Goal: Task Accomplishment & Management: Manage account settings

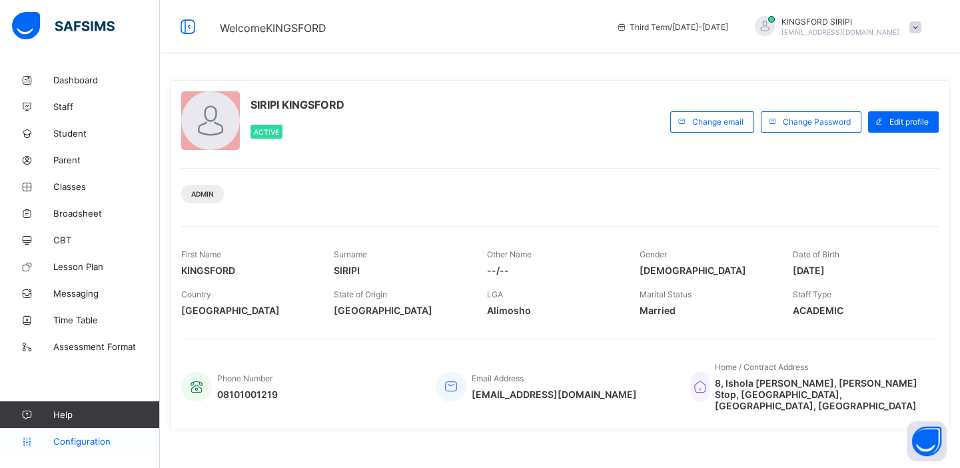
click at [74, 441] on span "Configuration" at bounding box center [106, 441] width 106 height 11
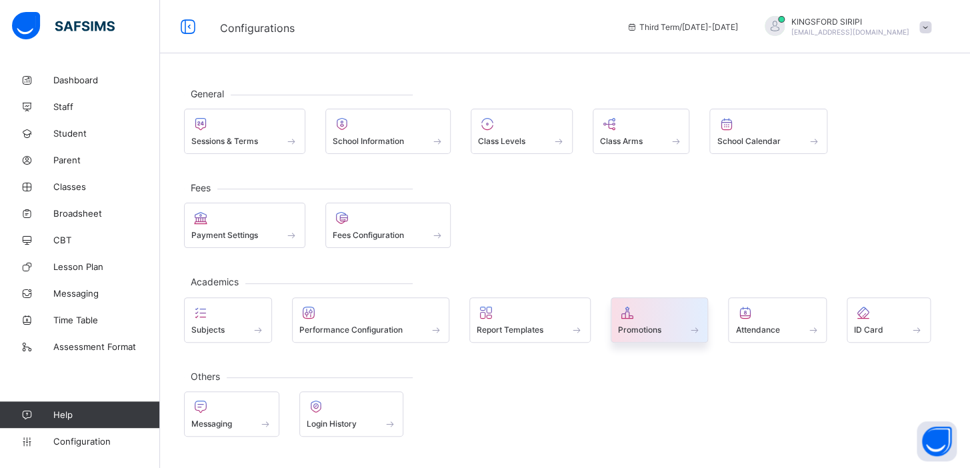
click at [636, 325] on span "Promotions" at bounding box center [639, 330] width 43 height 10
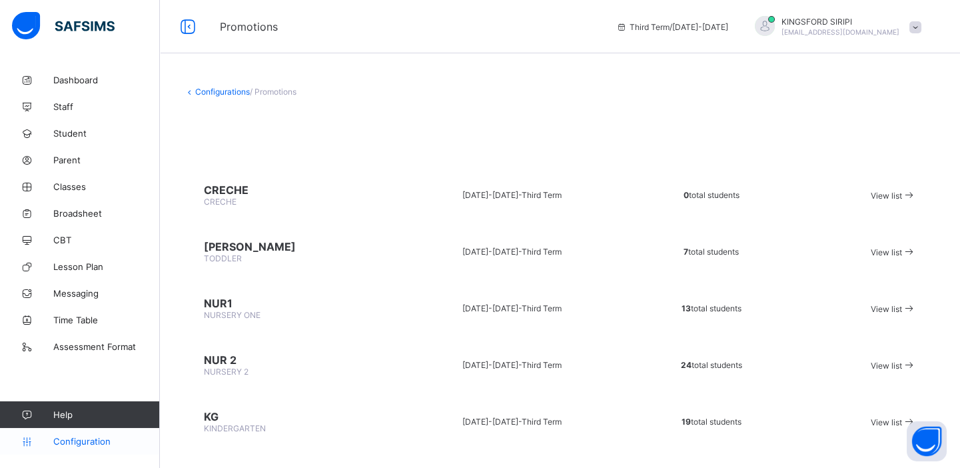
click at [88, 444] on span "Configuration" at bounding box center [106, 441] width 106 height 11
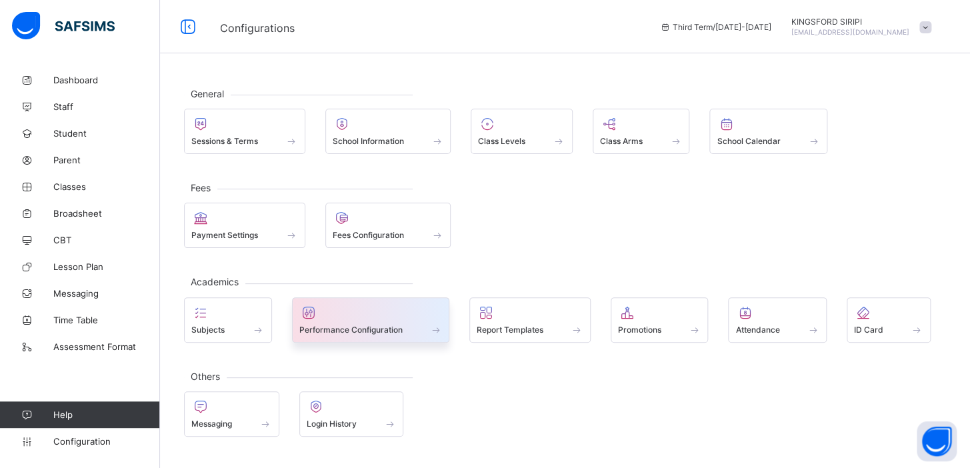
click at [375, 326] on span "Performance Configuration" at bounding box center [350, 330] width 103 height 10
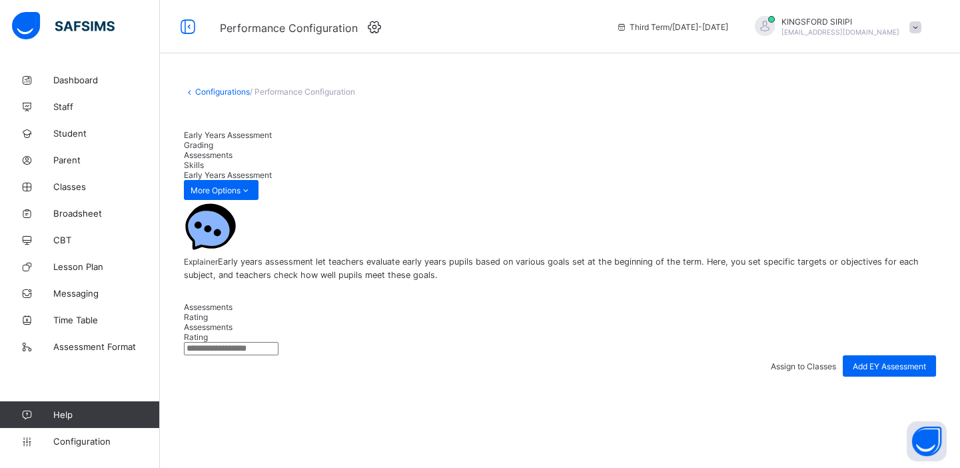
click at [213, 141] on span "Grading" at bounding box center [198, 145] width 29 height 10
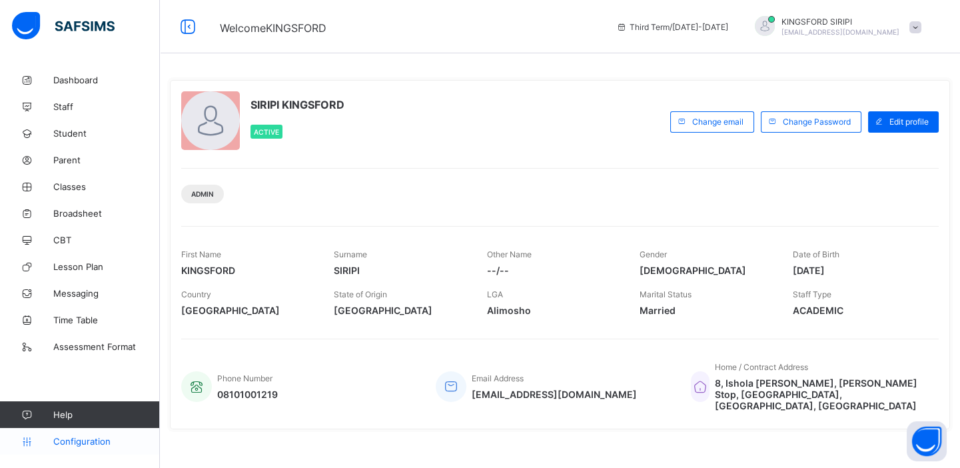
click at [82, 442] on span "Configuration" at bounding box center [106, 441] width 106 height 11
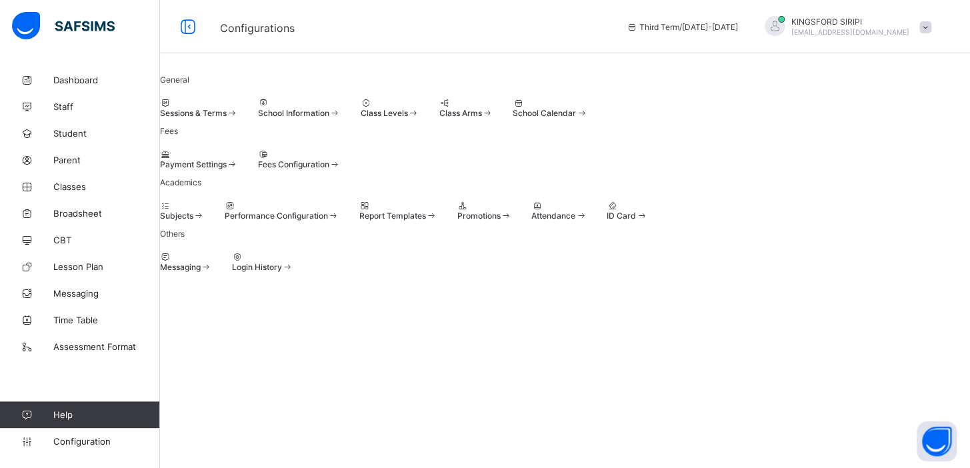
click at [328, 221] on span "Performance Configuration" at bounding box center [276, 216] width 103 height 10
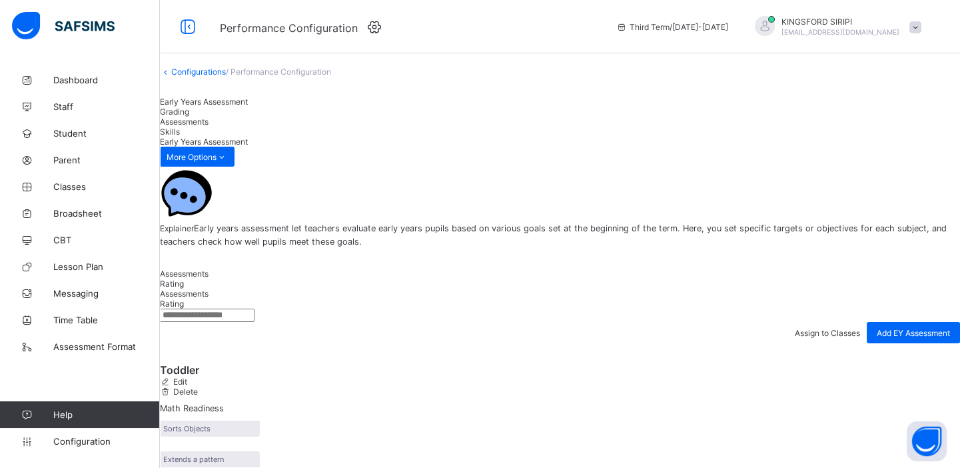
click at [189, 117] on span "Grading" at bounding box center [174, 112] width 29 height 10
click at [209, 127] on span "Assessments" at bounding box center [184, 122] width 49 height 10
click at [413, 137] on div "Skills" at bounding box center [560, 132] width 800 height 10
click at [303, 77] on span "/ Performance Configuration" at bounding box center [278, 72] width 105 height 10
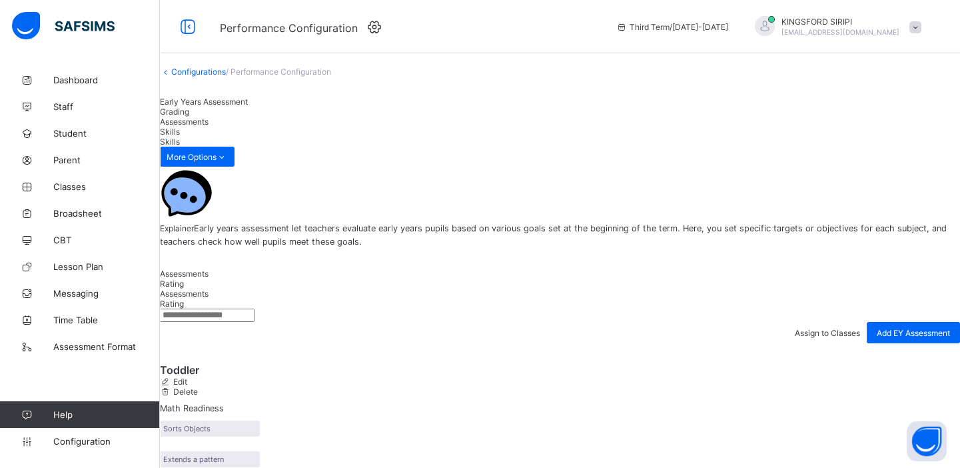
click at [189, 117] on span "Grading" at bounding box center [174, 112] width 29 height 10
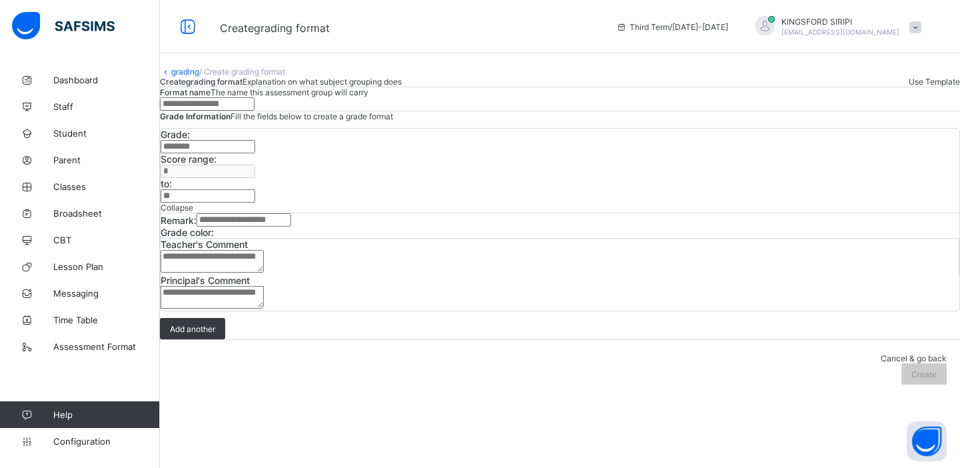
click at [199, 77] on link "grading" at bounding box center [185, 72] width 28 height 10
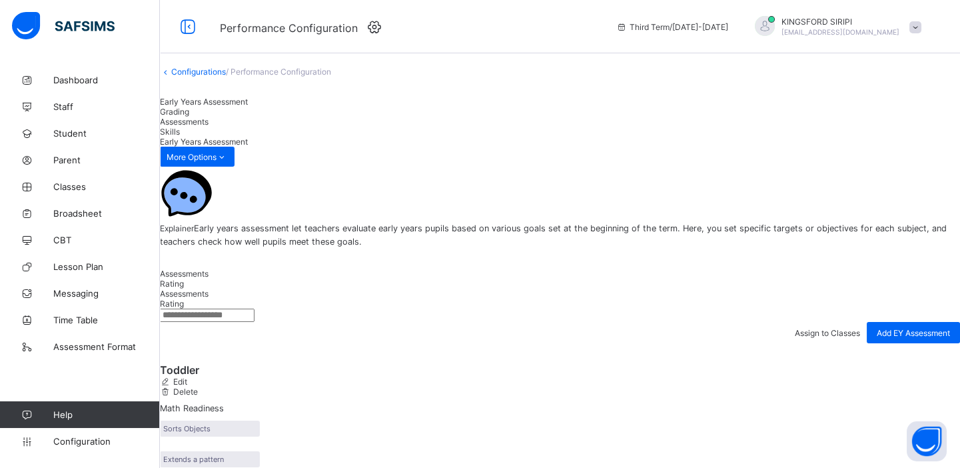
click at [209, 127] on span "Assessments" at bounding box center [184, 122] width 49 height 10
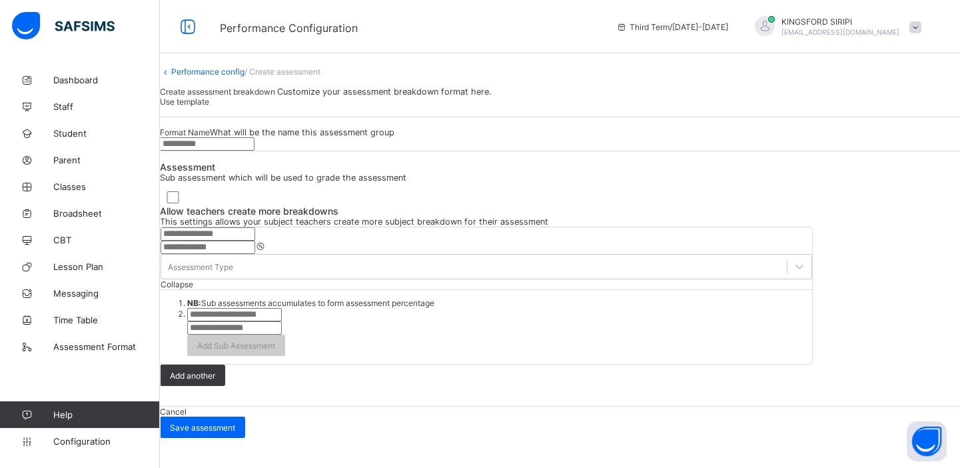
click at [219, 77] on link "Performance config" at bounding box center [207, 72] width 73 height 10
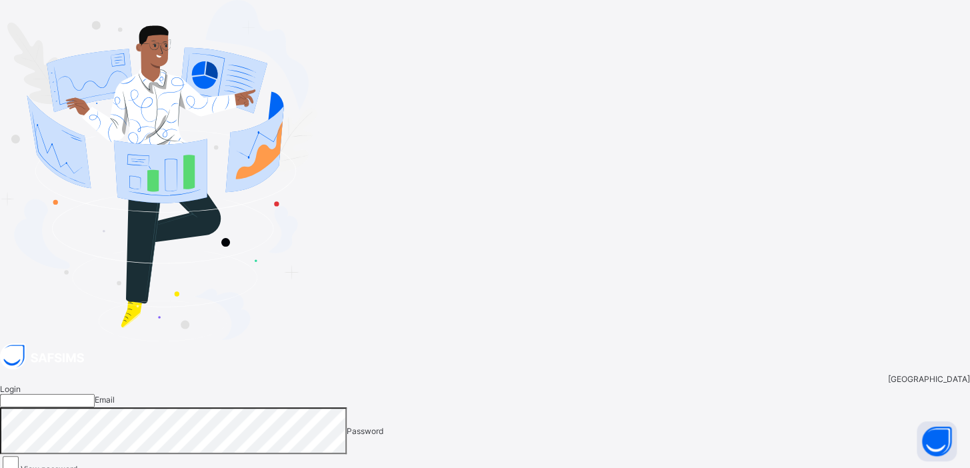
click at [95, 394] on input "email" at bounding box center [47, 400] width 95 height 13
type input "**********"
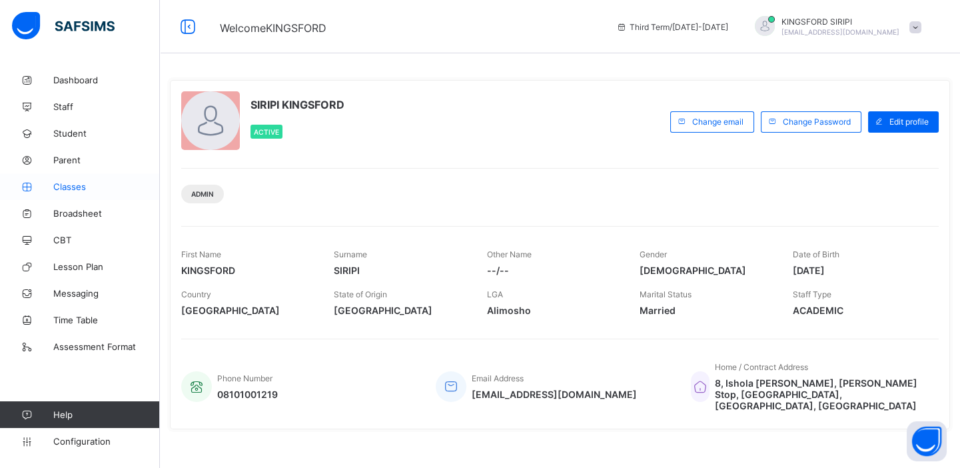
click at [84, 188] on span "Classes" at bounding box center [106, 186] width 107 height 11
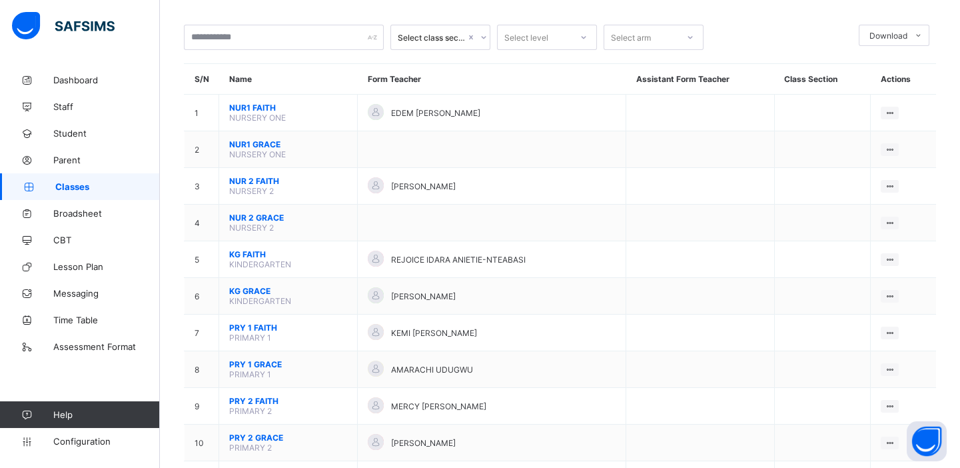
scroll to position [67, 0]
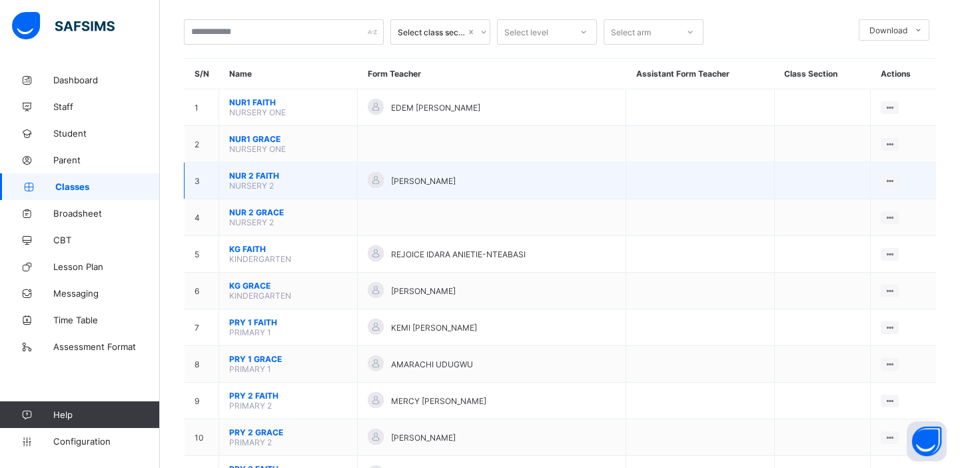
click at [303, 183] on td "NUR 2 FAITH NURSERY 2" at bounding box center [288, 181] width 139 height 37
click at [244, 181] on span "NURSERY 2" at bounding box center [251, 186] width 45 height 10
click at [245, 173] on span "NUR 2 FAITH" at bounding box center [288, 176] width 118 height 10
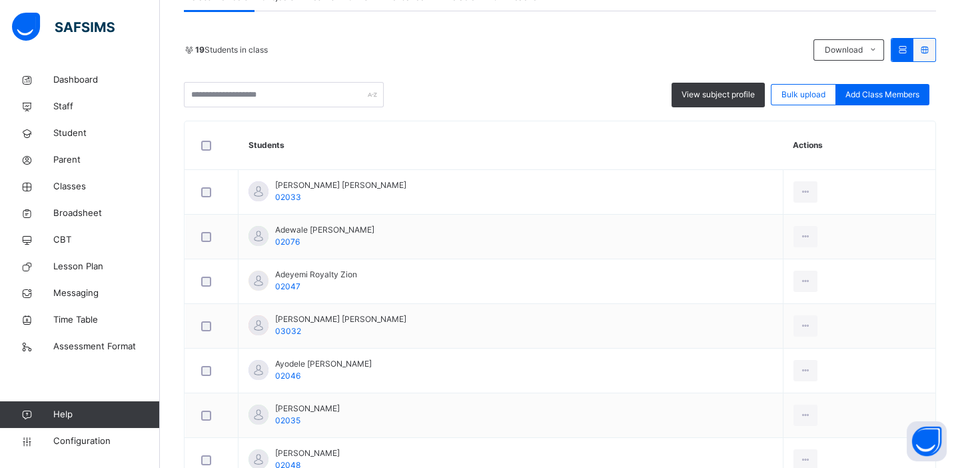
scroll to position [274, 0]
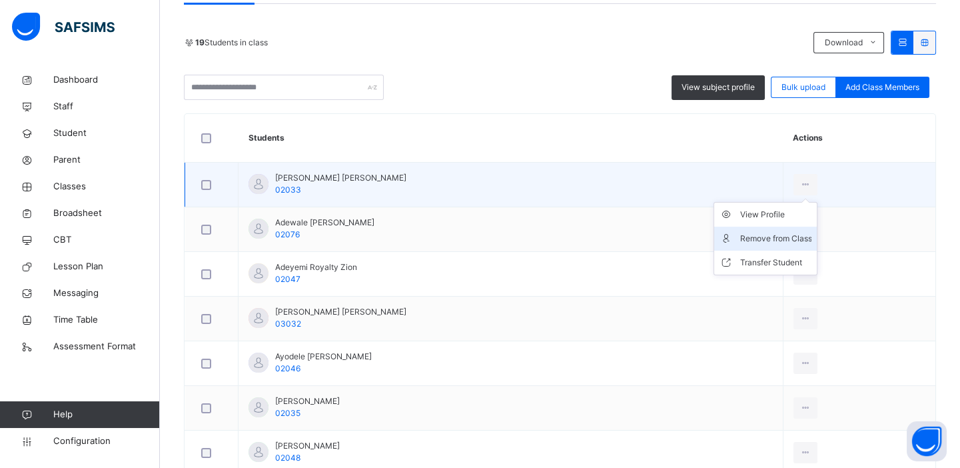
click at [780, 236] on div "Remove from Class" at bounding box center [776, 238] width 72 height 13
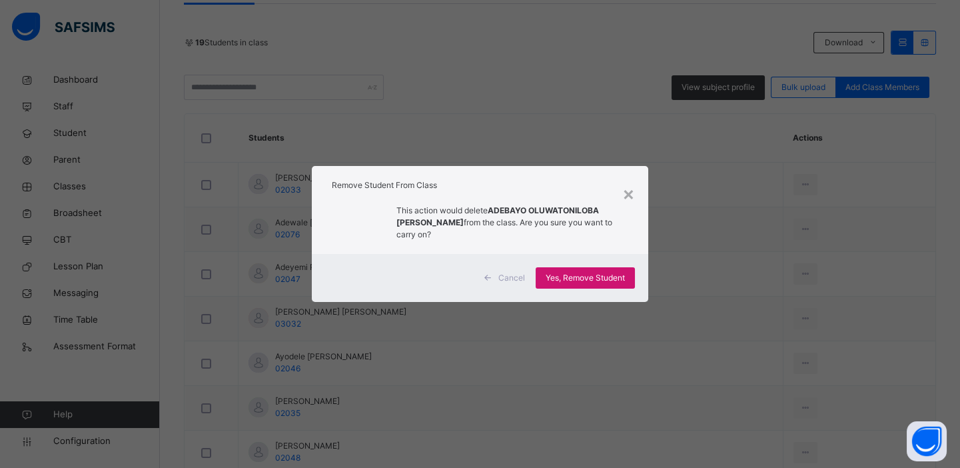
click at [619, 275] on span "Yes, Remove Student" at bounding box center [585, 278] width 79 height 12
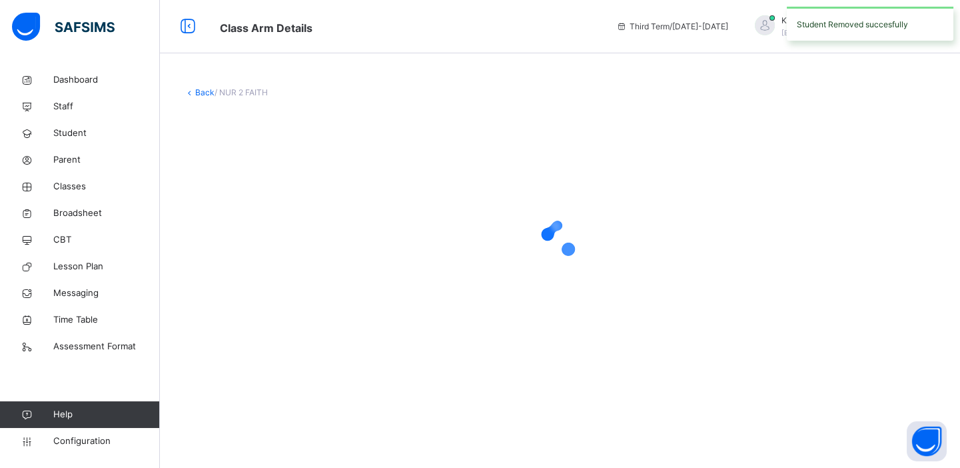
scroll to position [0, 0]
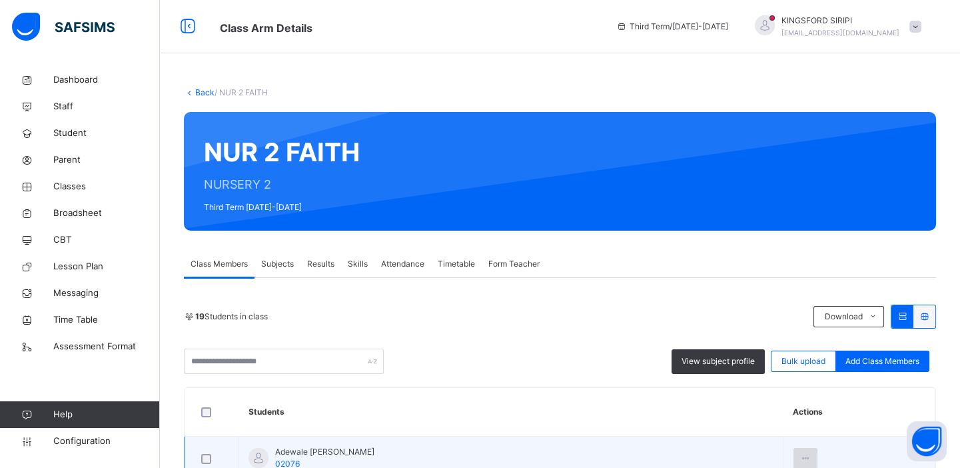
click at [812, 455] on icon at bounding box center [805, 459] width 11 height 12
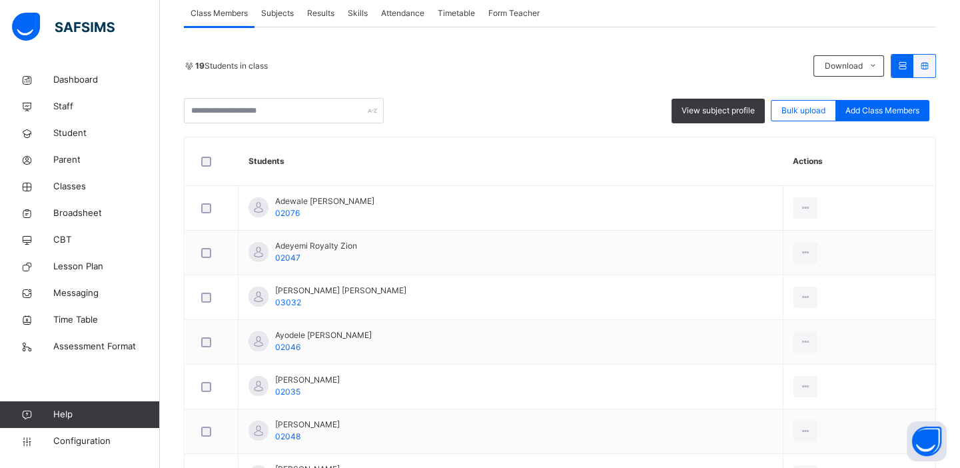
scroll to position [265, 0]
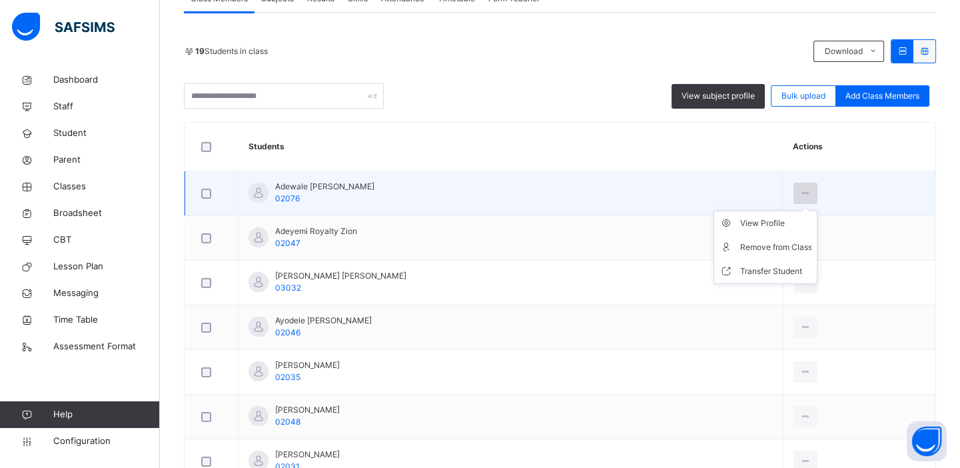
click at [801, 185] on div at bounding box center [806, 193] width 25 height 21
click at [788, 251] on div "Remove from Class" at bounding box center [776, 247] width 72 height 13
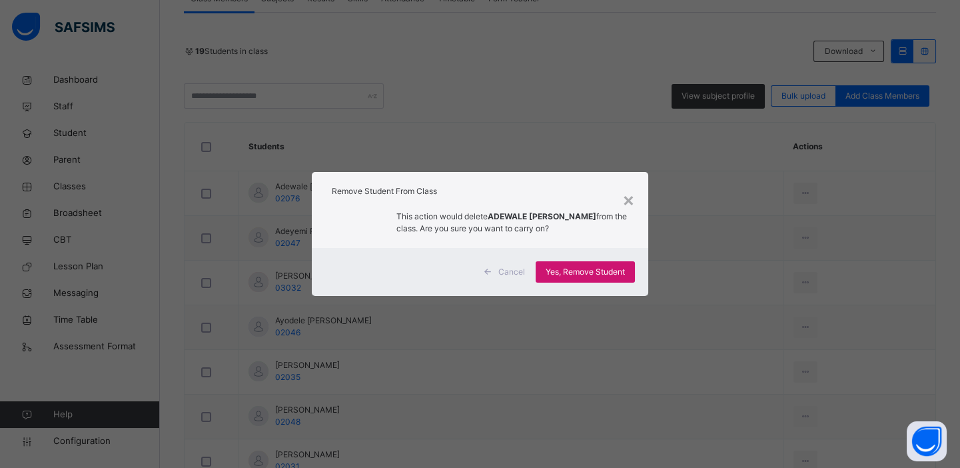
click at [592, 263] on div "Yes, Remove Student" at bounding box center [585, 271] width 99 height 21
click at [590, 268] on div "Yes, Remove Student" at bounding box center [585, 271] width 99 height 21
click at [590, 268] on span "Yes, Remove Student" at bounding box center [585, 272] width 79 height 12
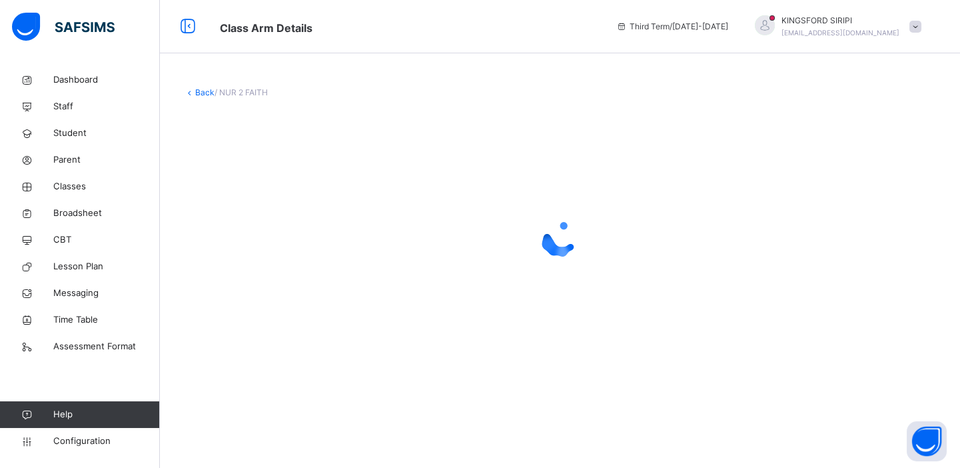
scroll to position [0, 0]
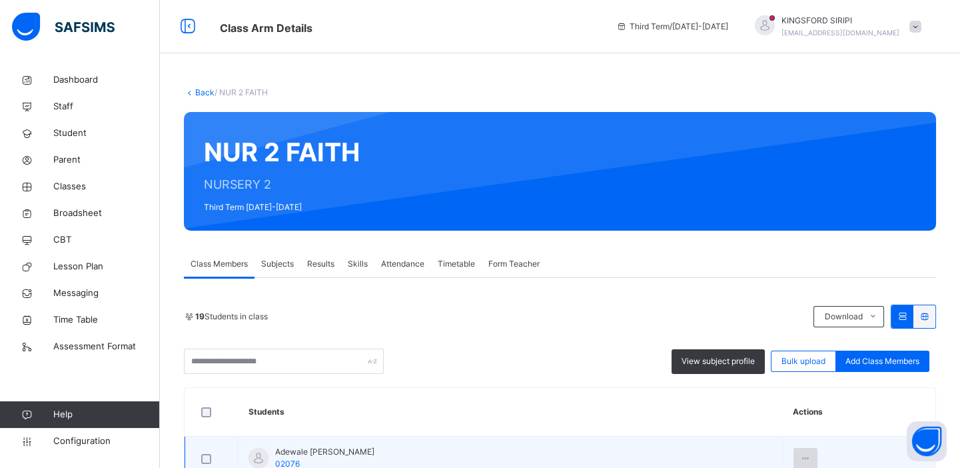
click at [811, 458] on icon at bounding box center [805, 459] width 11 height 12
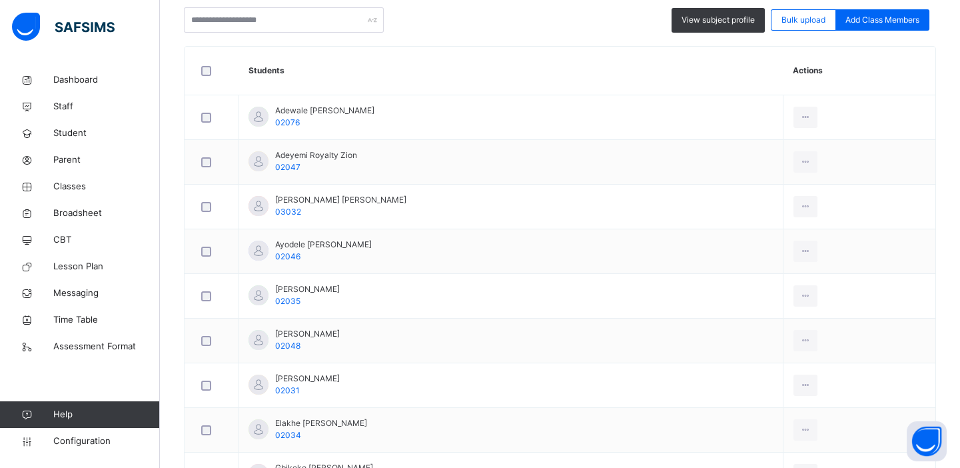
scroll to position [345, 0]
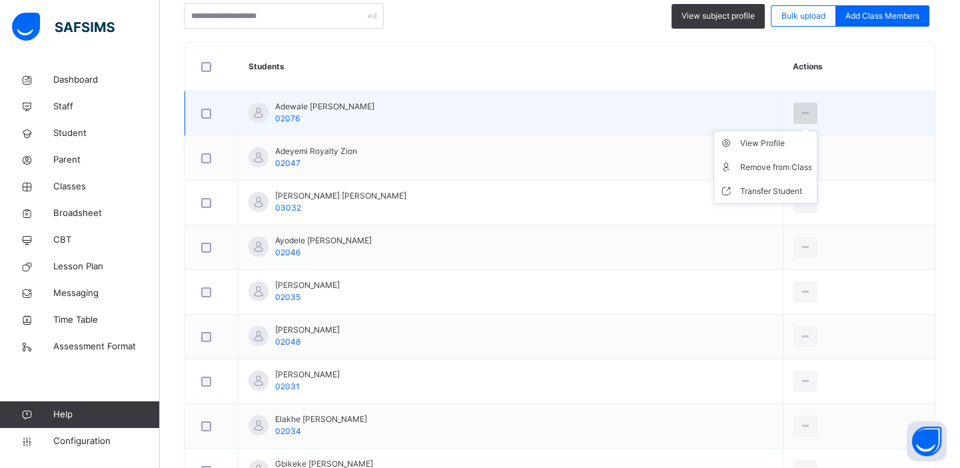
click at [802, 113] on icon at bounding box center [805, 113] width 11 height 12
click at [782, 166] on div "Remove from Class" at bounding box center [776, 167] width 72 height 13
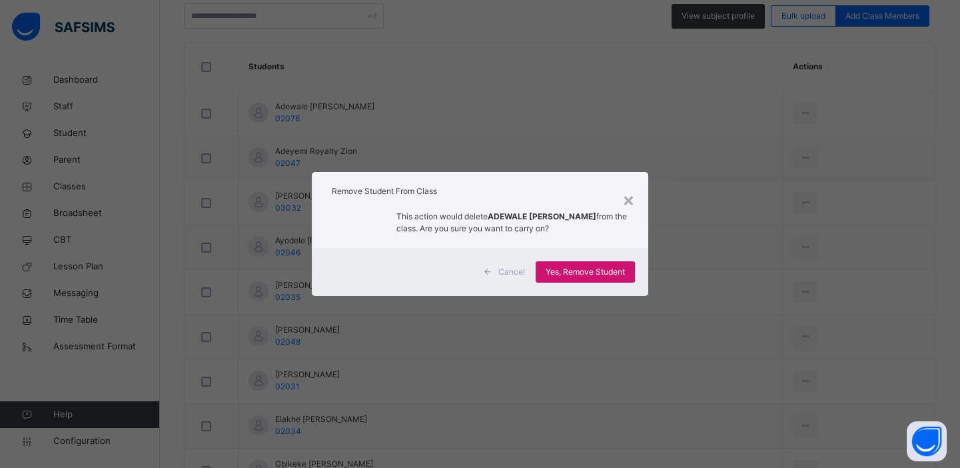
click at [623, 271] on span "Yes, Remove Student" at bounding box center [585, 272] width 79 height 12
click at [591, 275] on span "Yes, Remove Student" at bounding box center [585, 272] width 79 height 12
click at [565, 272] on span "Yes, Remove Student" at bounding box center [585, 272] width 79 height 12
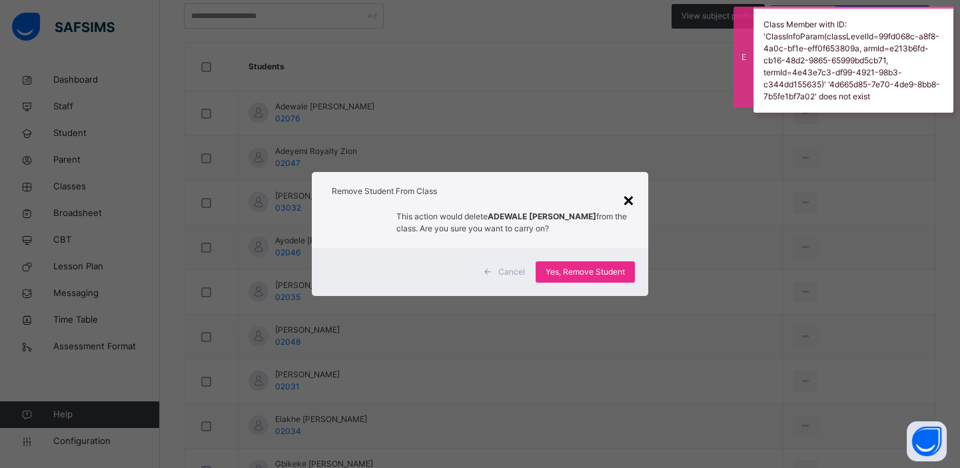
click at [629, 202] on div "×" at bounding box center [628, 199] width 13 height 28
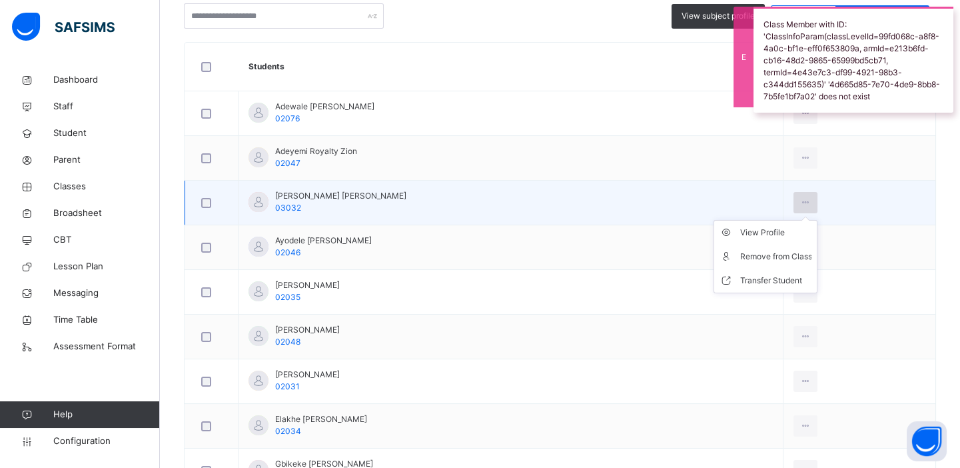
click at [808, 201] on icon at bounding box center [805, 203] width 11 height 12
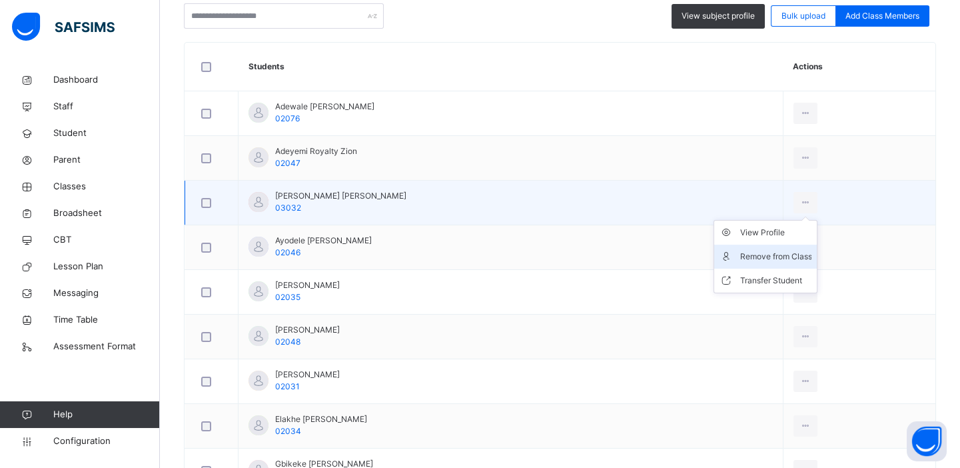
click at [776, 255] on div "Remove from Class" at bounding box center [776, 256] width 72 height 13
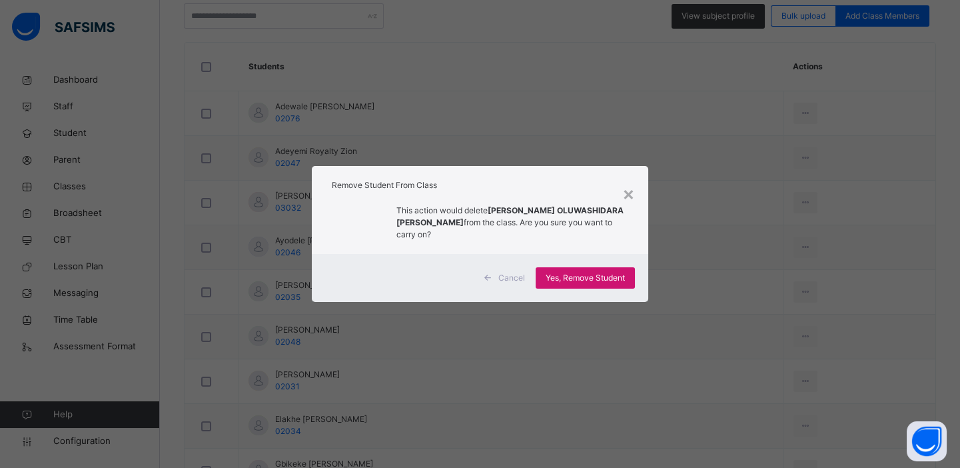
click at [596, 273] on span "Yes, Remove Student" at bounding box center [585, 278] width 79 height 12
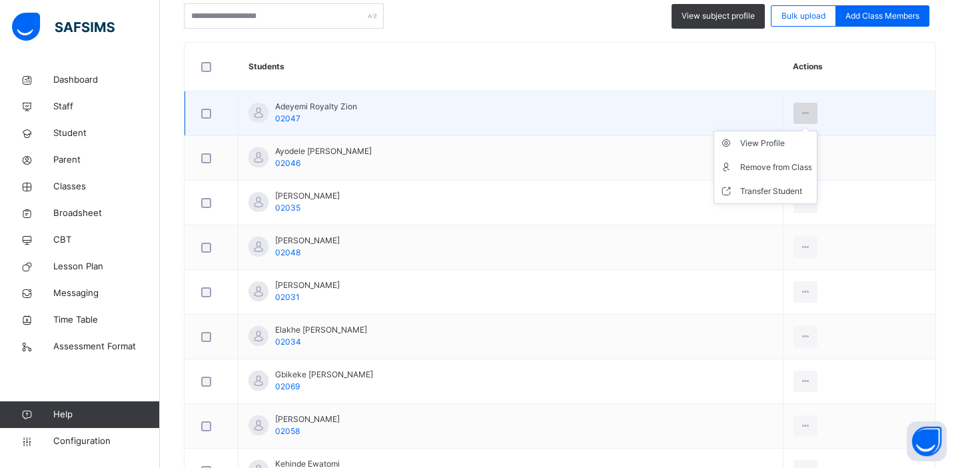
click at [816, 112] on div at bounding box center [806, 113] width 25 height 21
click at [766, 174] on li "Remove from Class" at bounding box center [765, 167] width 103 height 24
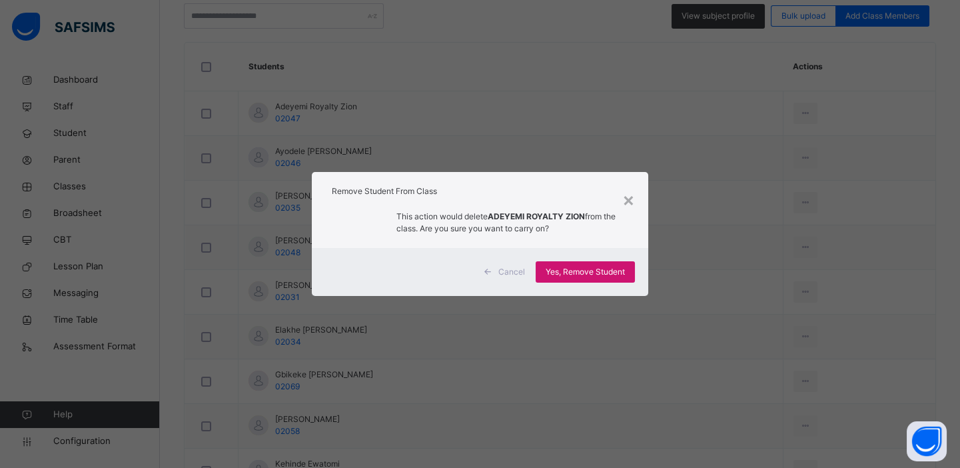
click at [612, 265] on div "Yes, Remove Student" at bounding box center [585, 271] width 99 height 21
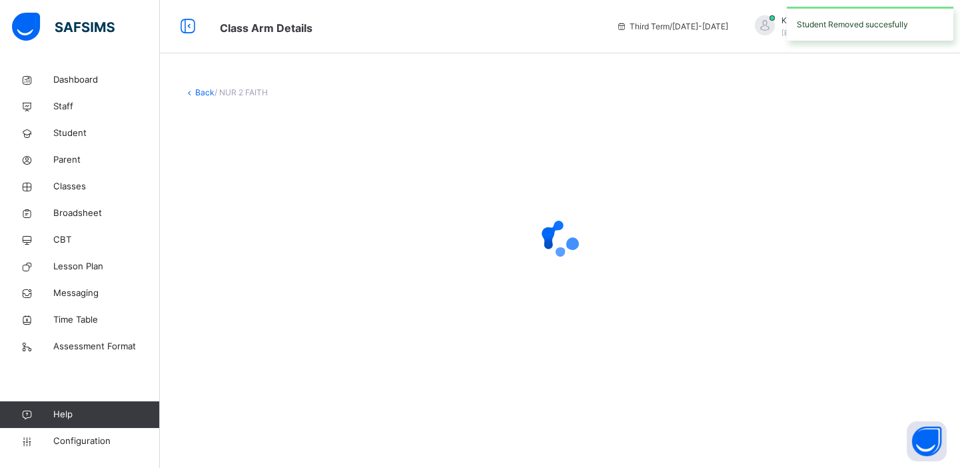
scroll to position [0, 0]
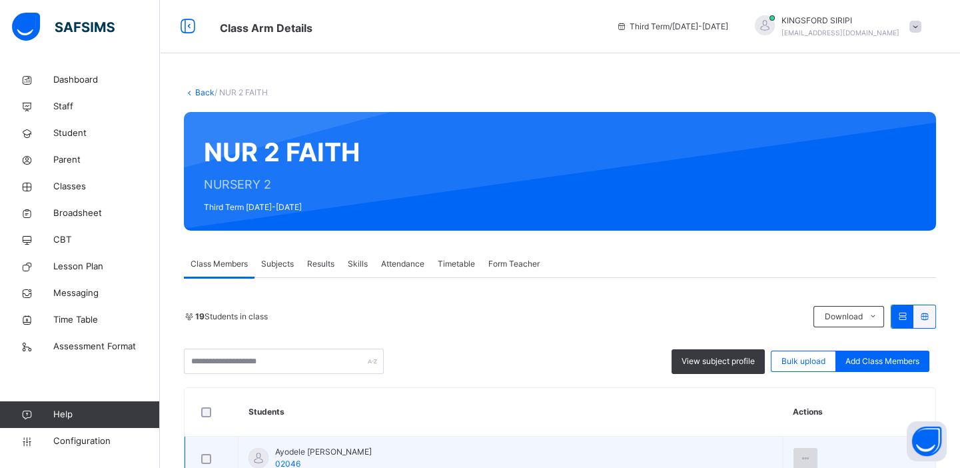
click at [808, 457] on icon at bounding box center [805, 459] width 11 height 12
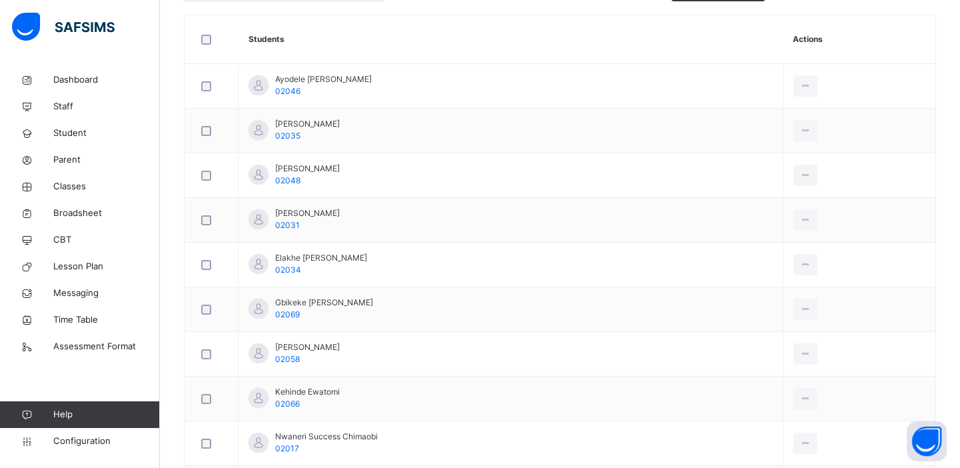
scroll to position [367, 0]
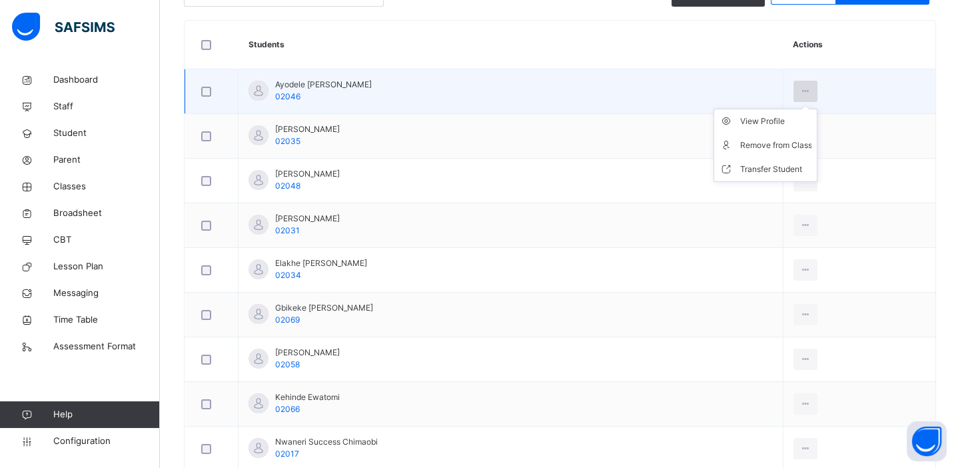
click at [806, 89] on icon at bounding box center [805, 91] width 11 height 12
click at [789, 143] on div "Remove from Class" at bounding box center [776, 145] width 72 height 13
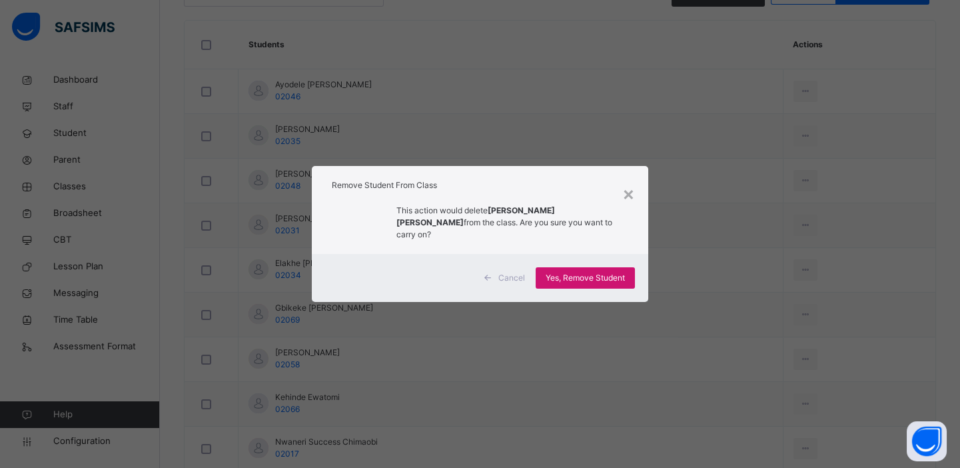
click at [595, 279] on div "Yes, Remove Student" at bounding box center [585, 277] width 99 height 21
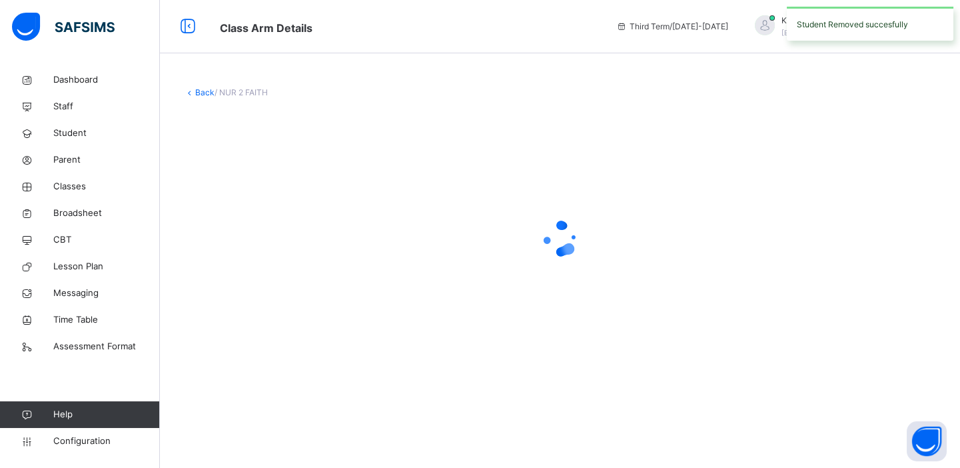
scroll to position [0, 0]
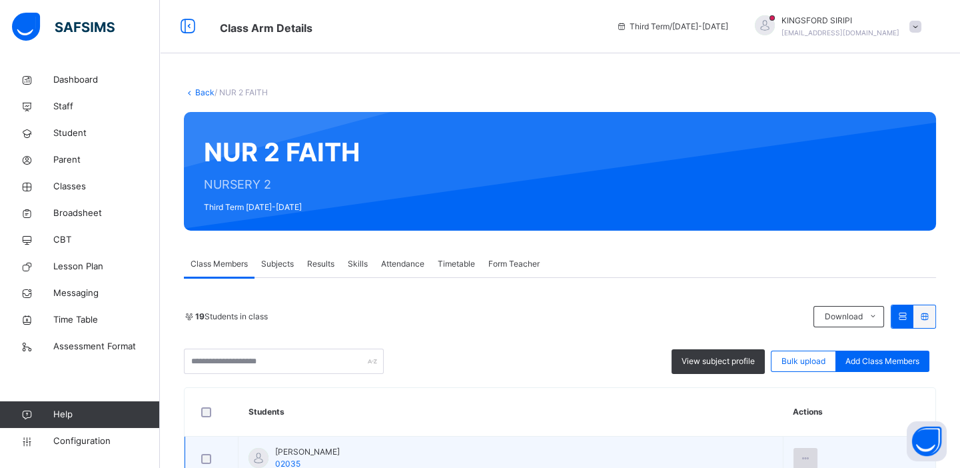
click at [809, 455] on icon at bounding box center [805, 459] width 11 height 12
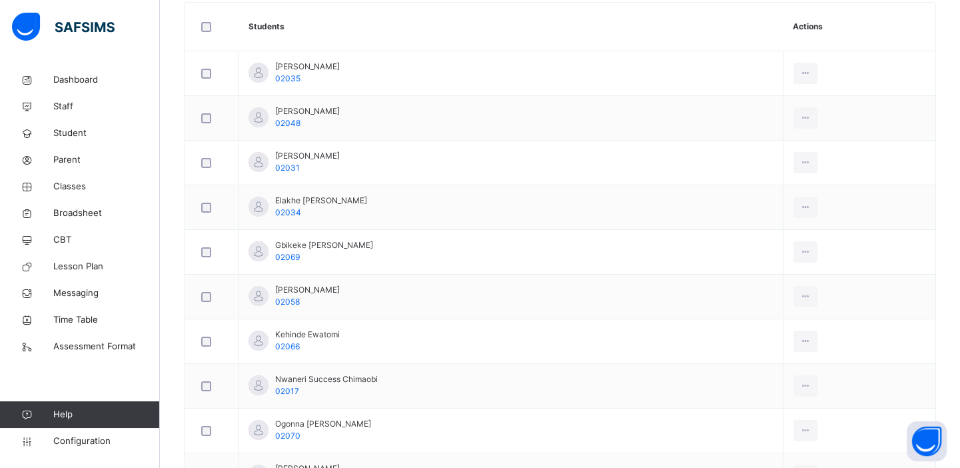
scroll to position [387, 0]
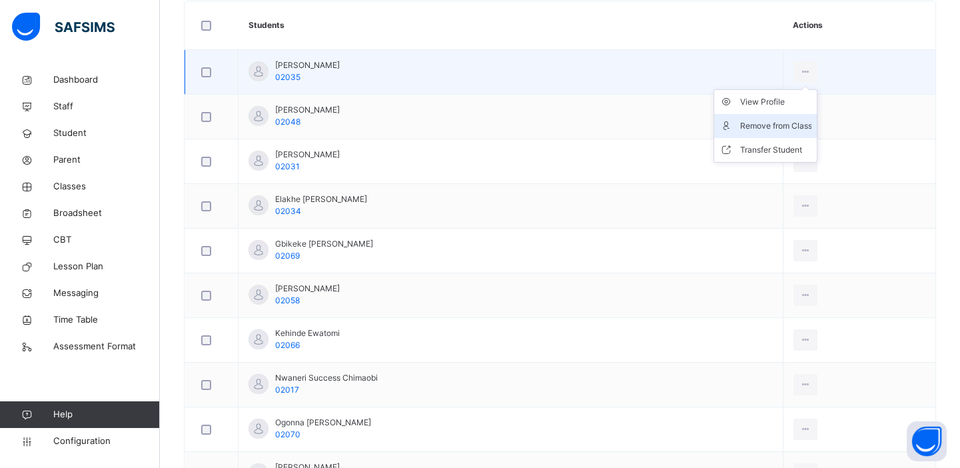
click at [784, 114] on li "Remove from Class" at bounding box center [765, 126] width 103 height 24
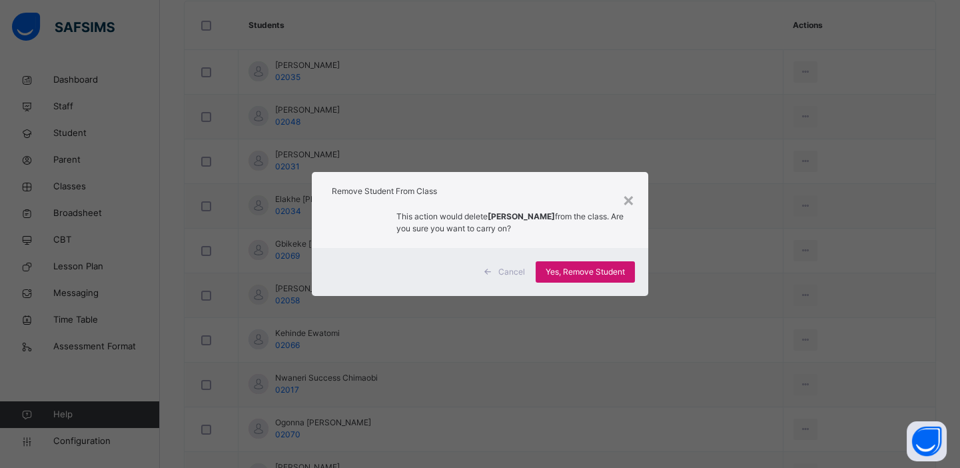
click at [610, 269] on span "Yes, Remove Student" at bounding box center [585, 272] width 79 height 12
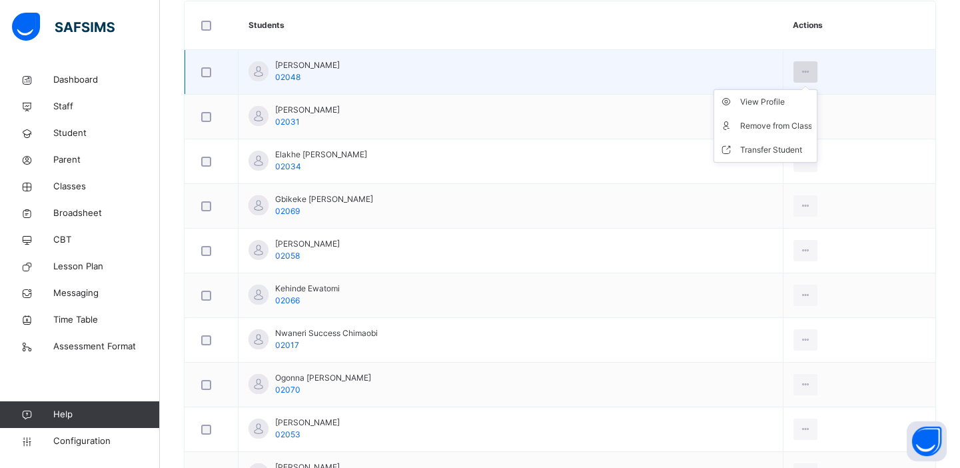
click at [810, 68] on icon at bounding box center [805, 72] width 11 height 12
click at [781, 124] on div "Remove from Class" at bounding box center [776, 125] width 72 height 13
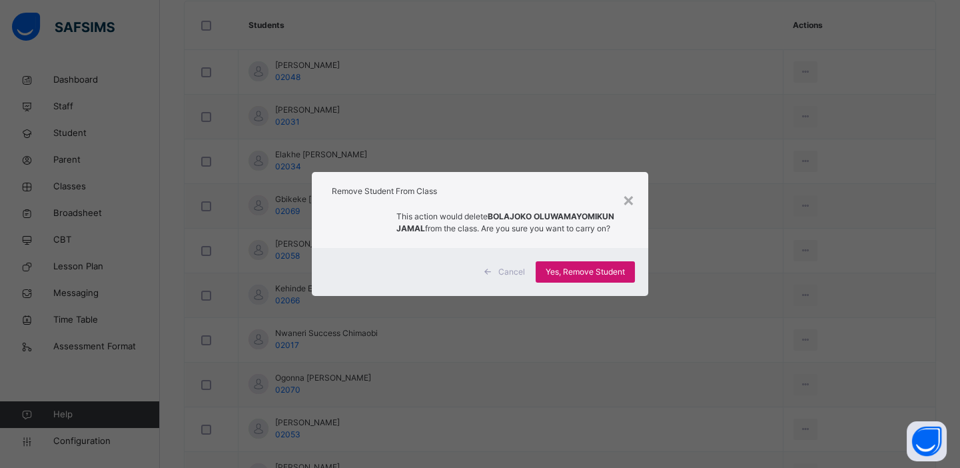
click at [586, 274] on span "Yes, Remove Student" at bounding box center [585, 272] width 79 height 12
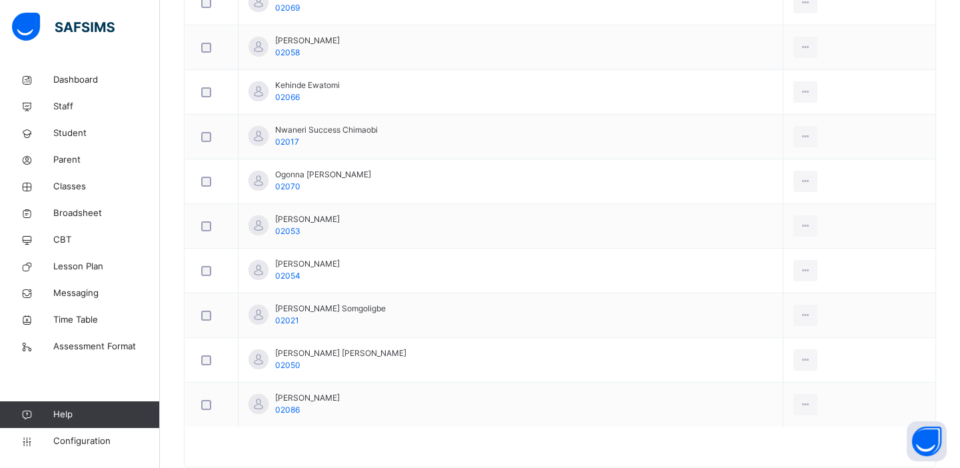
scroll to position [576, 0]
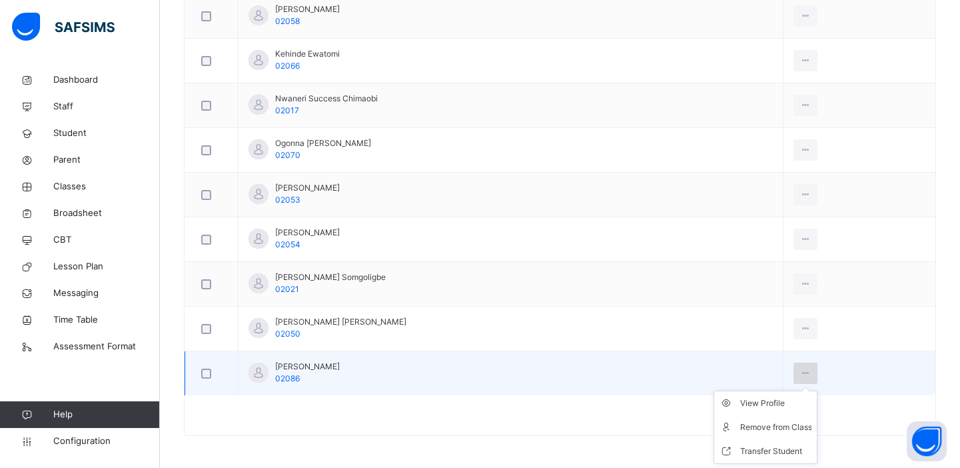
click at [802, 372] on icon at bounding box center [805, 373] width 11 height 12
click at [780, 425] on div "Remove from Class" at bounding box center [776, 427] width 72 height 13
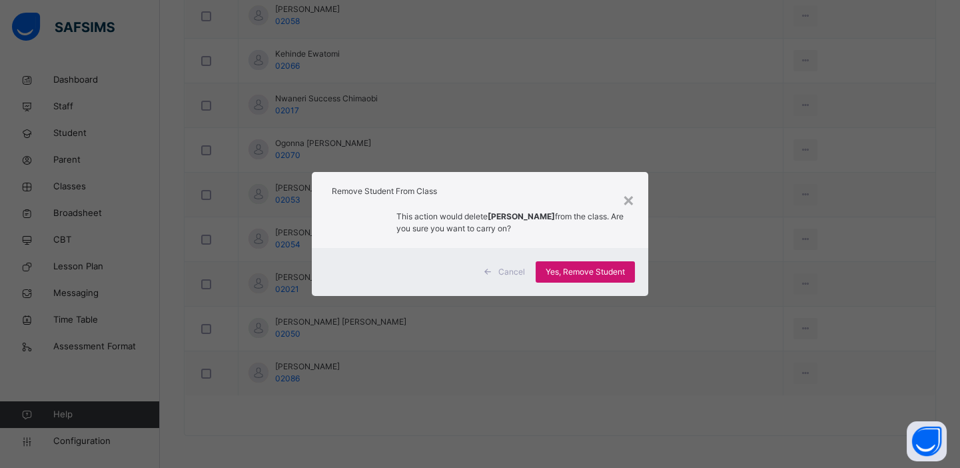
click at [605, 273] on span "Yes, Remove Student" at bounding box center [585, 272] width 79 height 12
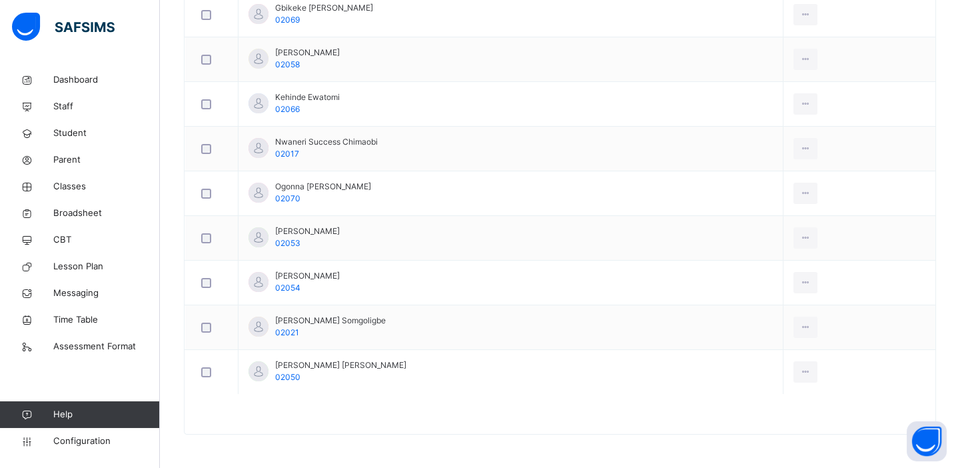
scroll to position [532, 0]
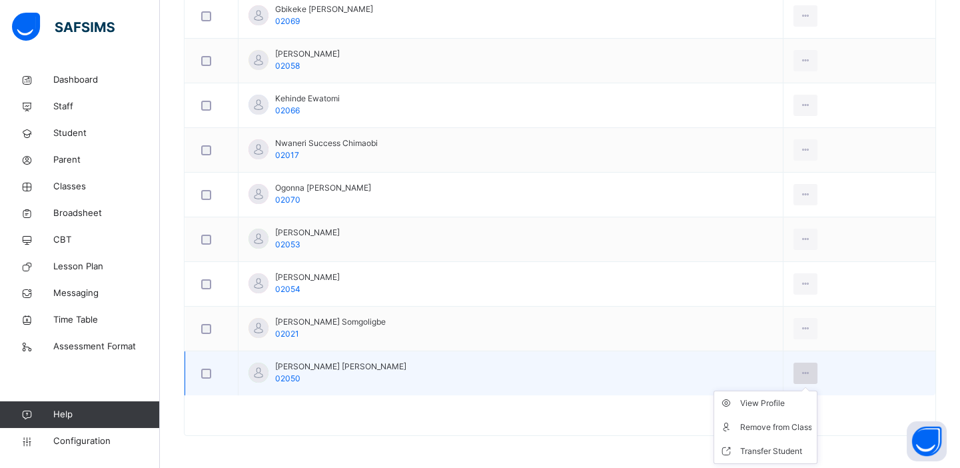
click at [800, 375] on icon at bounding box center [805, 373] width 11 height 12
click at [766, 427] on div "Remove from Class" at bounding box center [776, 427] width 72 height 13
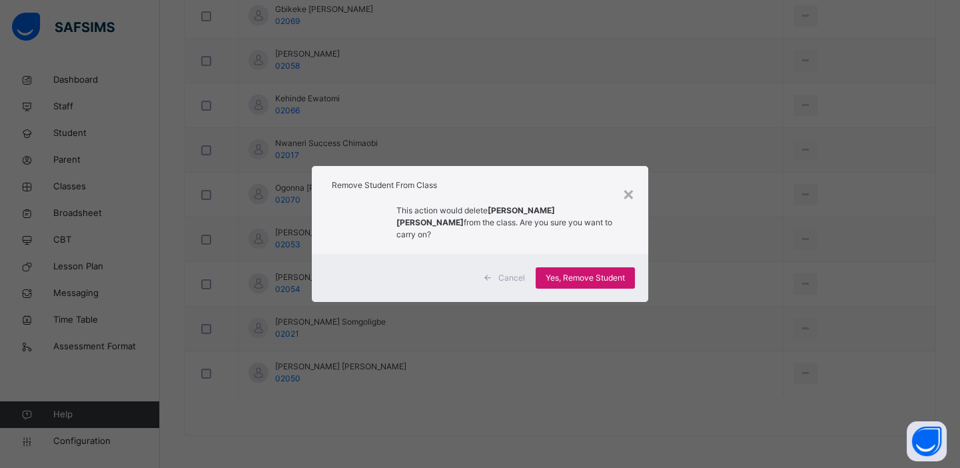
click at [572, 272] on span "Yes, Remove Student" at bounding box center [585, 278] width 79 height 12
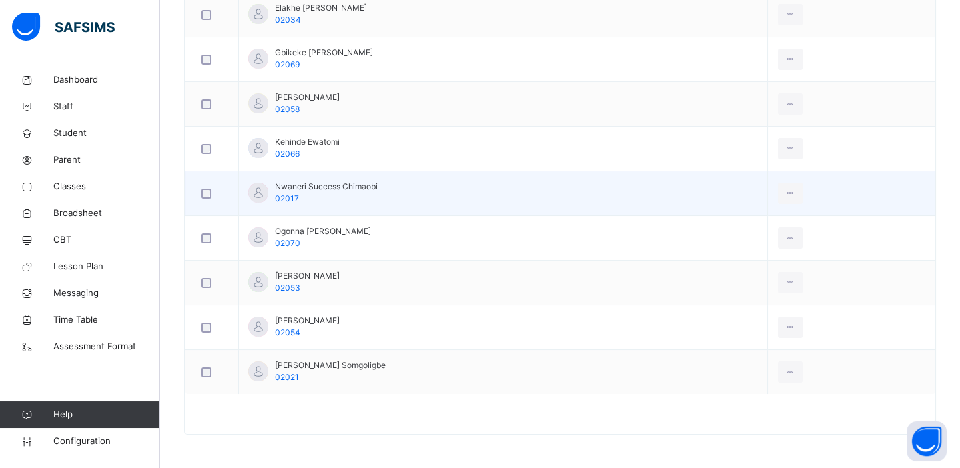
scroll to position [487, 0]
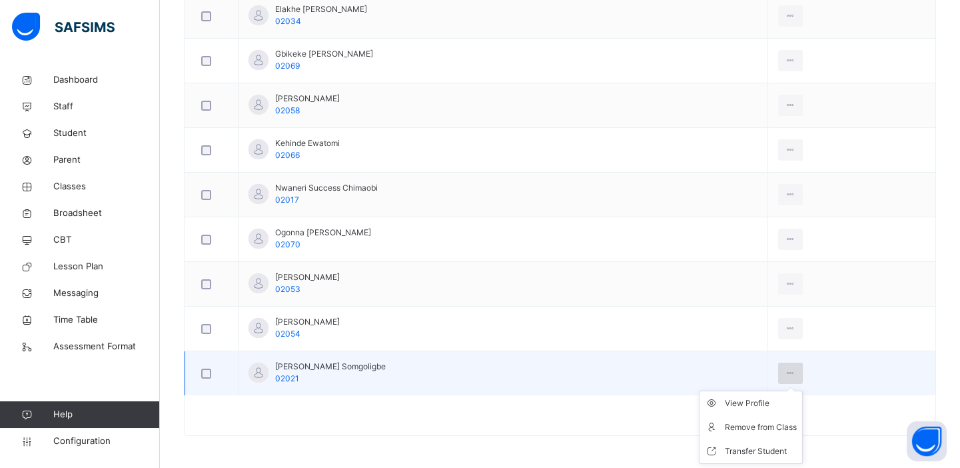
click at [796, 367] on icon at bounding box center [790, 373] width 11 height 12
click at [772, 424] on div "Remove from Class" at bounding box center [761, 427] width 72 height 13
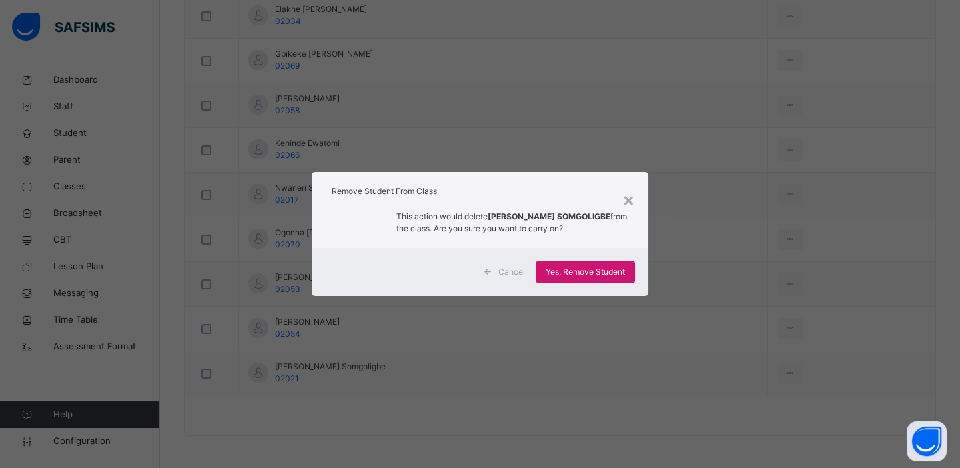
click at [573, 270] on span "Yes, Remove Student" at bounding box center [585, 272] width 79 height 12
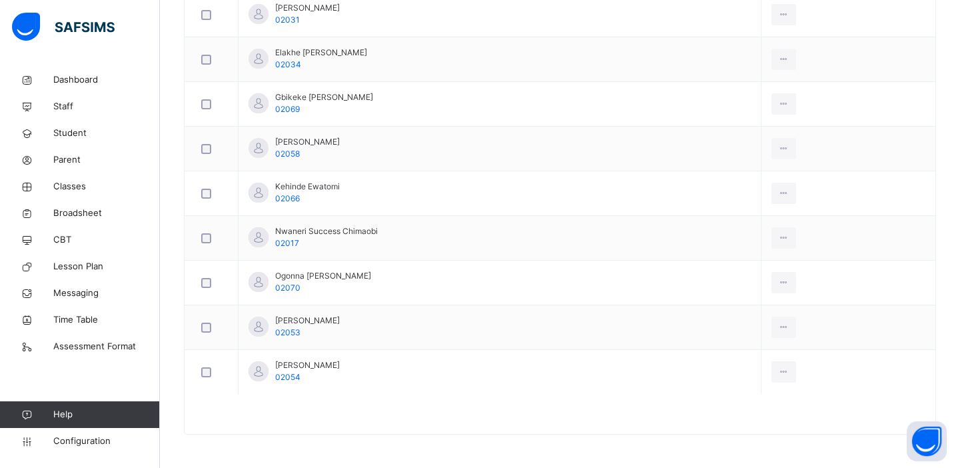
scroll to position [443, 0]
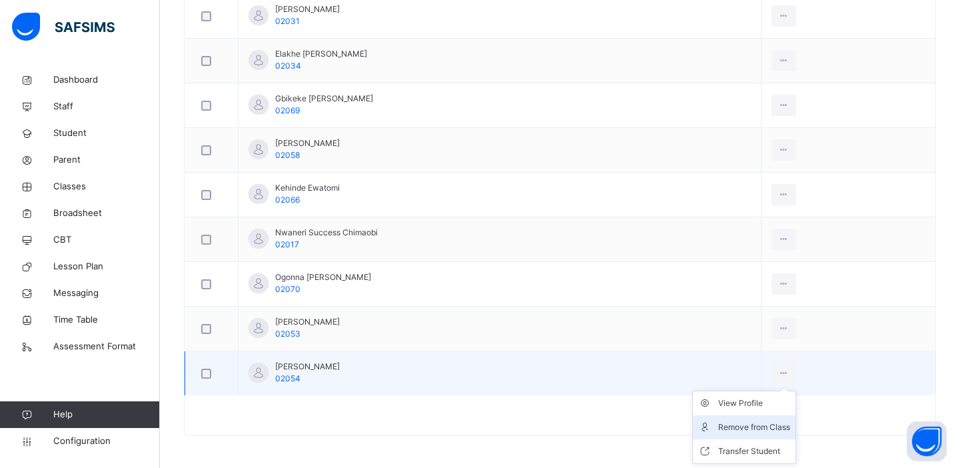
click at [777, 424] on div "Remove from Class" at bounding box center [754, 427] width 72 height 13
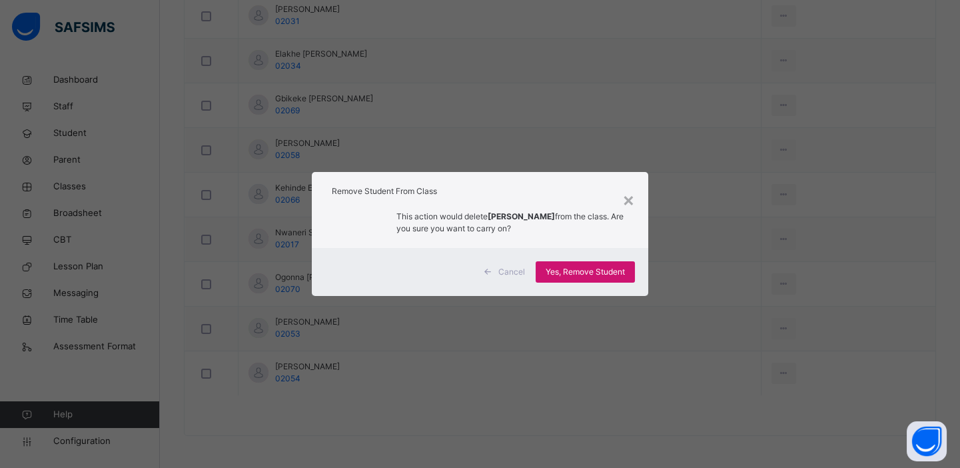
click at [572, 271] on span "Yes, Remove Student" at bounding box center [585, 272] width 79 height 12
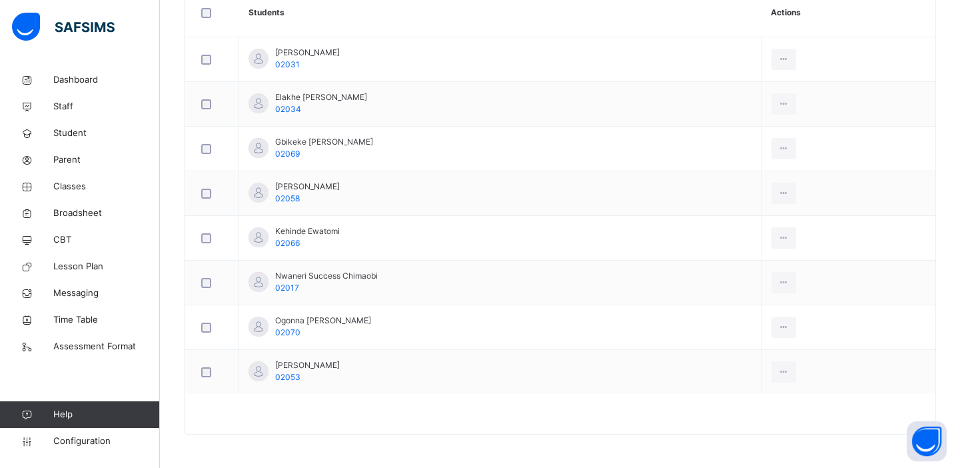
scroll to position [398, 0]
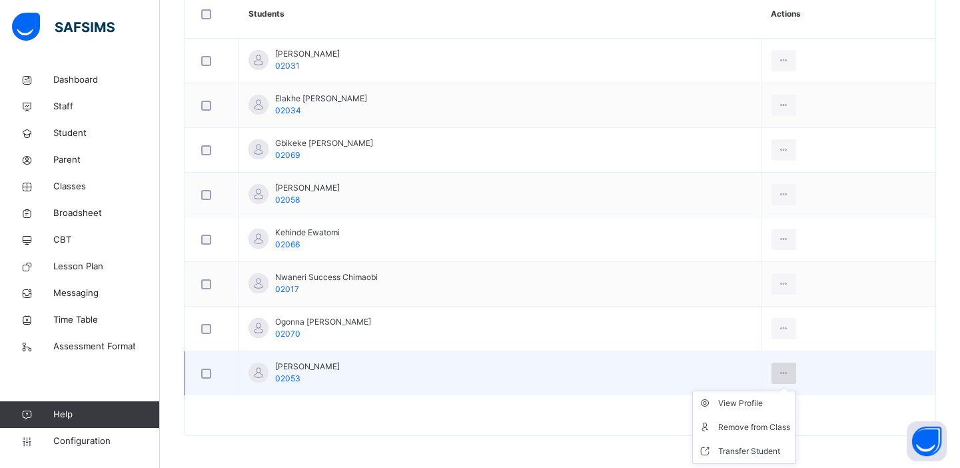
click at [790, 370] on icon at bounding box center [783, 373] width 11 height 12
click at [770, 424] on div "Remove from Class" at bounding box center [754, 427] width 72 height 13
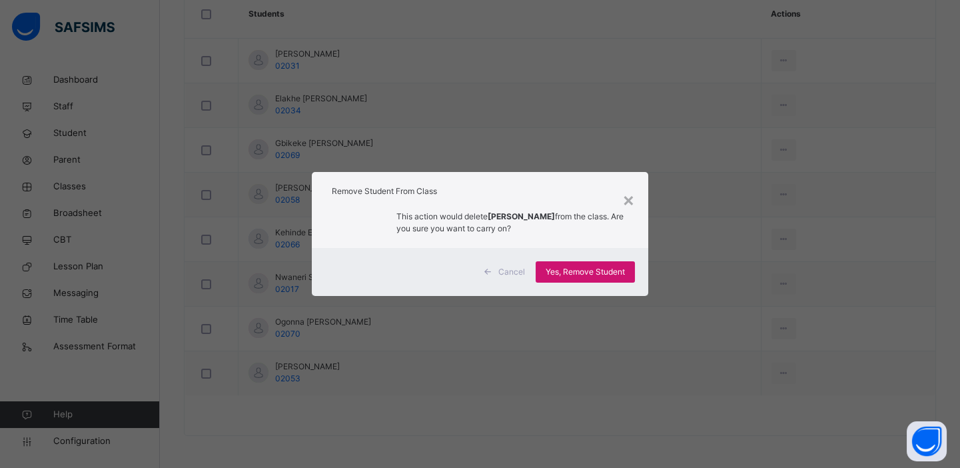
click at [592, 272] on span "Yes, Remove Student" at bounding box center [585, 272] width 79 height 12
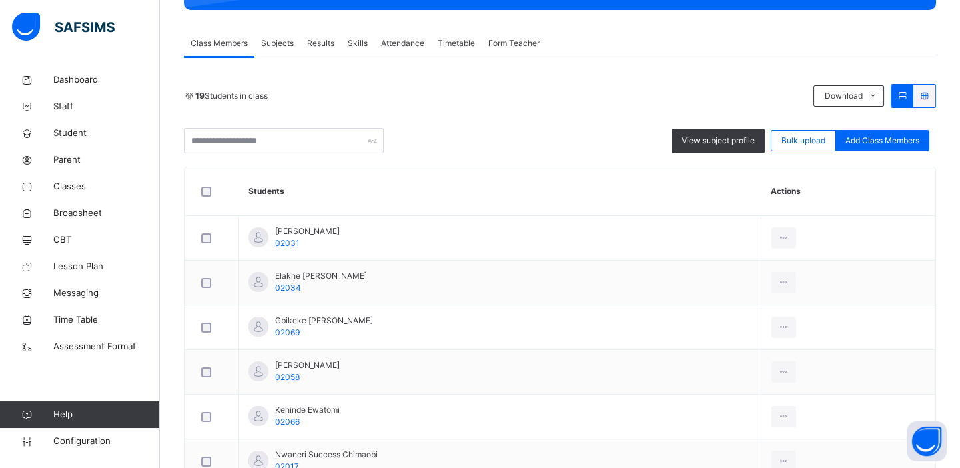
scroll to position [353, 0]
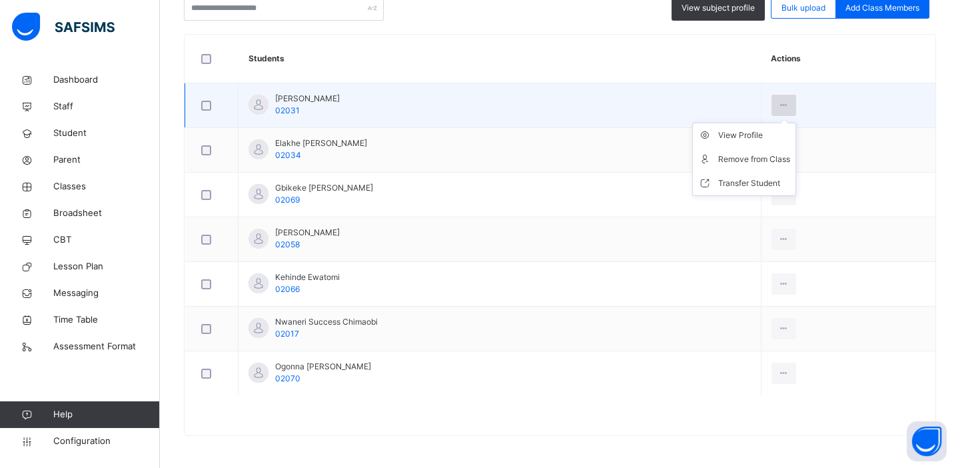
click at [790, 104] on icon at bounding box center [783, 105] width 11 height 12
click at [766, 157] on div "Remove from Class" at bounding box center [754, 159] width 72 height 13
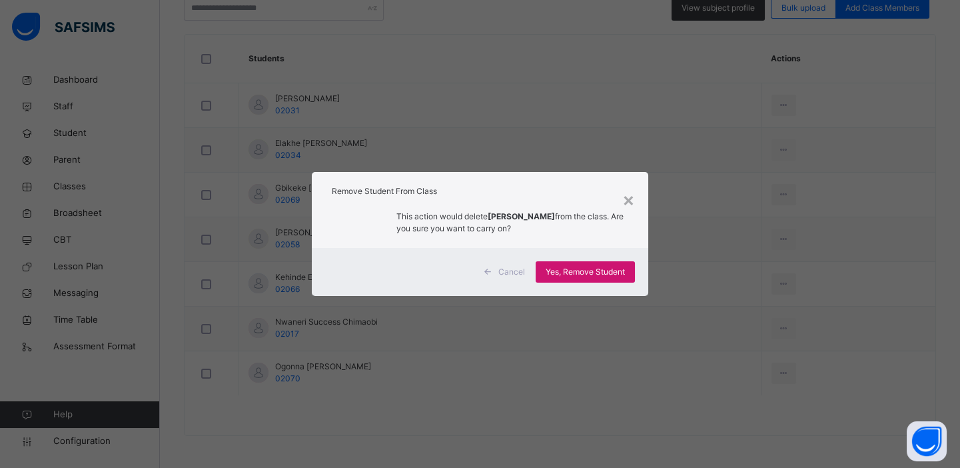
click at [596, 266] on span "Yes, Remove Student" at bounding box center [585, 272] width 79 height 12
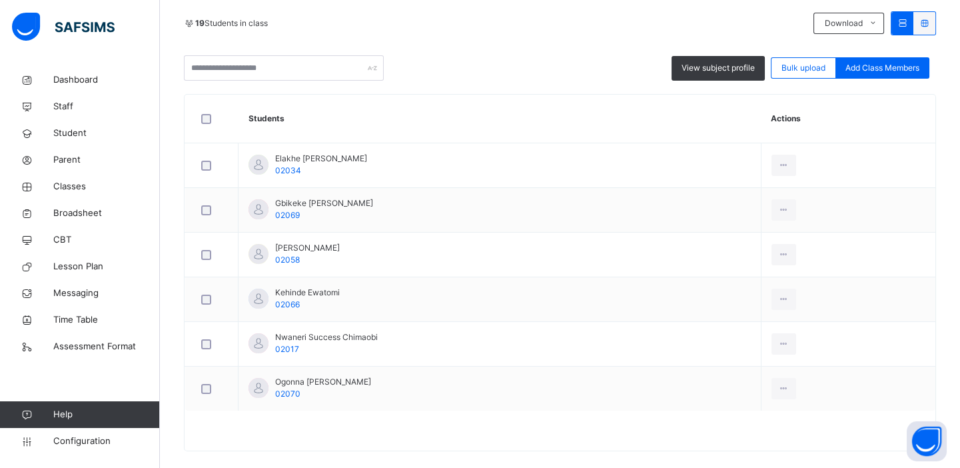
scroll to position [309, 0]
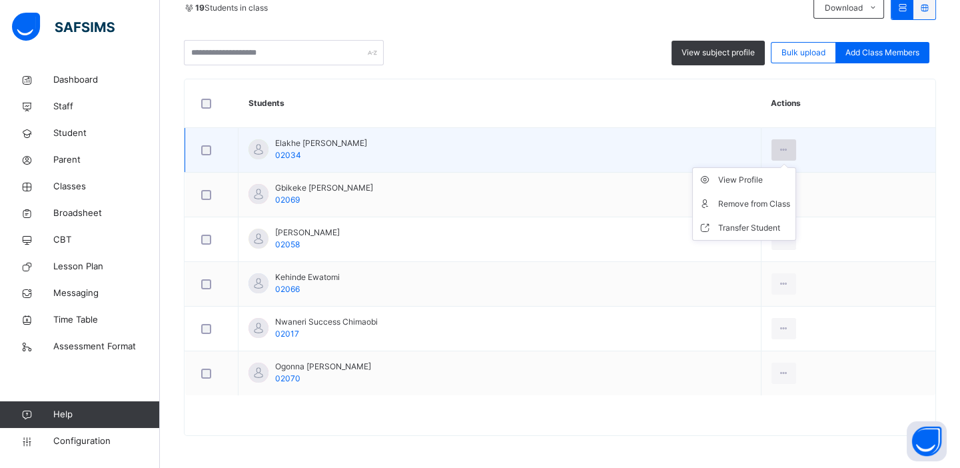
click at [790, 145] on icon at bounding box center [783, 150] width 11 height 12
click at [782, 197] on div "Remove from Class" at bounding box center [754, 203] width 72 height 13
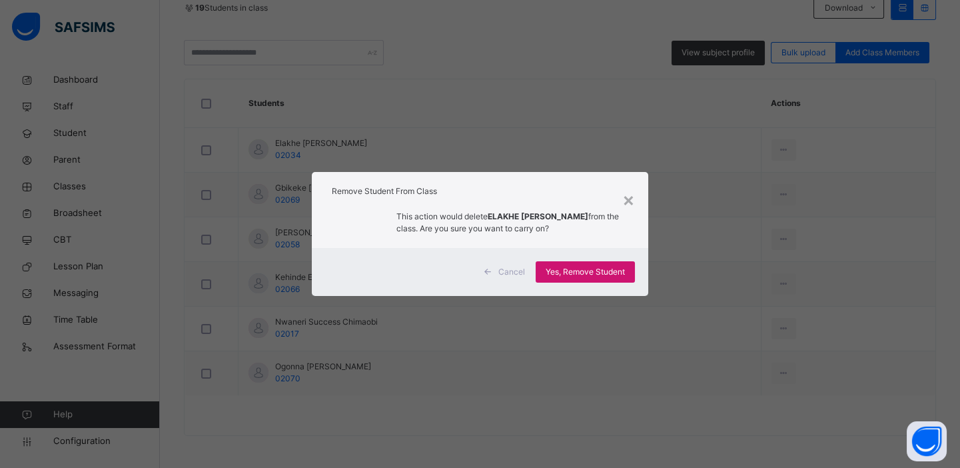
click at [594, 271] on span "Yes, Remove Student" at bounding box center [585, 272] width 79 height 12
click at [586, 269] on span "Yes, Remove Student" at bounding box center [585, 272] width 79 height 12
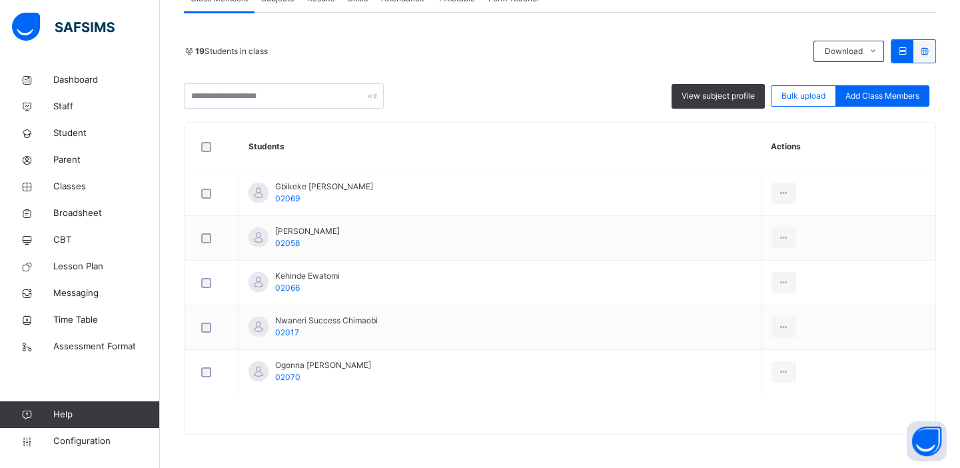
scroll to position [265, 0]
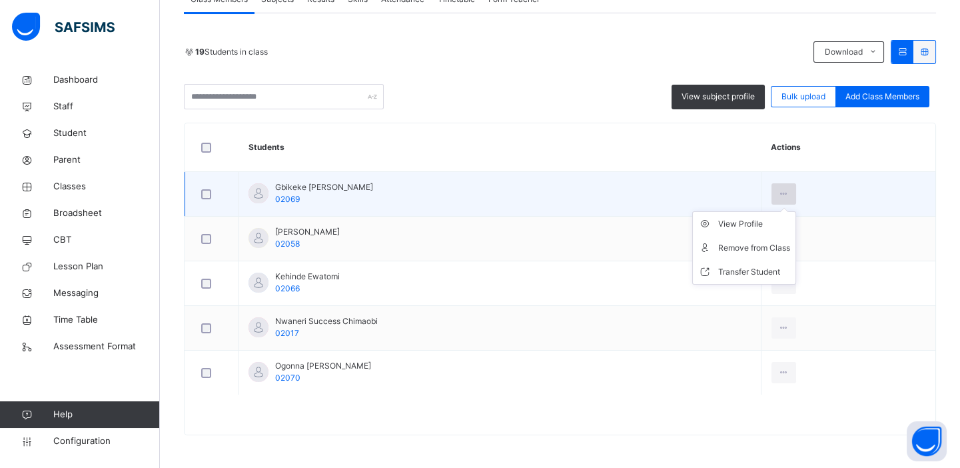
click at [790, 193] on icon at bounding box center [783, 194] width 11 height 12
click at [774, 245] on div "Remove from Class" at bounding box center [754, 247] width 72 height 13
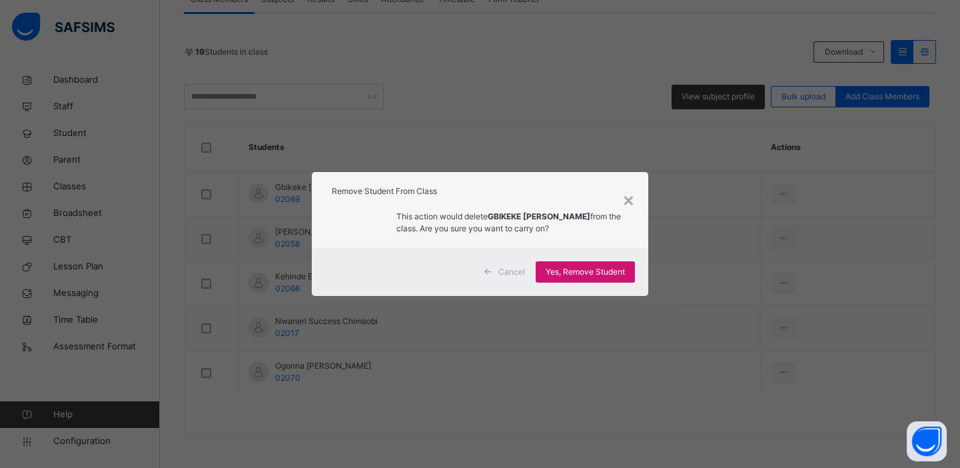
click at [601, 273] on span "Yes, Remove Student" at bounding box center [585, 272] width 79 height 12
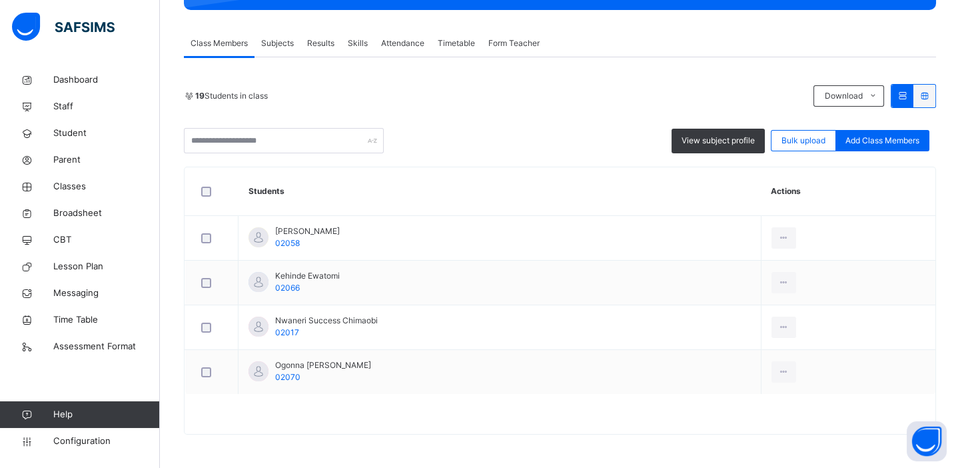
scroll to position [220, 0]
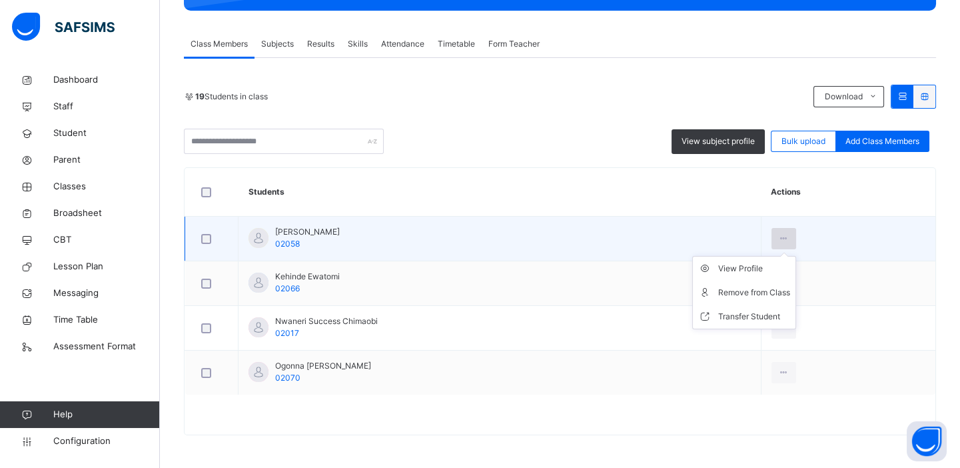
click at [790, 236] on icon at bounding box center [783, 239] width 11 height 12
click at [758, 293] on div "Remove from Class" at bounding box center [754, 292] width 72 height 13
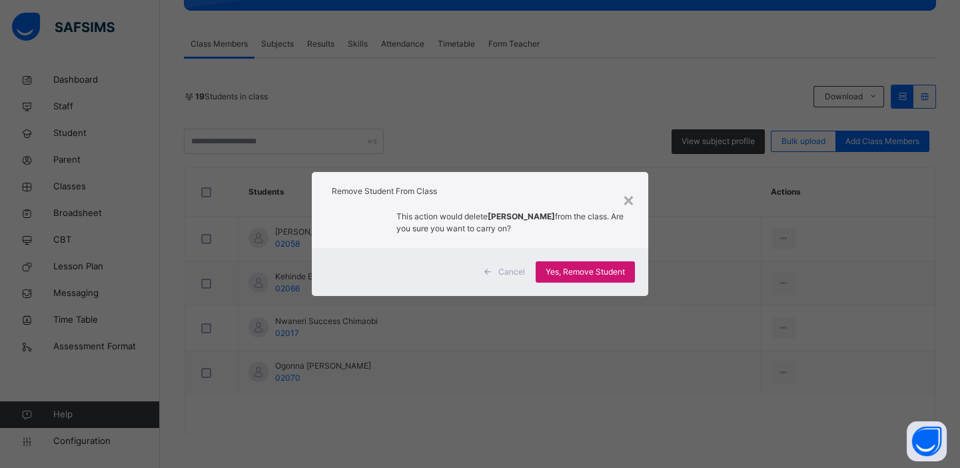
click at [582, 268] on span "Yes, Remove Student" at bounding box center [585, 272] width 79 height 12
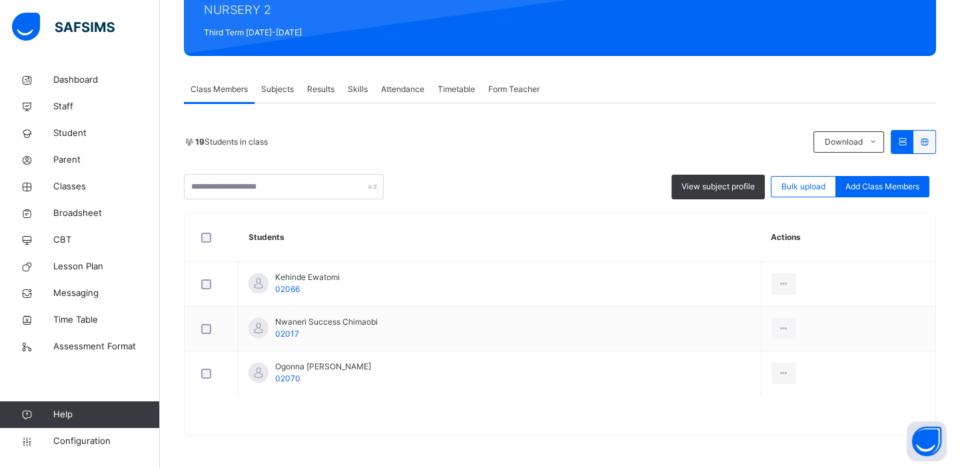
scroll to position [175, 0]
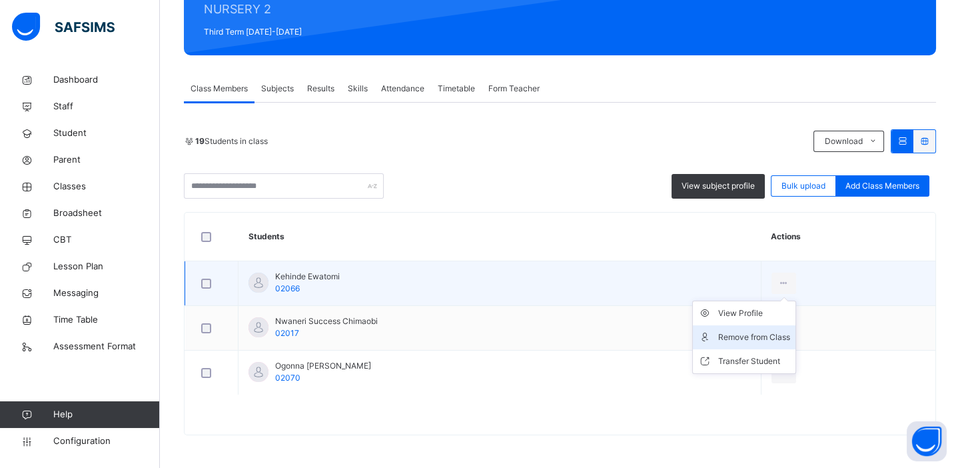
click at [777, 335] on div "Remove from Class" at bounding box center [754, 337] width 72 height 13
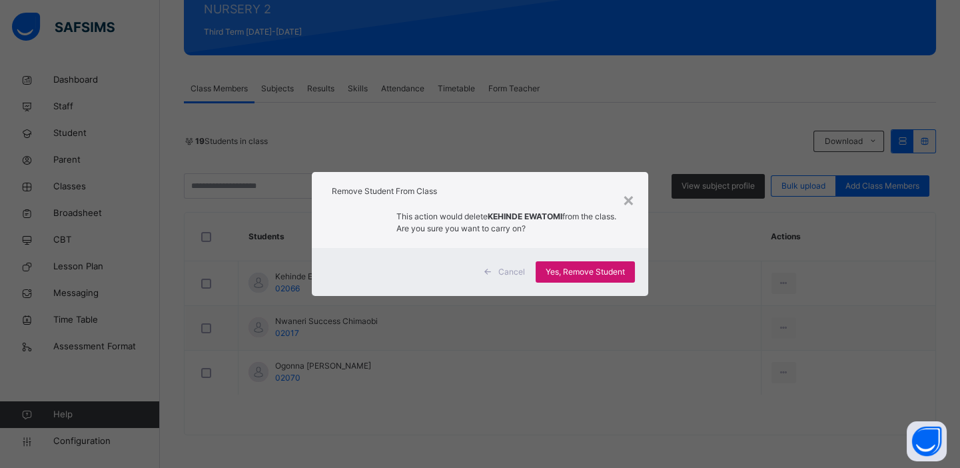
click at [606, 272] on span "Yes, Remove Student" at bounding box center [585, 272] width 79 height 12
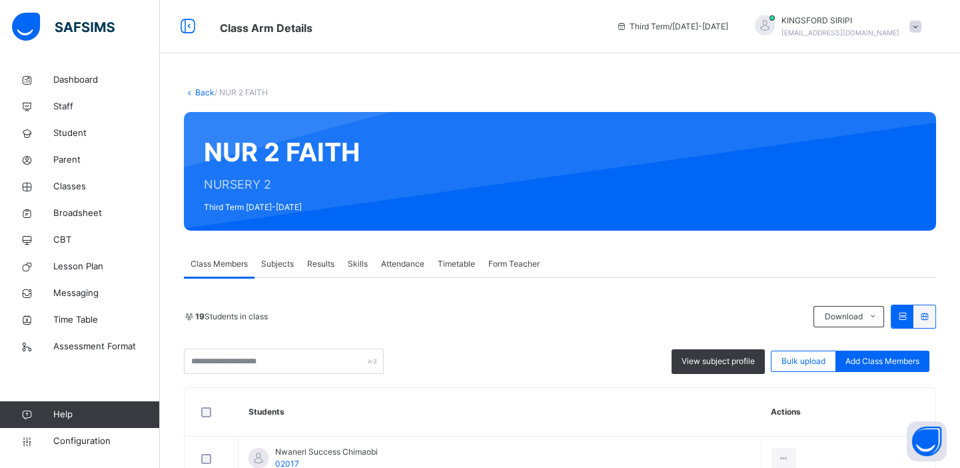
scroll to position [131, 0]
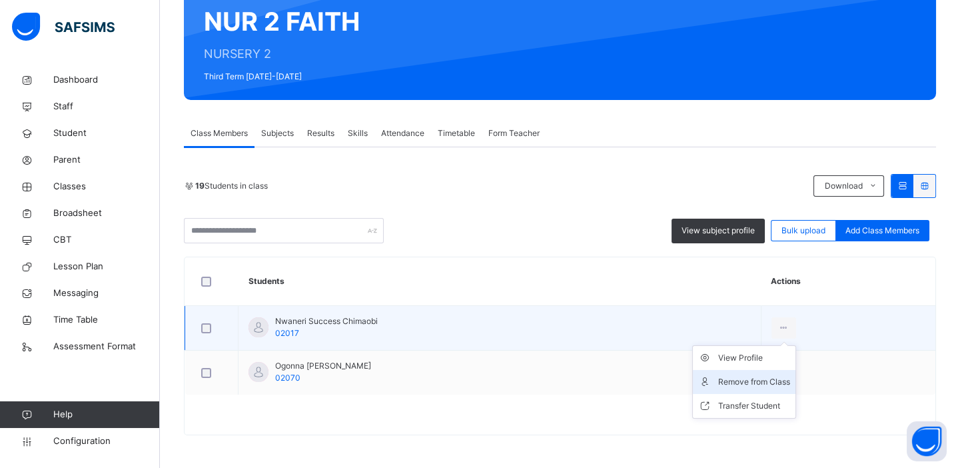
click at [771, 380] on div "Remove from Class" at bounding box center [754, 381] width 72 height 13
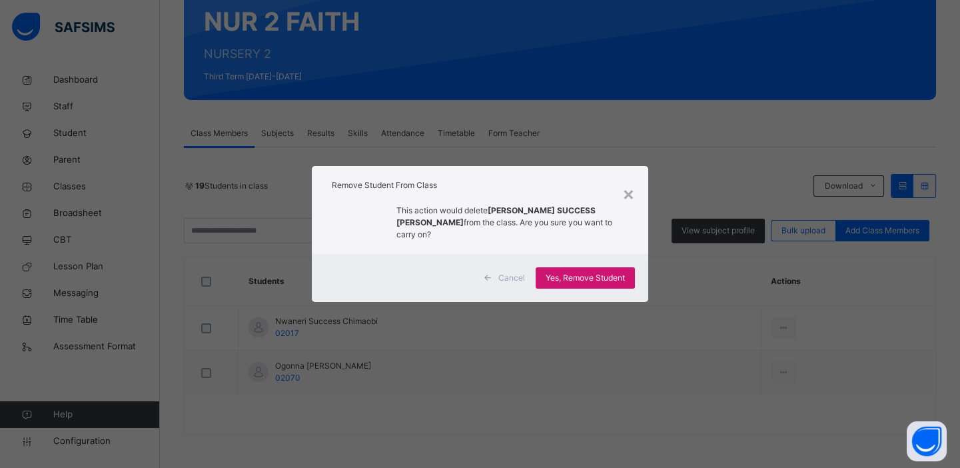
click at [572, 272] on span "Yes, Remove Student" at bounding box center [585, 278] width 79 height 12
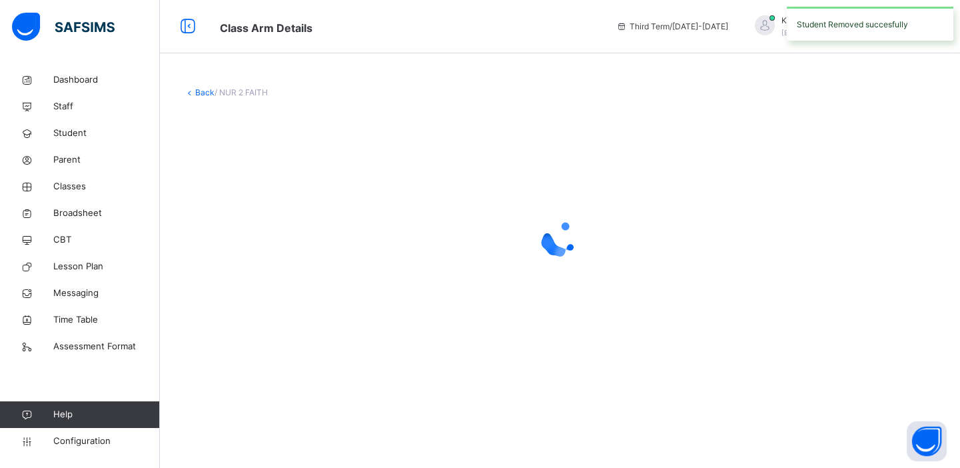
scroll to position [0, 0]
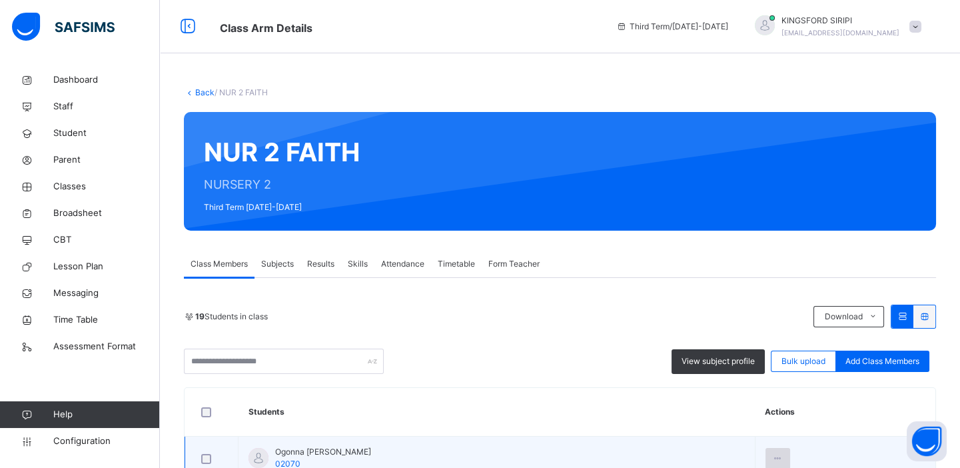
click at [784, 453] on icon at bounding box center [777, 459] width 11 height 12
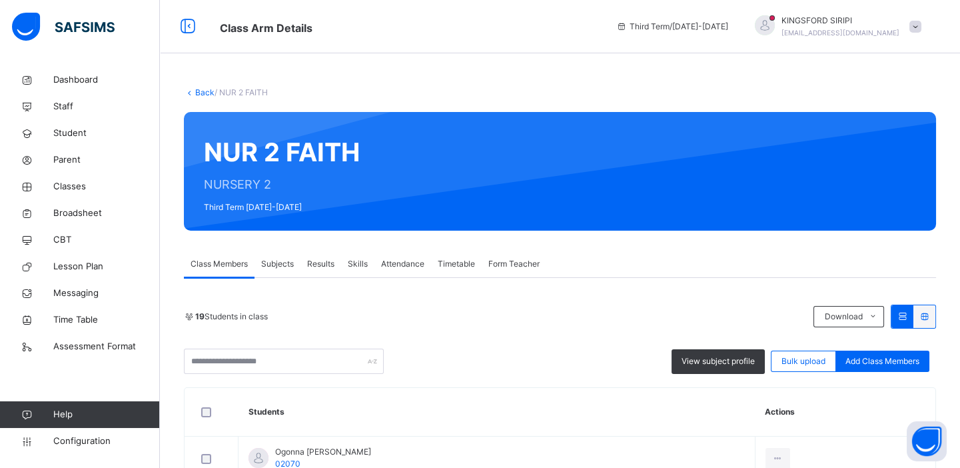
scroll to position [86, 0]
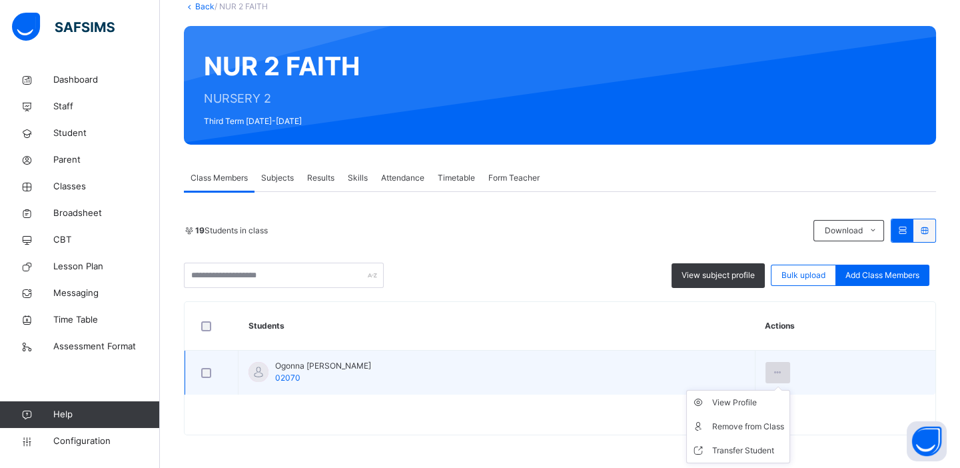
click at [790, 370] on div at bounding box center [778, 372] width 25 height 21
click at [784, 423] on div "Remove from Class" at bounding box center [748, 426] width 72 height 13
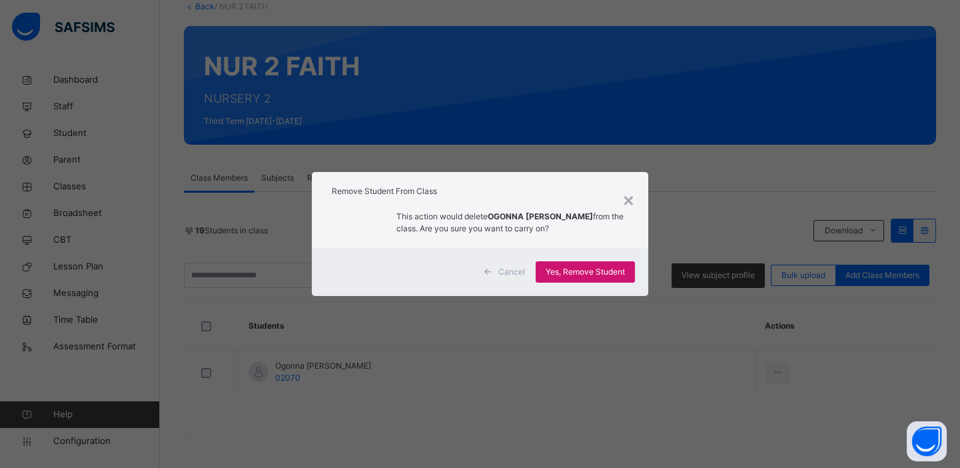
click at [588, 277] on span "Yes, Remove Student" at bounding box center [585, 272] width 79 height 12
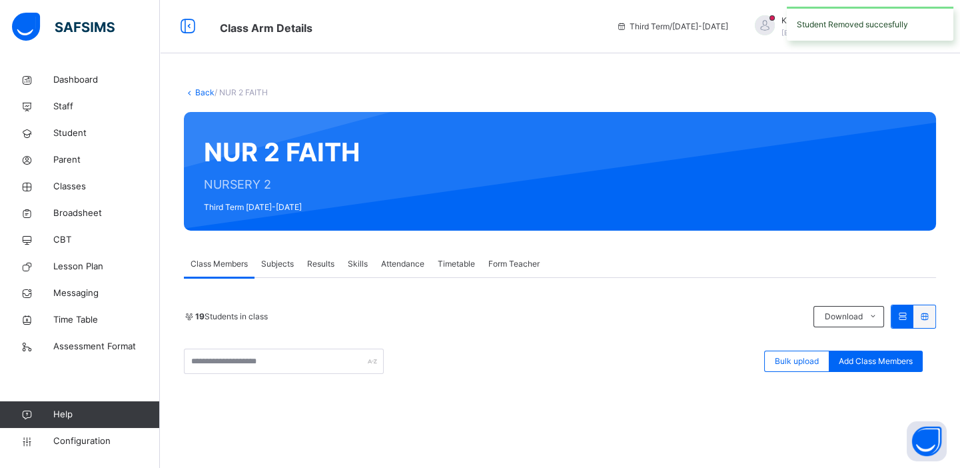
click at [201, 87] on link "Back" at bounding box center [204, 92] width 19 height 10
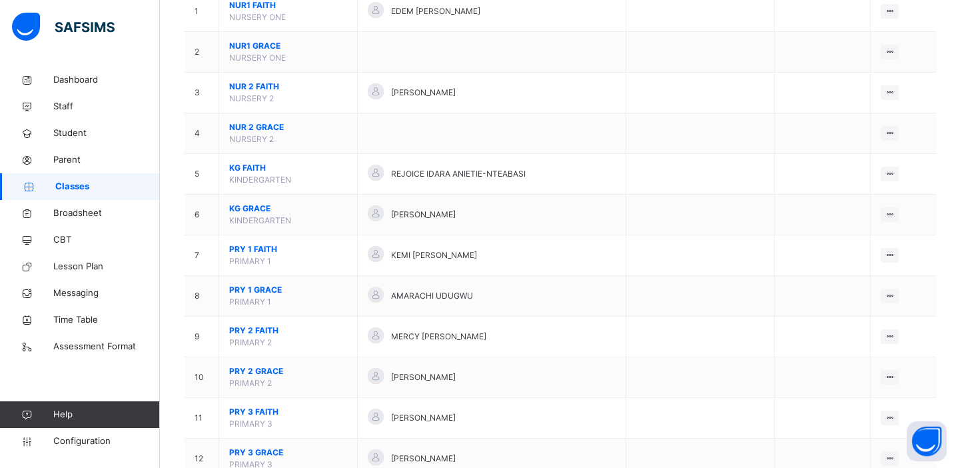
scroll to position [176, 0]
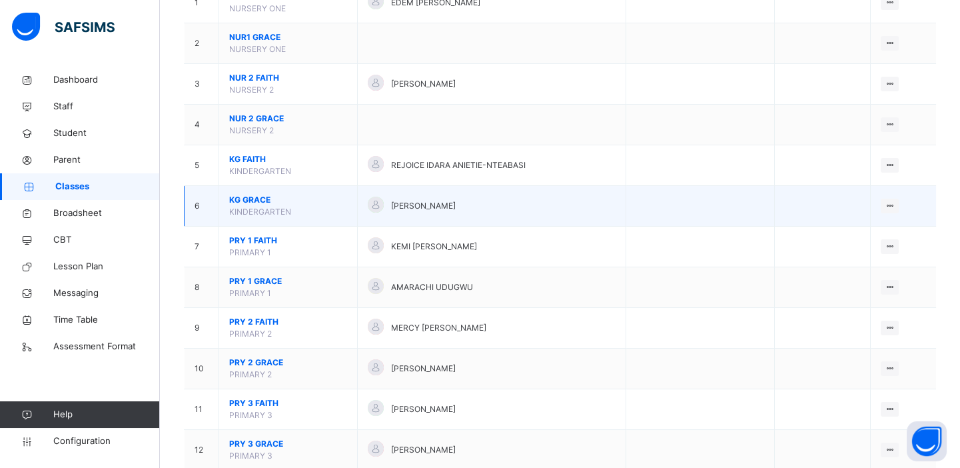
click at [253, 199] on span "KG GRACE" at bounding box center [288, 200] width 118 height 12
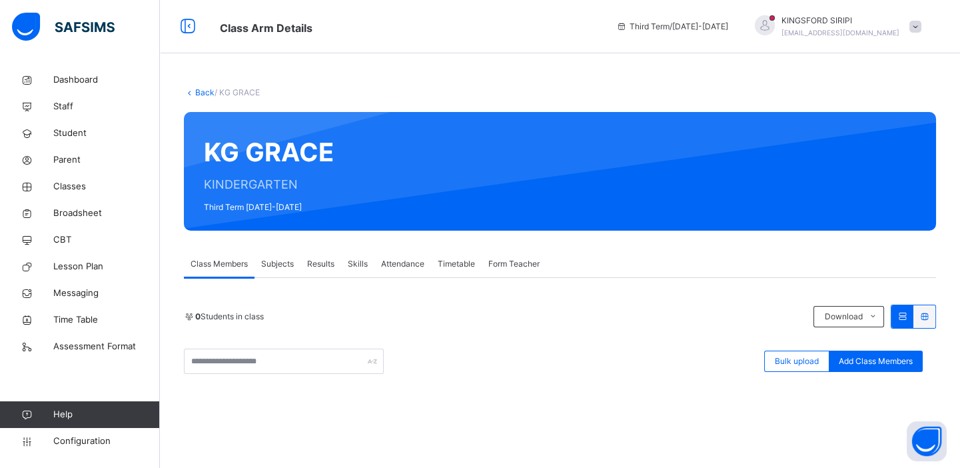
click at [523, 262] on span "Form Teacher" at bounding box center [514, 264] width 51 height 12
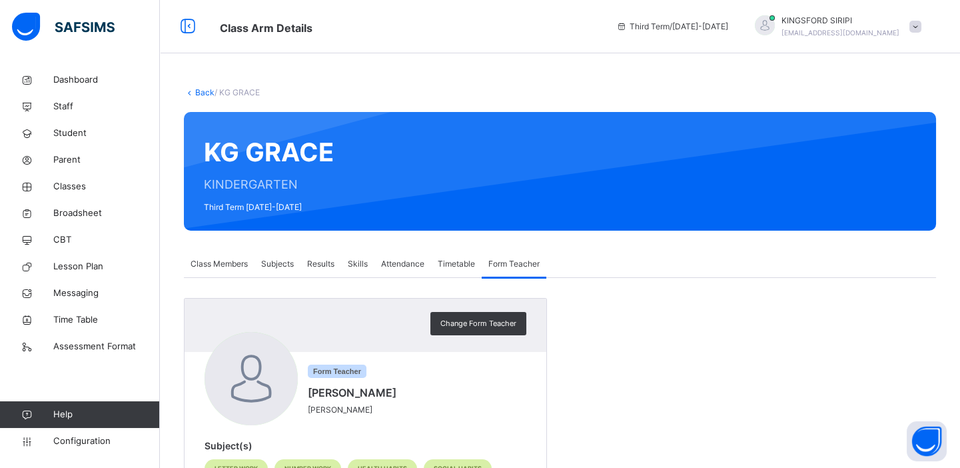
click at [203, 93] on link "Back" at bounding box center [204, 92] width 19 height 10
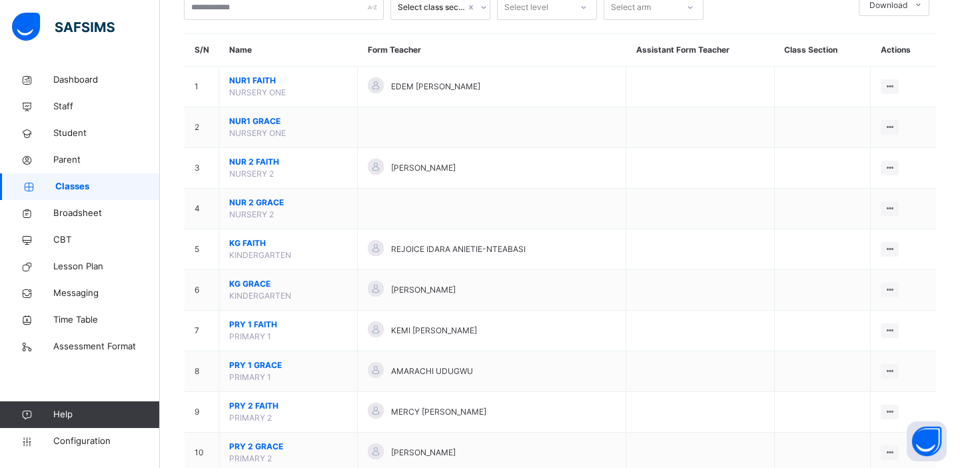
scroll to position [142, 0]
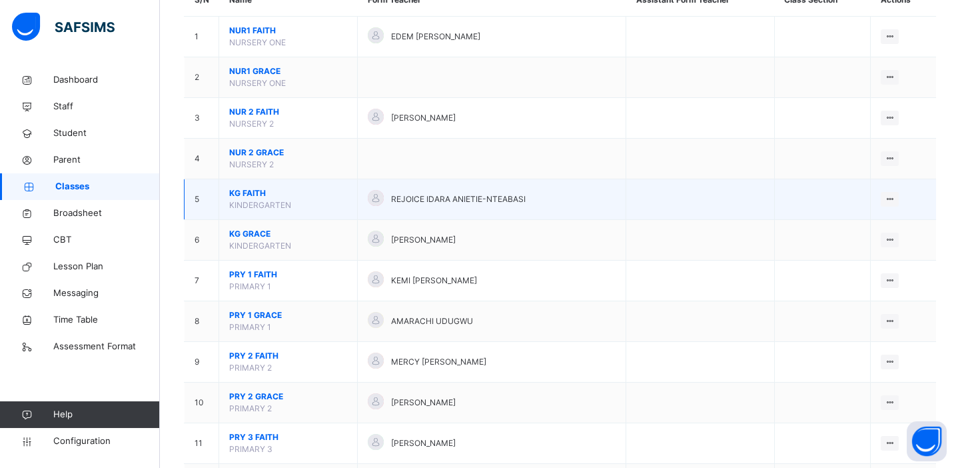
click at [268, 193] on span "KG FAITH" at bounding box center [288, 193] width 118 height 12
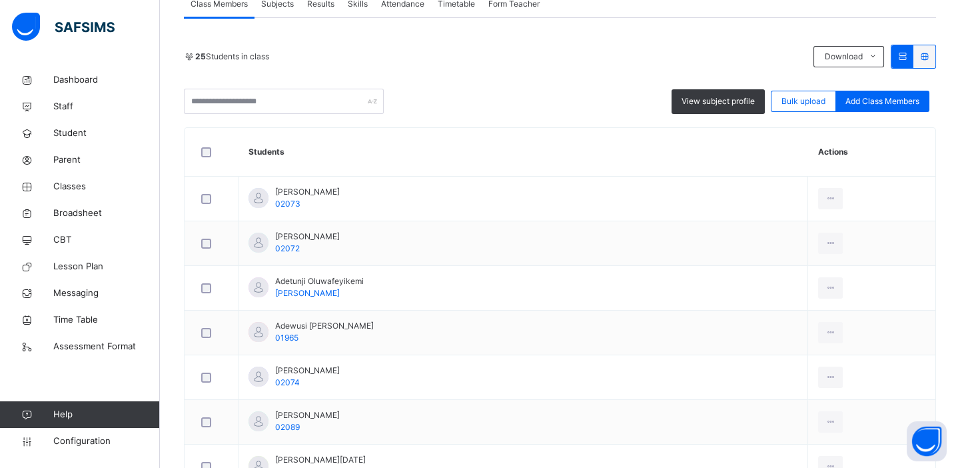
scroll to position [251, 0]
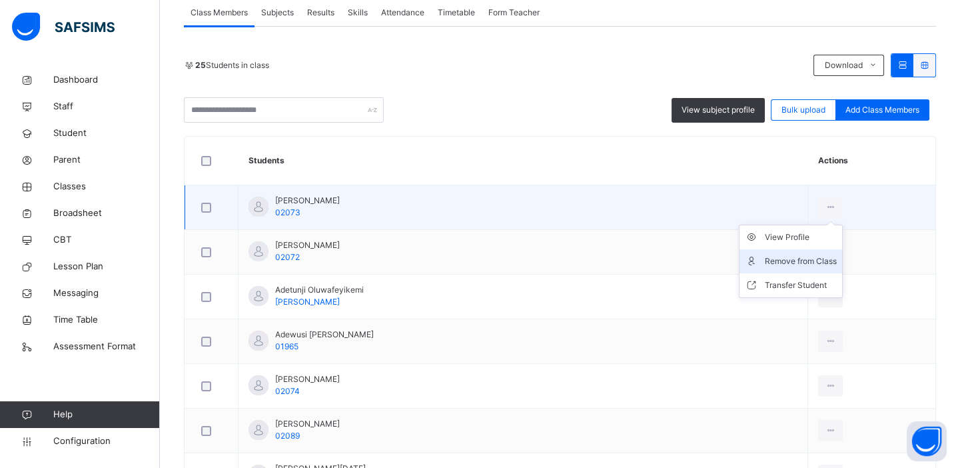
click at [776, 262] on div "Remove from Class" at bounding box center [801, 261] width 72 height 13
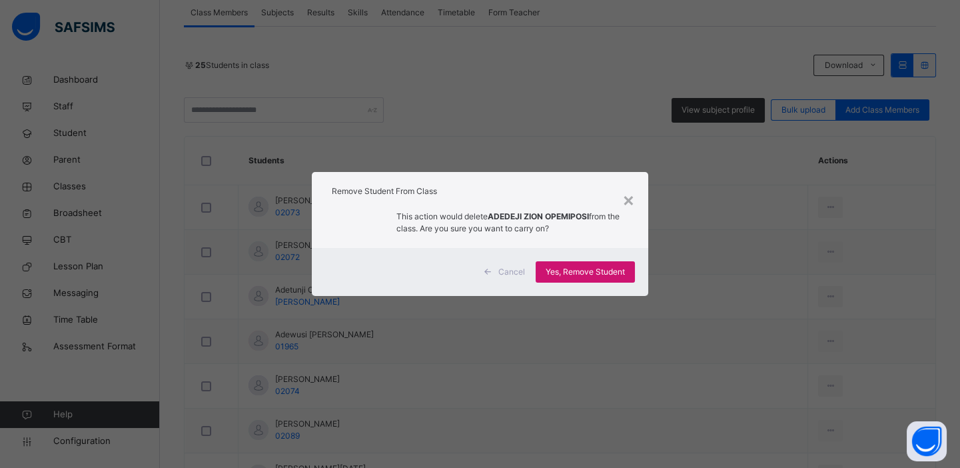
click at [614, 273] on span "Yes, Remove Student" at bounding box center [585, 272] width 79 height 12
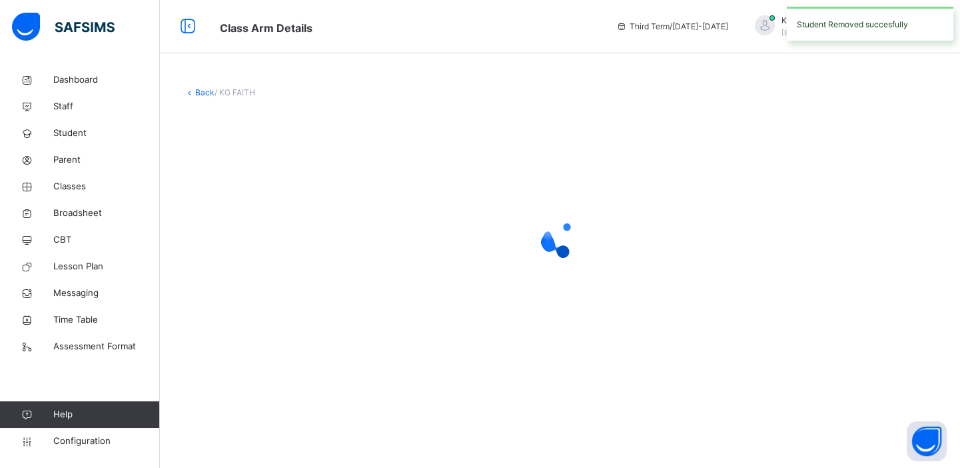
scroll to position [0, 0]
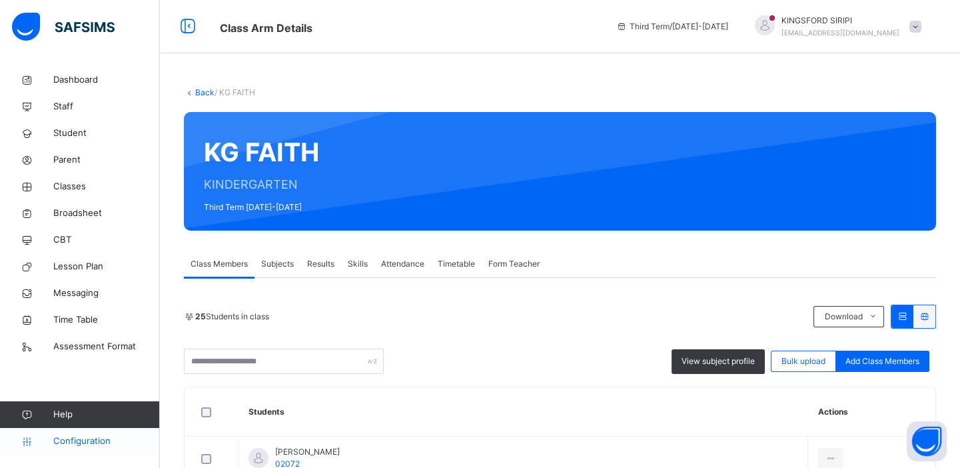
click at [90, 435] on span "Configuration" at bounding box center [106, 441] width 106 height 13
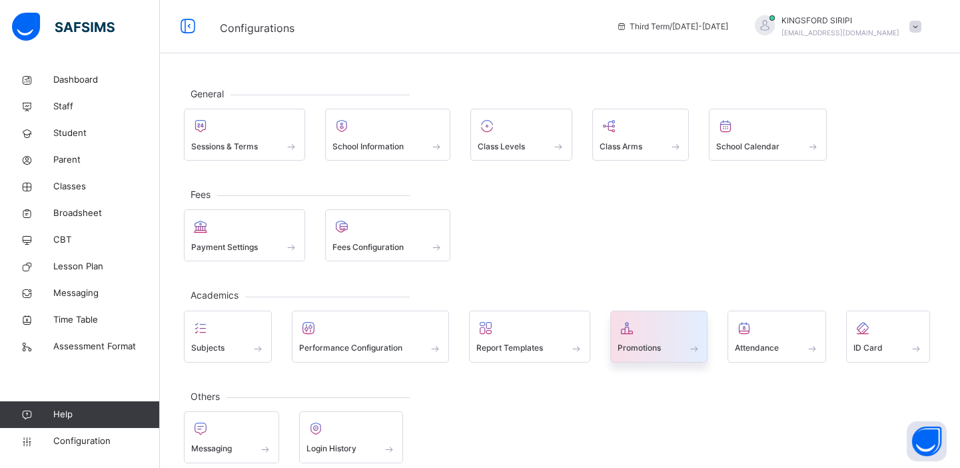
click at [644, 342] on span "Promotions" at bounding box center [639, 348] width 43 height 12
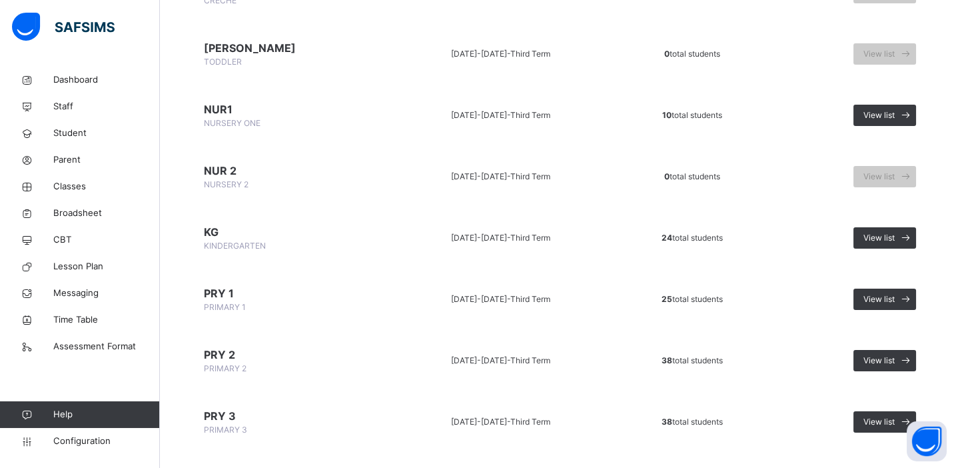
scroll to position [205, 0]
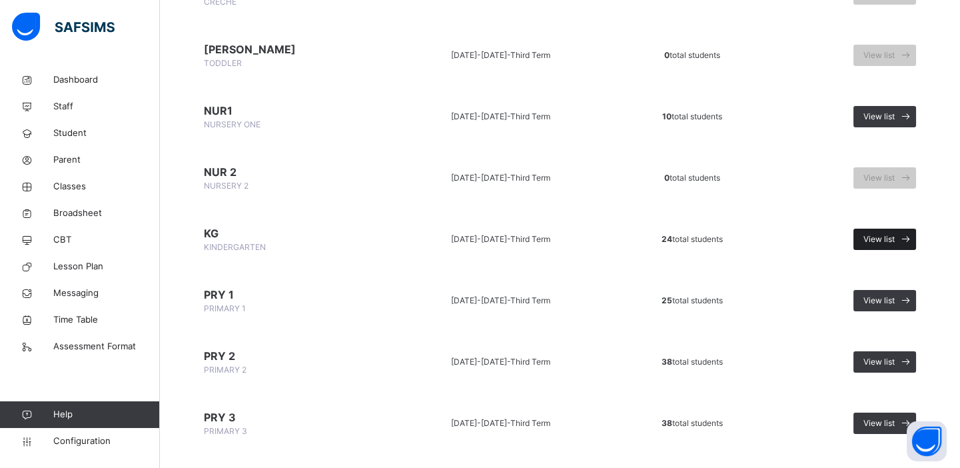
click at [883, 240] on span "View list" at bounding box center [879, 239] width 31 height 12
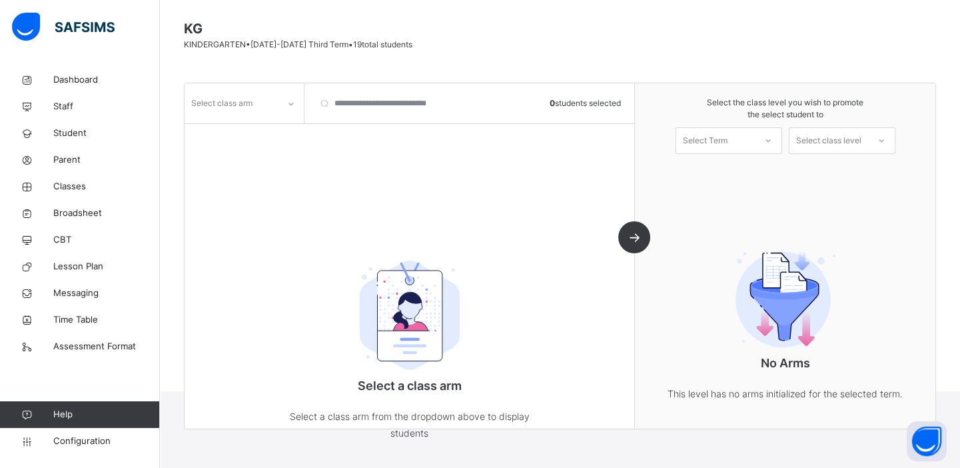
scroll to position [100, 0]
click at [289, 103] on icon at bounding box center [291, 103] width 8 height 13
click at [209, 131] on div "FAITH" at bounding box center [244, 133] width 118 height 23
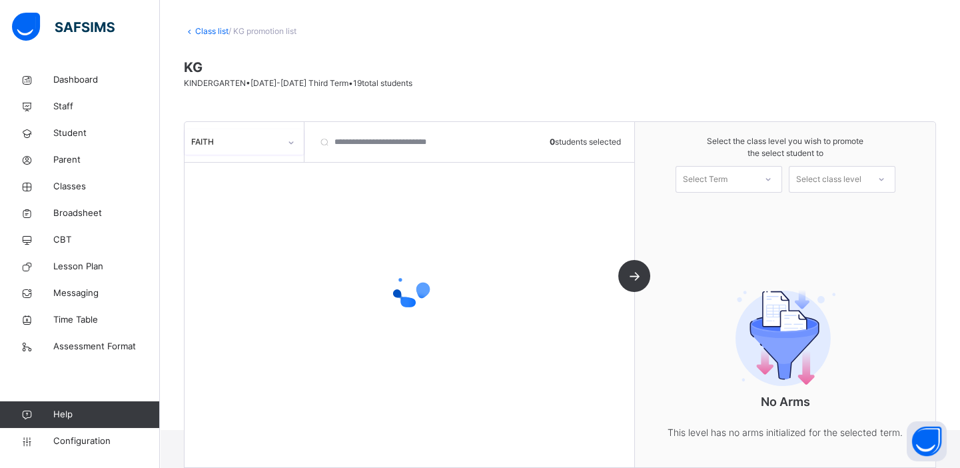
scroll to position [61, 0]
click at [772, 179] on icon at bounding box center [768, 179] width 8 height 13
click at [731, 277] on div "No Arms This level has no arms initialized for the selected term." at bounding box center [785, 360] width 267 height 215
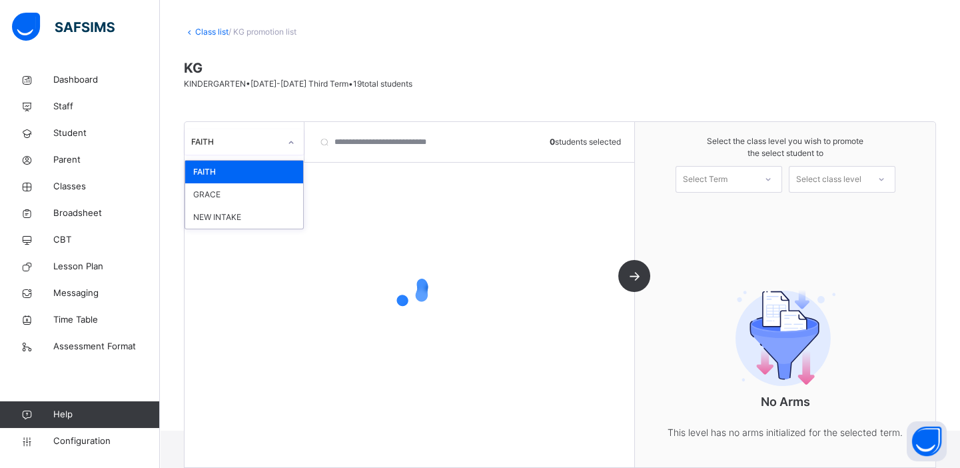
click at [290, 142] on icon at bounding box center [291, 142] width 5 height 3
click at [290, 143] on icon at bounding box center [291, 142] width 5 height 3
click at [291, 141] on icon at bounding box center [291, 142] width 8 height 13
click at [73, 187] on span "Classes" at bounding box center [106, 186] width 107 height 13
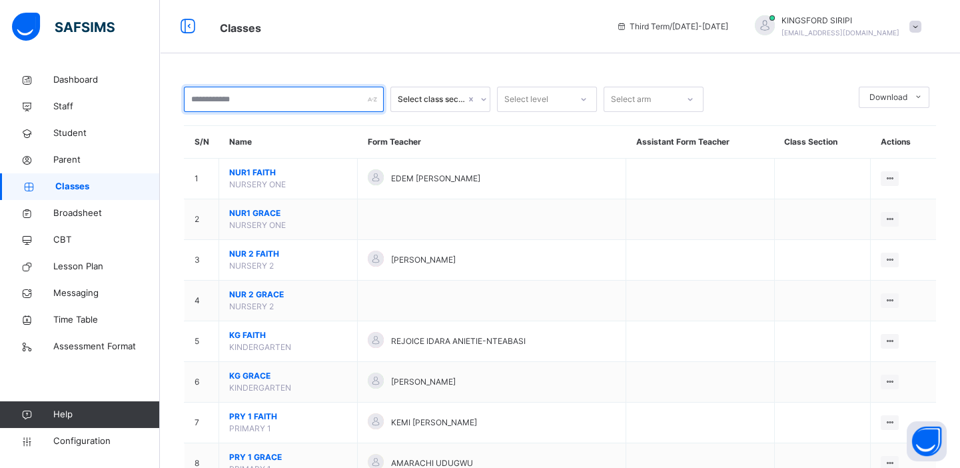
click at [374, 103] on div at bounding box center [284, 99] width 200 height 25
click at [483, 99] on icon at bounding box center [484, 99] width 8 height 13
click at [483, 99] on icon at bounding box center [483, 99] width 5 height 3
click at [375, 103] on div at bounding box center [284, 99] width 200 height 25
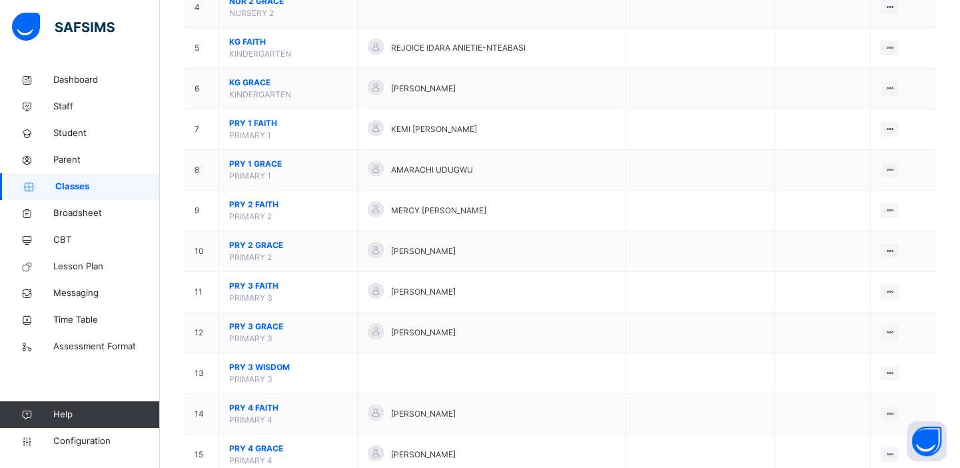
scroll to position [296, 0]
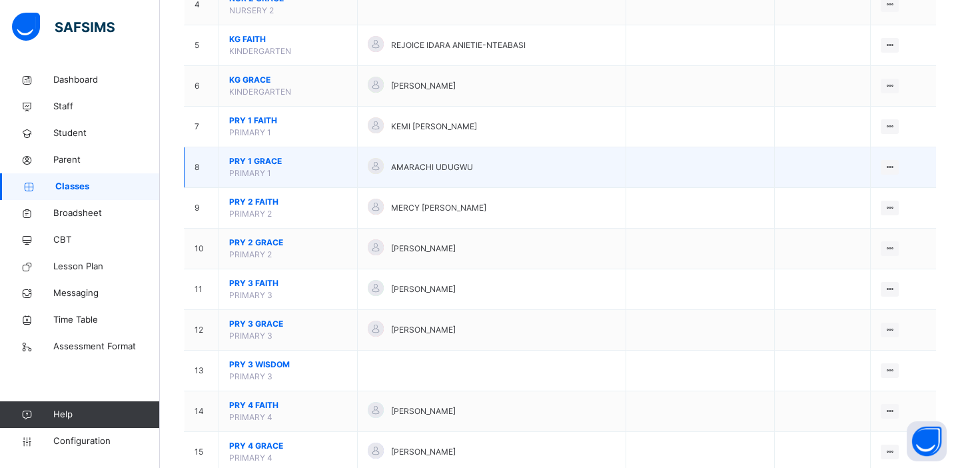
click at [259, 159] on span "PRY 1 GRACE" at bounding box center [288, 161] width 118 height 12
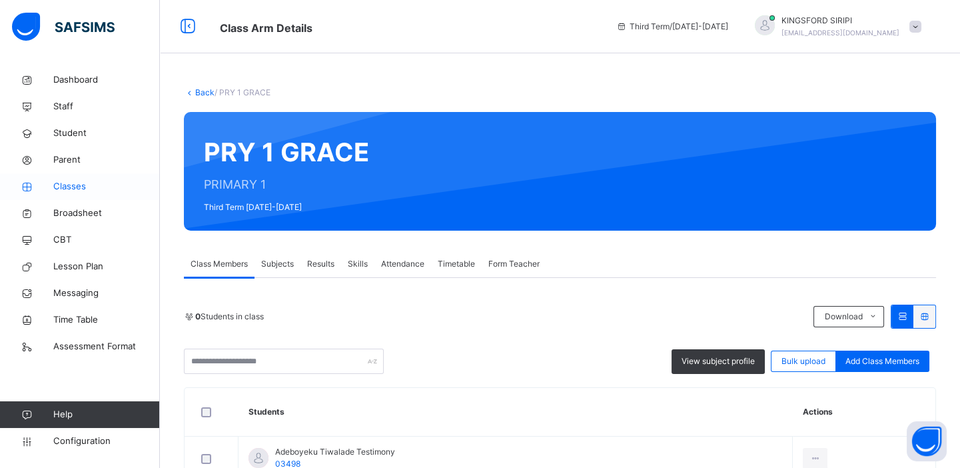
click at [72, 186] on span "Classes" at bounding box center [106, 186] width 107 height 13
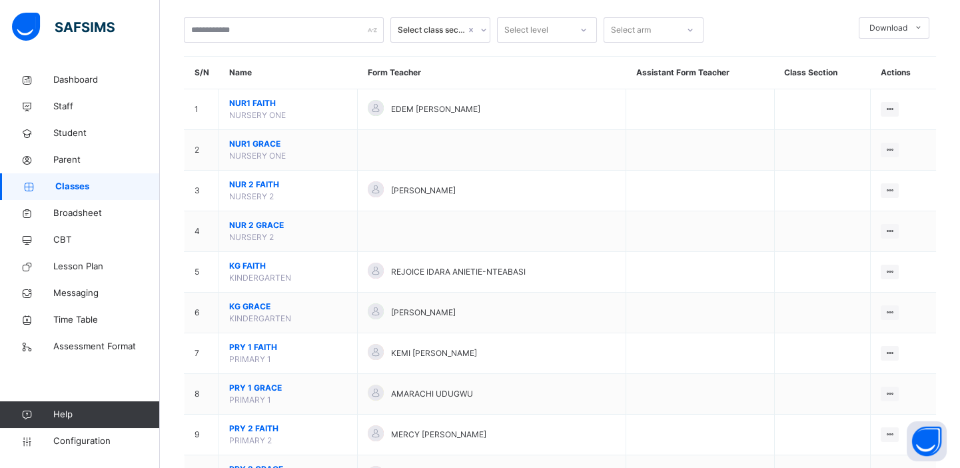
scroll to position [39, 0]
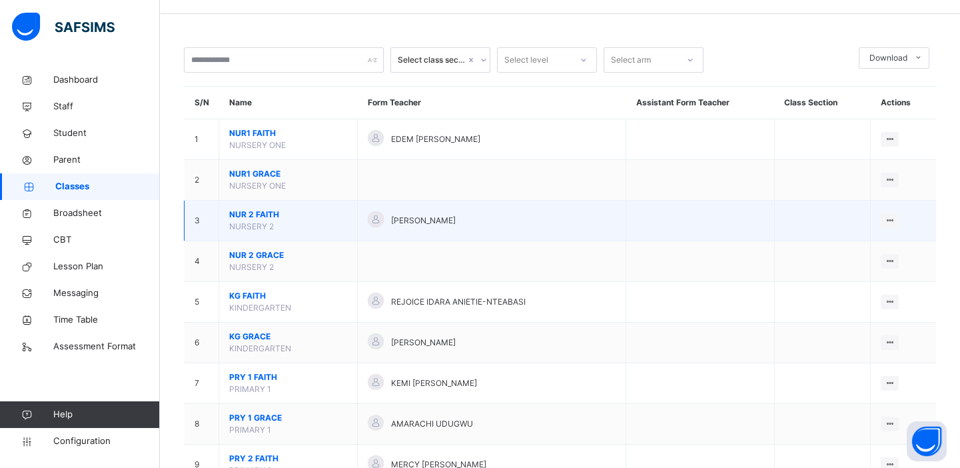
click at [264, 215] on span "NUR 2 FAITH" at bounding box center [288, 215] width 118 height 12
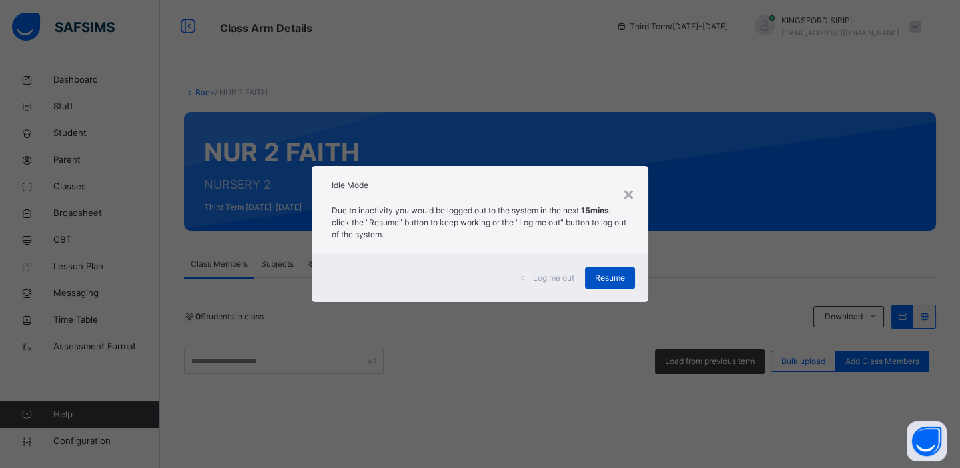
click at [626, 274] on div "Resume" at bounding box center [610, 277] width 50 height 21
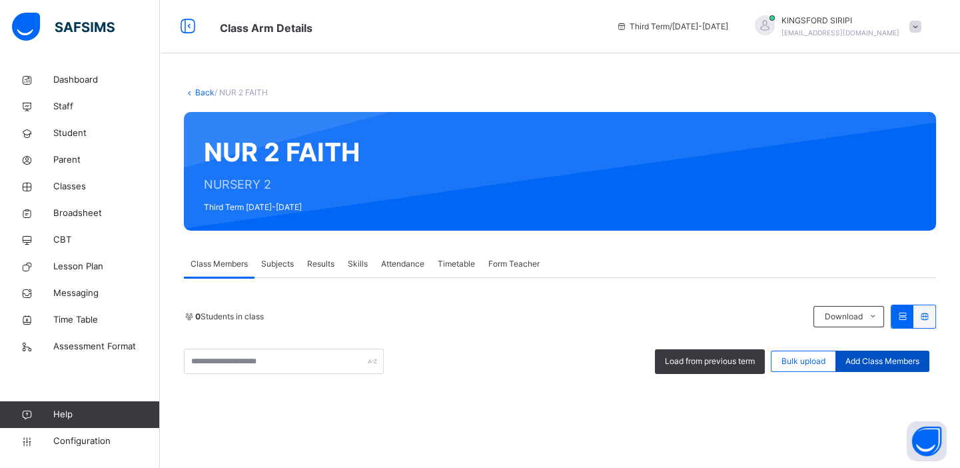
click at [900, 360] on span "Add Class Members" at bounding box center [883, 361] width 74 height 12
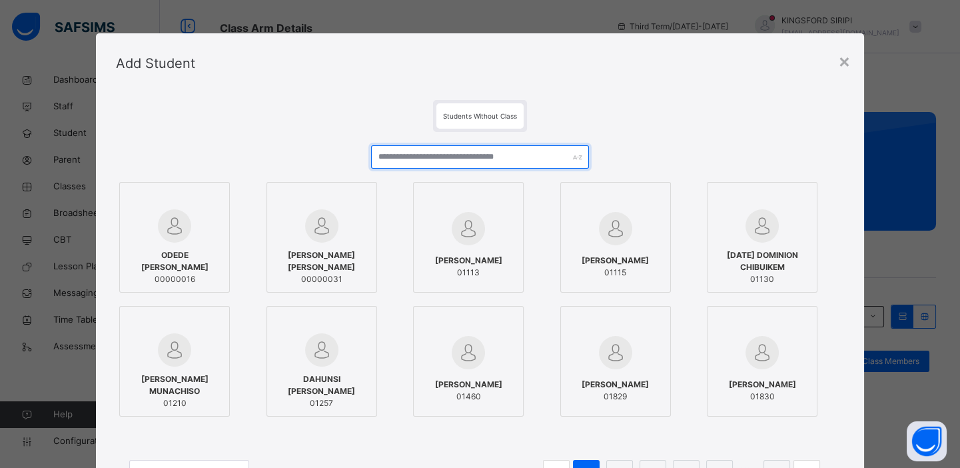
click at [473, 158] on input "text" at bounding box center [480, 156] width 219 height 23
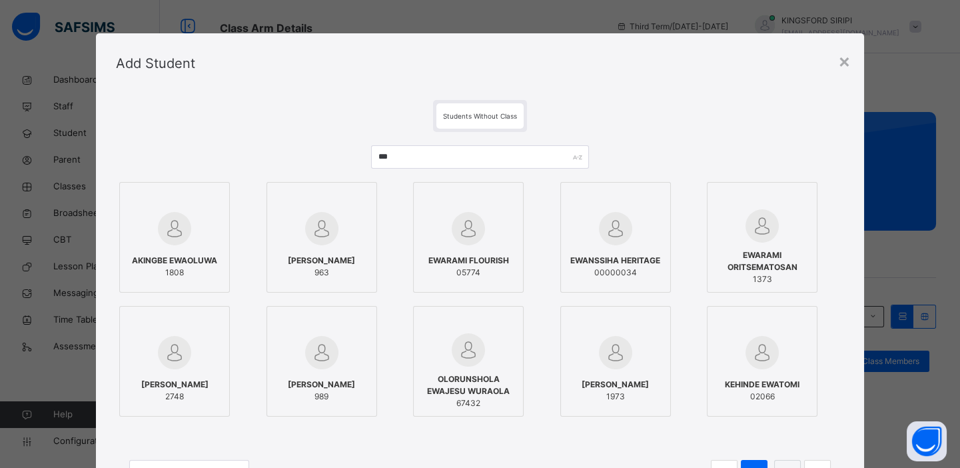
click at [630, 253] on div "EWANSSIHA HERITAGE 00000034" at bounding box center [616, 266] width 96 height 37
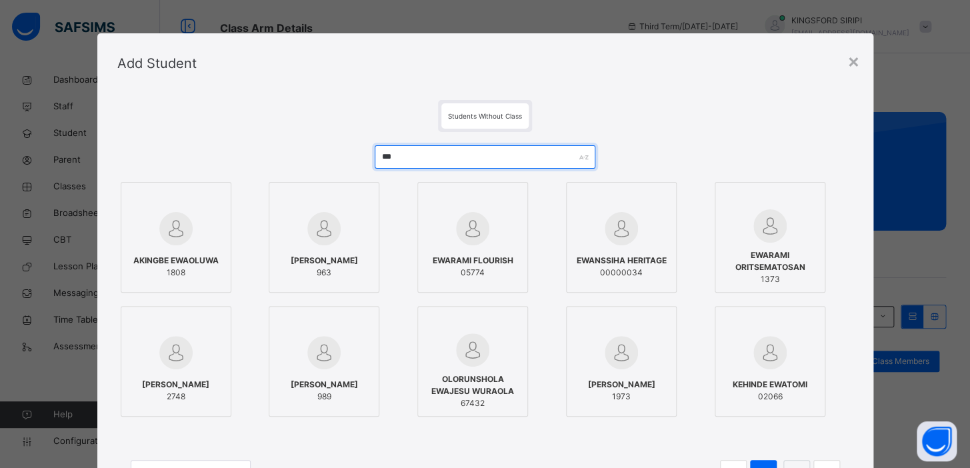
drag, startPoint x: 437, startPoint y: 159, endPoint x: 363, endPoint y: 153, distance: 73.6
click at [363, 153] on div "*** AKINGBE EWAOLUWA 1808 [PERSON_NAME] 963 EWARAMI FLOURISH 05774 EWANSSIHA HE…" at bounding box center [485, 322] width 736 height 381
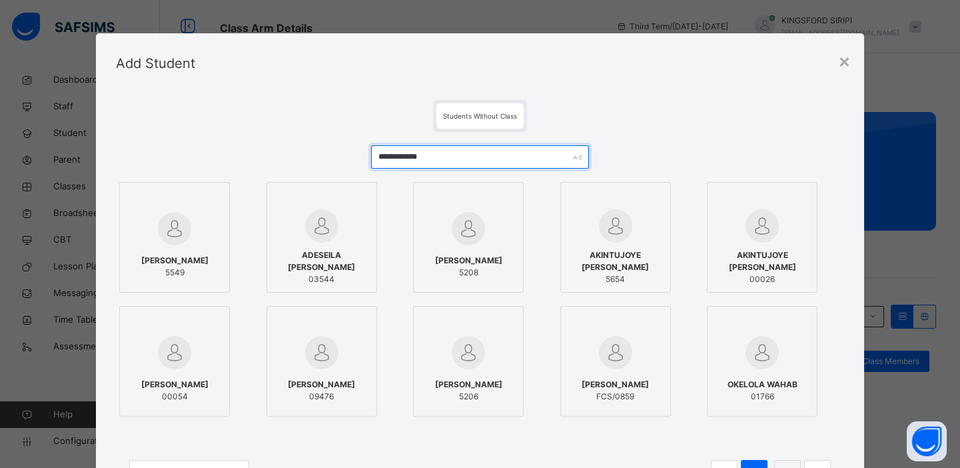
drag, startPoint x: 505, startPoint y: 157, endPoint x: 317, endPoint y: 144, distance: 188.4
click at [317, 144] on div "**********" at bounding box center [480, 322] width 728 height 381
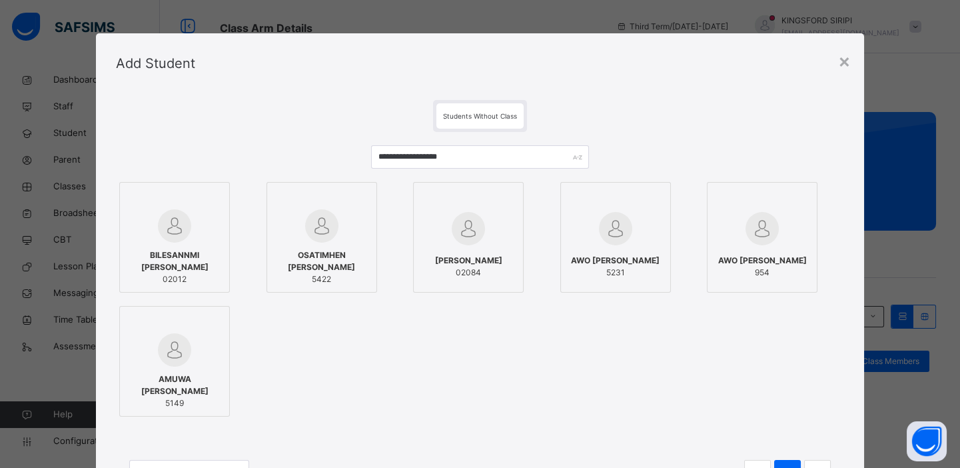
click at [460, 231] on img at bounding box center [468, 228] width 33 height 33
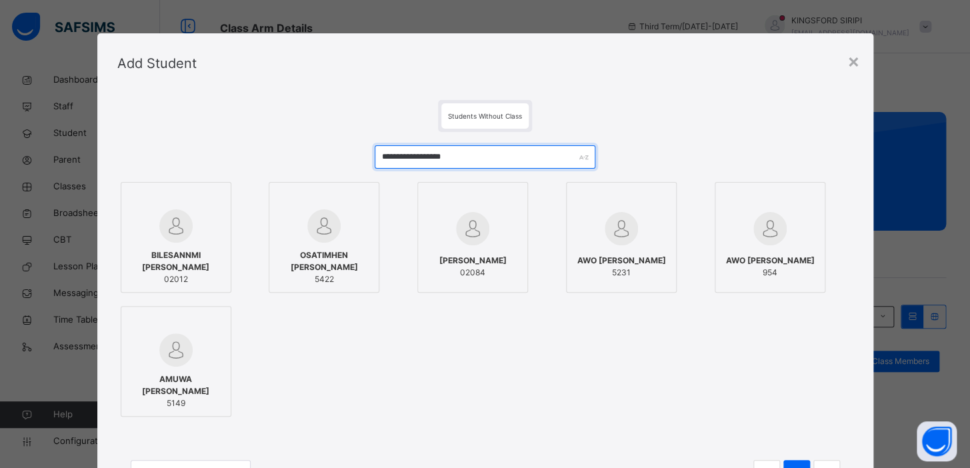
drag, startPoint x: 449, startPoint y: 155, endPoint x: 373, endPoint y: 156, distance: 75.3
click at [375, 156] on input "**********" at bounding box center [485, 156] width 221 height 23
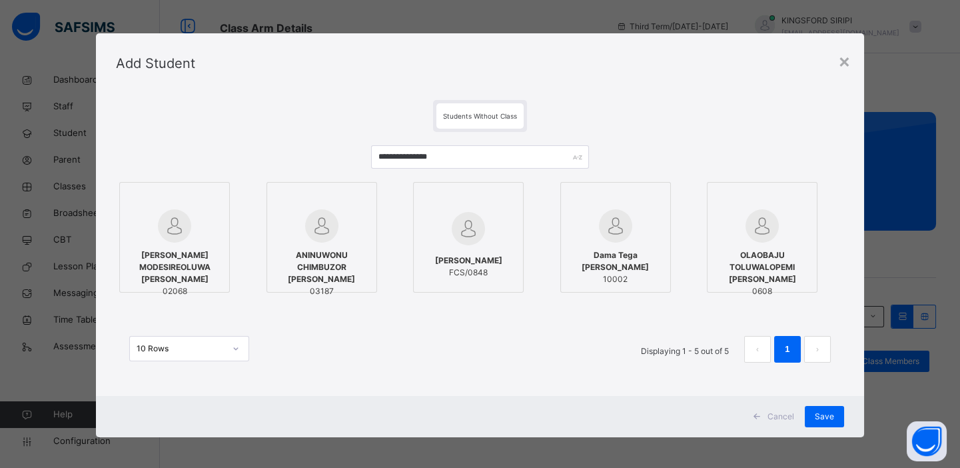
click at [210, 236] on div at bounding box center [175, 225] width 96 height 33
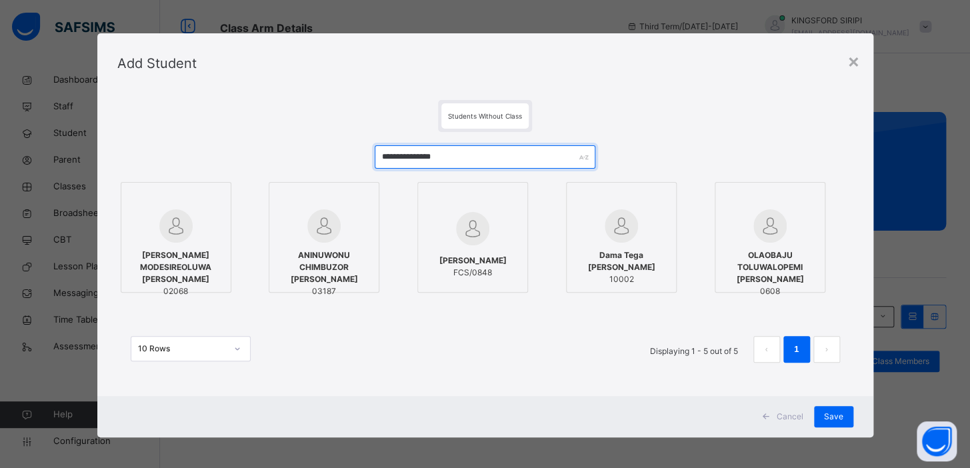
drag, startPoint x: 433, startPoint y: 155, endPoint x: 363, endPoint y: 151, distance: 70.8
click at [363, 151] on div "**********" at bounding box center [485, 260] width 736 height 257
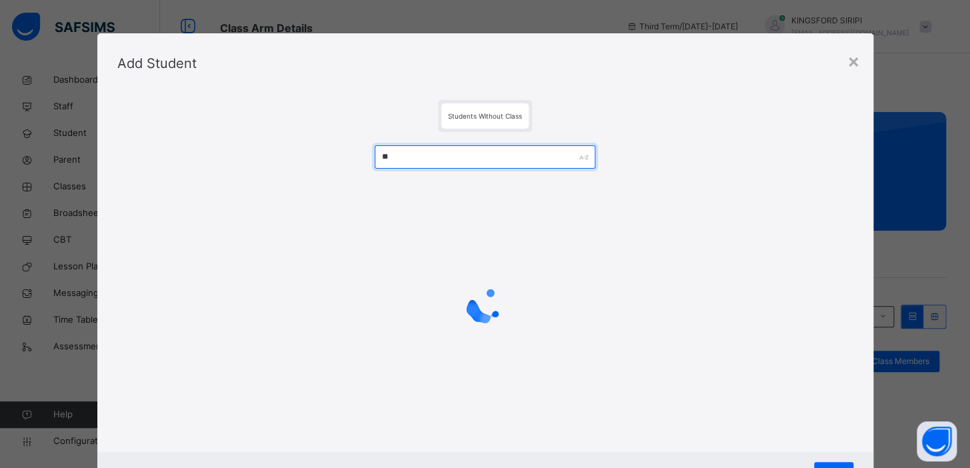
type input "*"
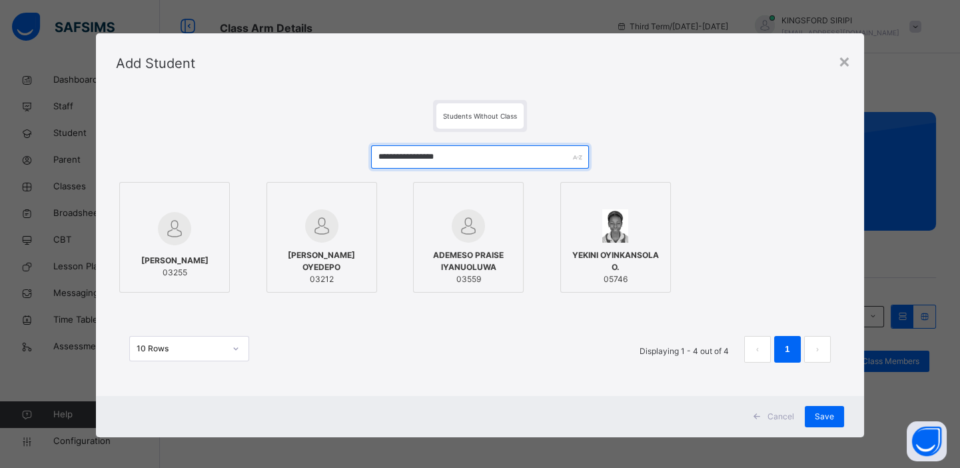
click at [378, 158] on input "**********" at bounding box center [480, 156] width 219 height 23
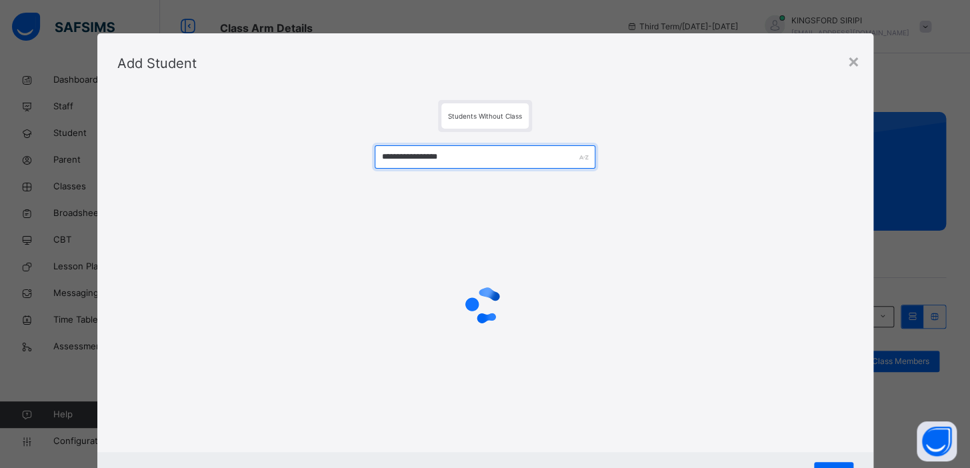
click at [454, 158] on input "**********" at bounding box center [485, 156] width 221 height 23
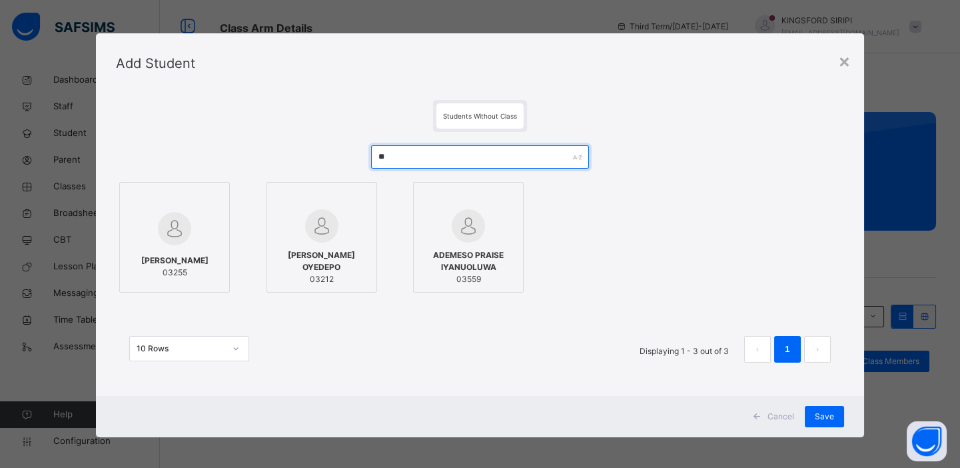
type input "*"
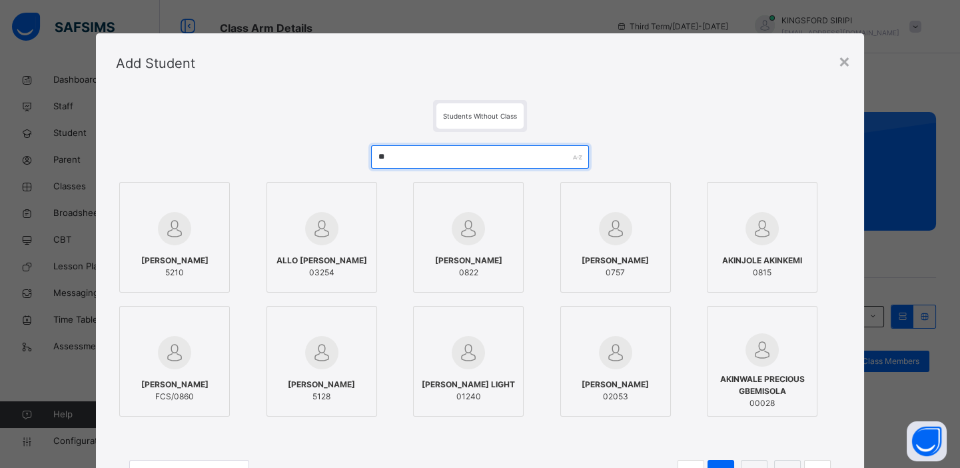
type input "*"
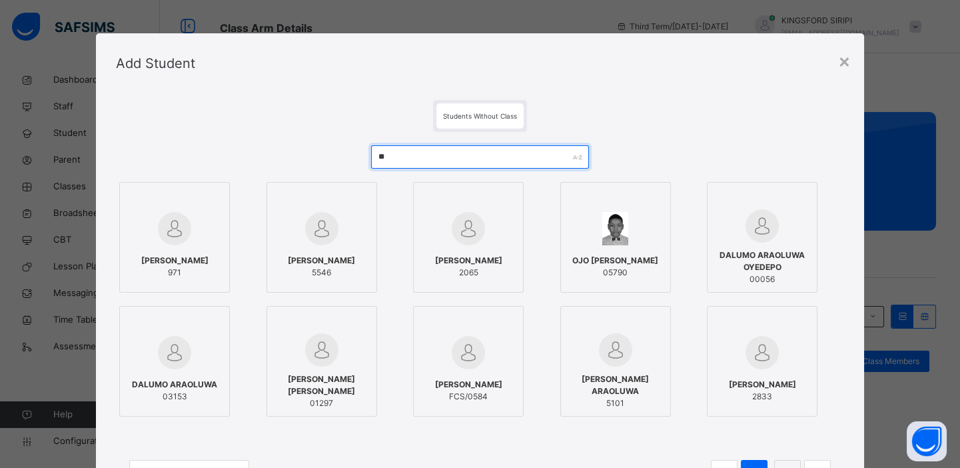
type input "*"
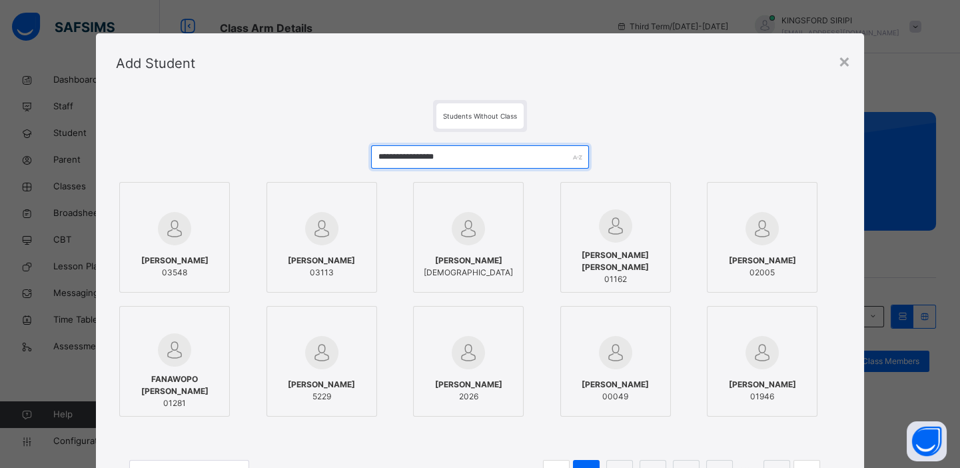
click at [474, 159] on input "**********" at bounding box center [480, 156] width 219 height 23
type input "*"
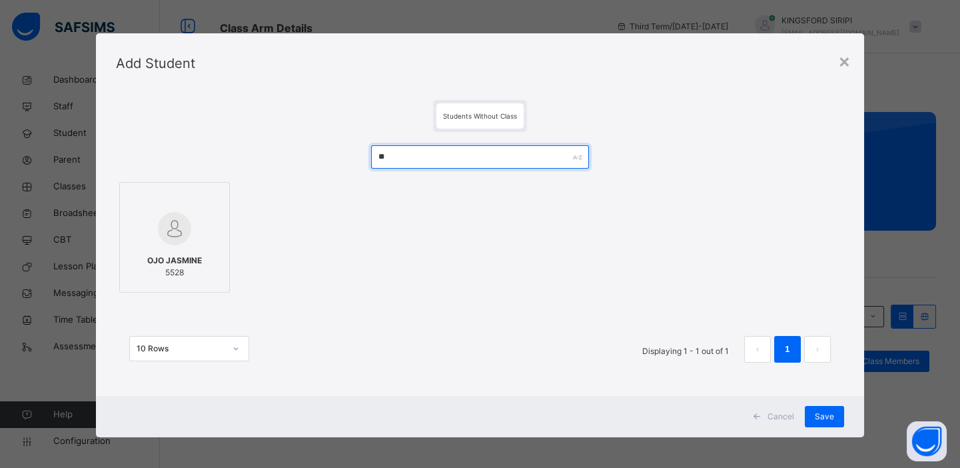
type input "*"
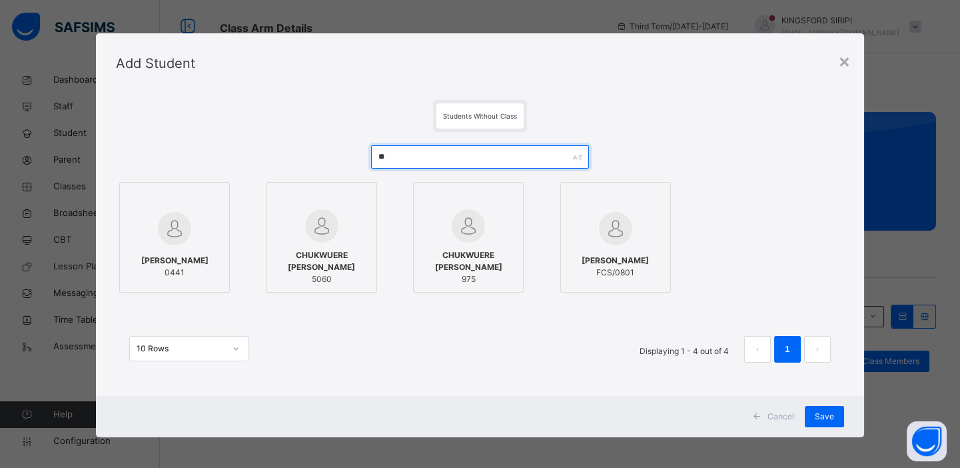
type input "*"
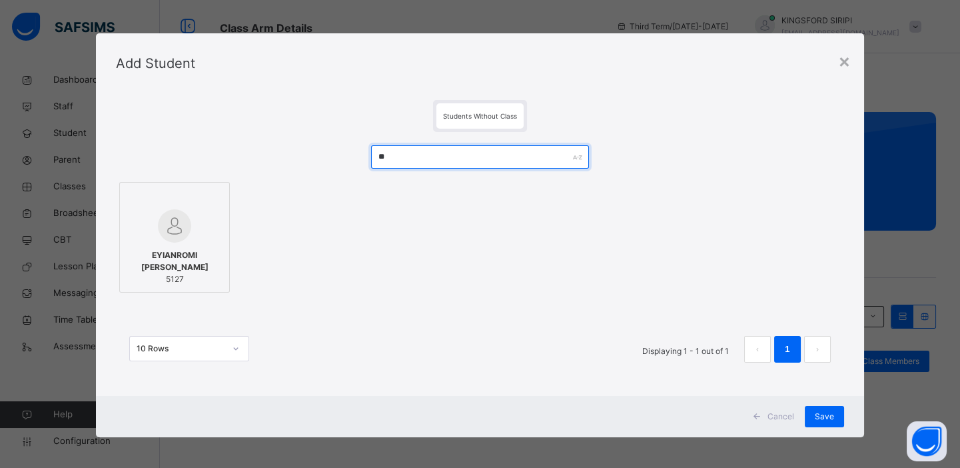
type input "*"
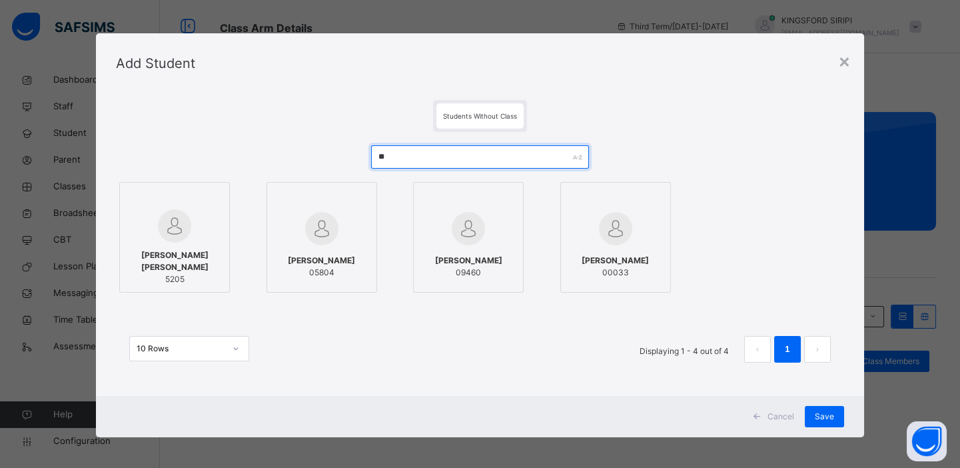
type input "*"
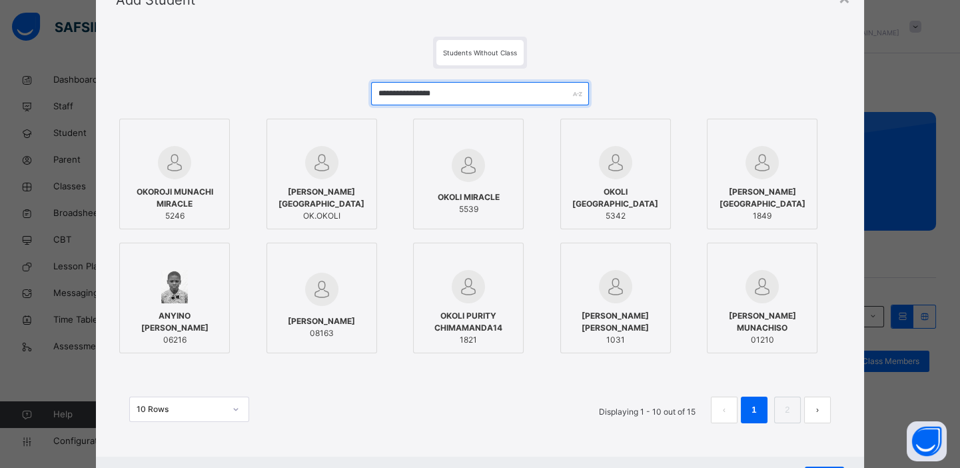
scroll to position [60, 0]
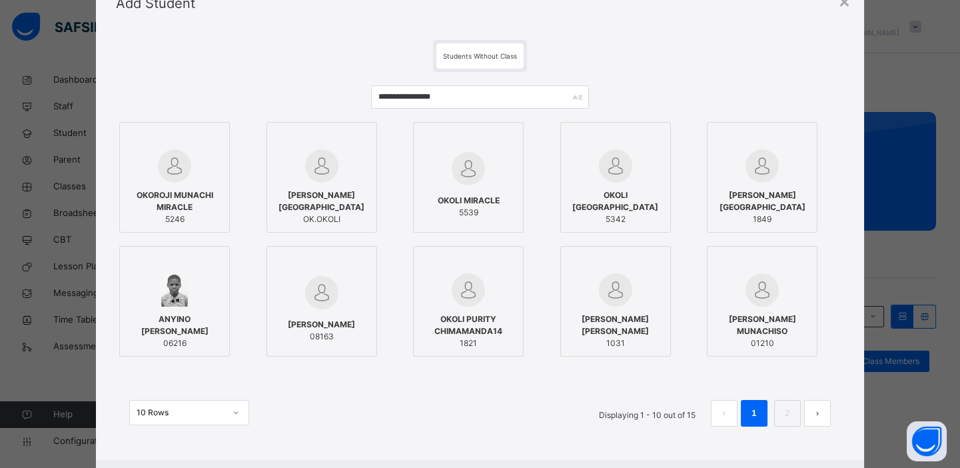
click at [946, 148] on div "**********" at bounding box center [480, 234] width 960 height 468
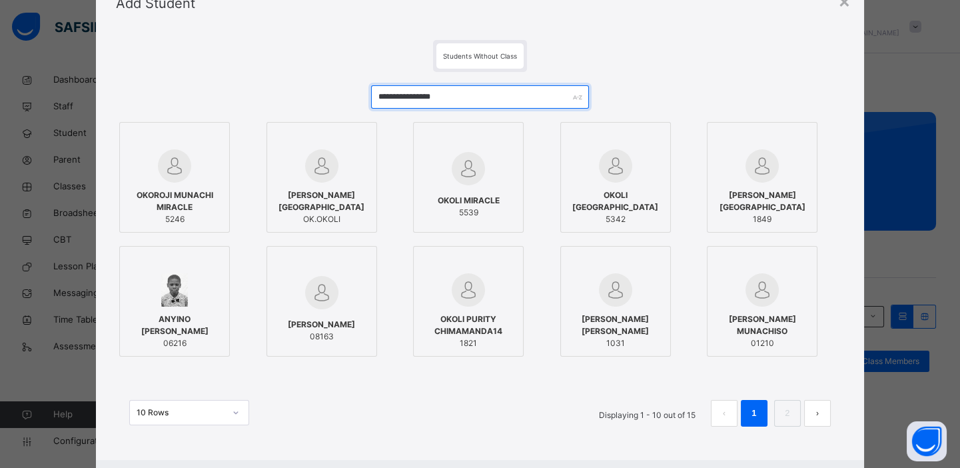
click at [499, 101] on input "**********" at bounding box center [480, 96] width 219 height 23
type input "*"
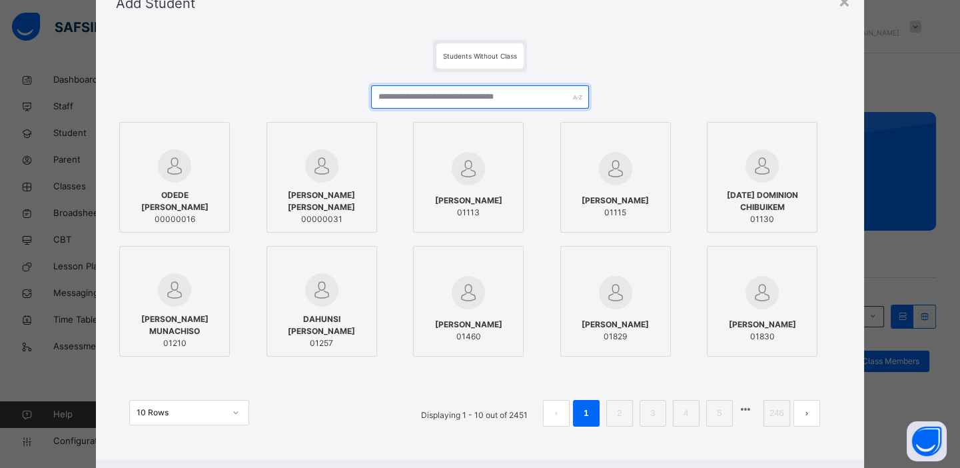
scroll to position [127, 0]
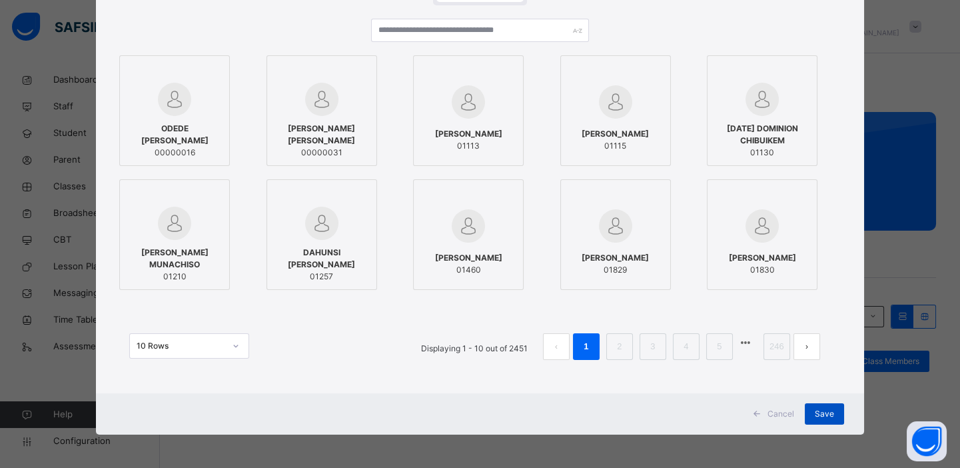
click at [827, 414] on span "Save" at bounding box center [824, 414] width 19 height 12
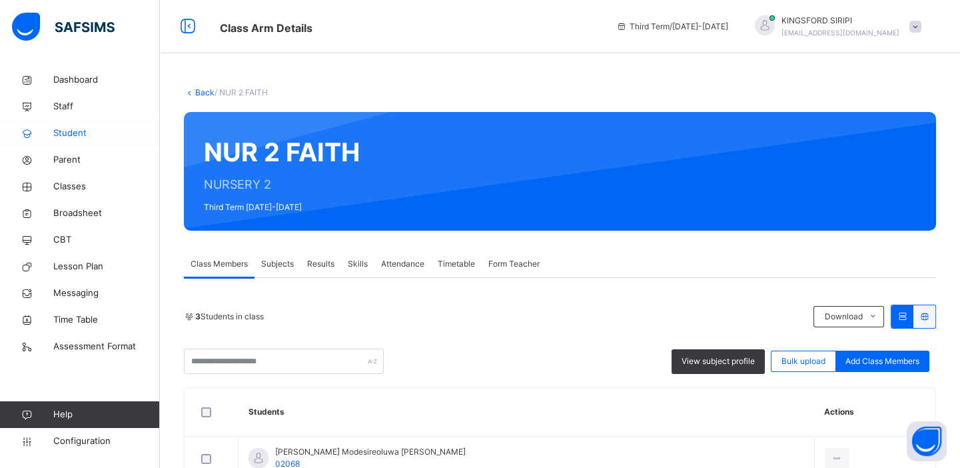
click at [69, 135] on span "Student" at bounding box center [106, 133] width 107 height 13
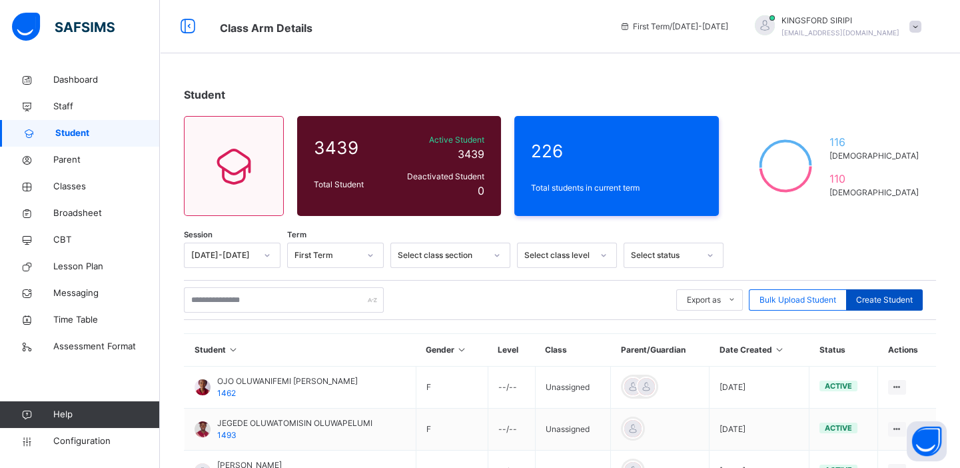
click at [898, 294] on span "Create Student" at bounding box center [884, 300] width 57 height 12
select select "**"
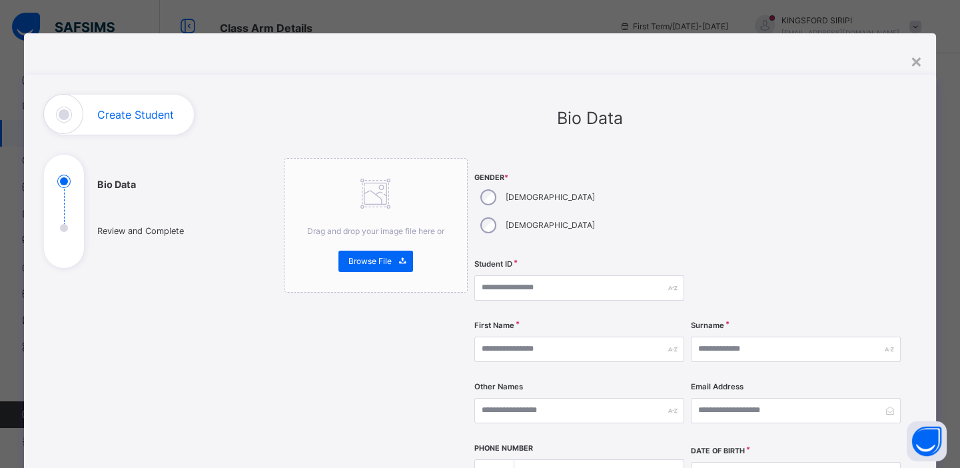
click at [547, 211] on div "[DEMOGRAPHIC_DATA]" at bounding box center [537, 225] width 124 height 28
click at [511, 275] on input "text" at bounding box center [580, 287] width 210 height 25
type input "*****"
click at [520, 337] on input "text" at bounding box center [580, 349] width 210 height 25
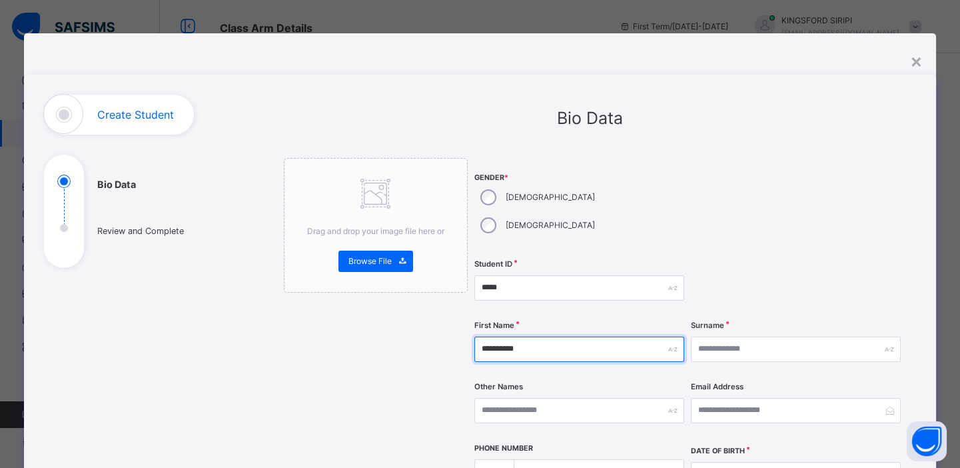
type input "**********"
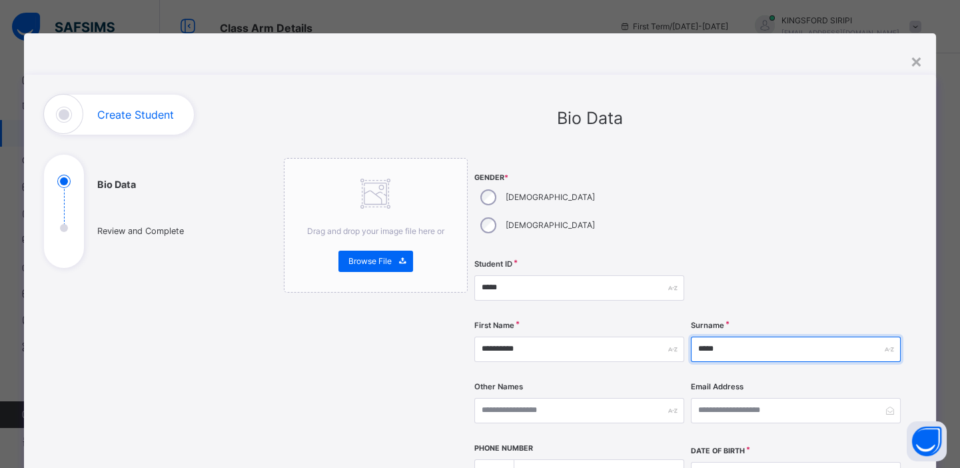
type input "*****"
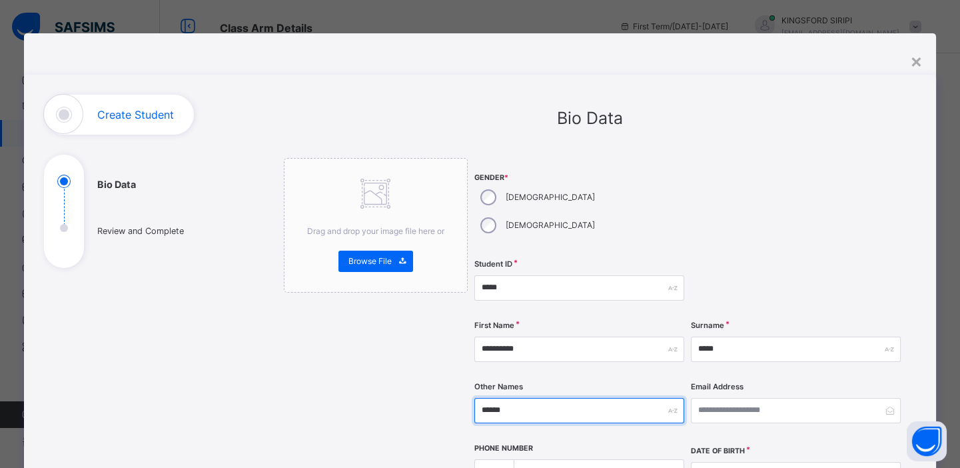
type input "******"
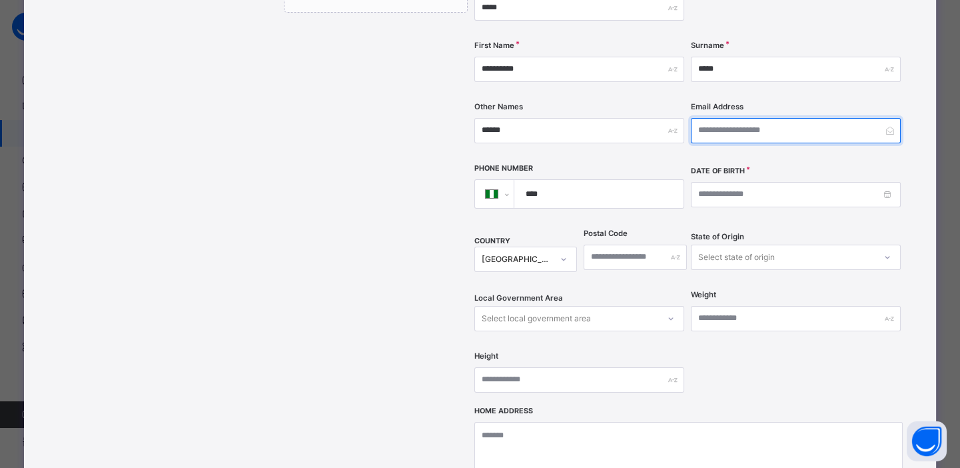
scroll to position [283, 0]
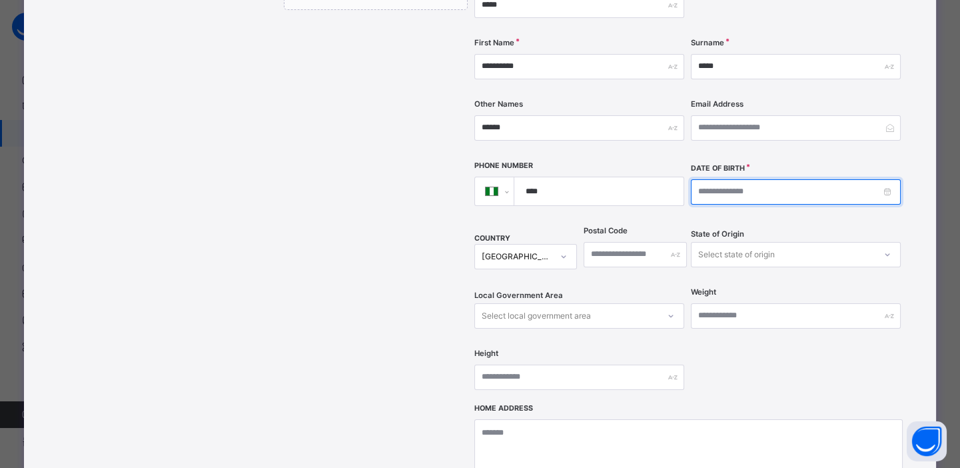
click at [698, 179] on input at bounding box center [796, 191] width 210 height 25
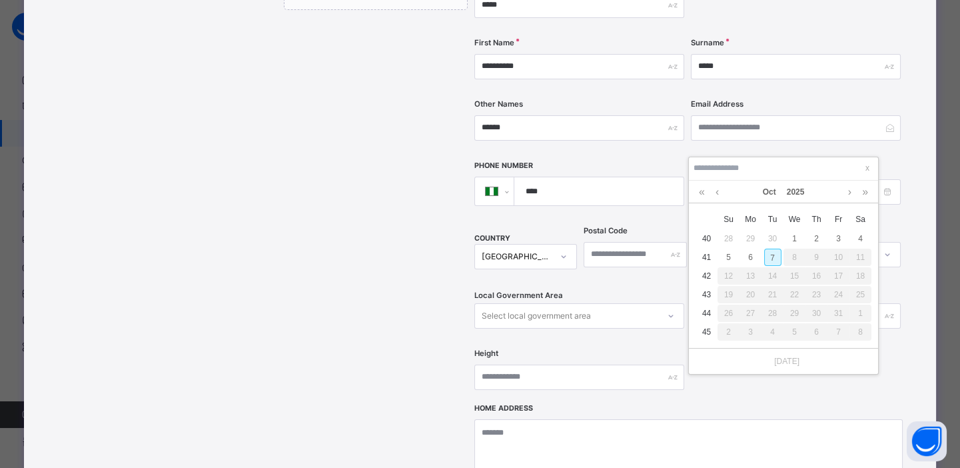
type input "**********"
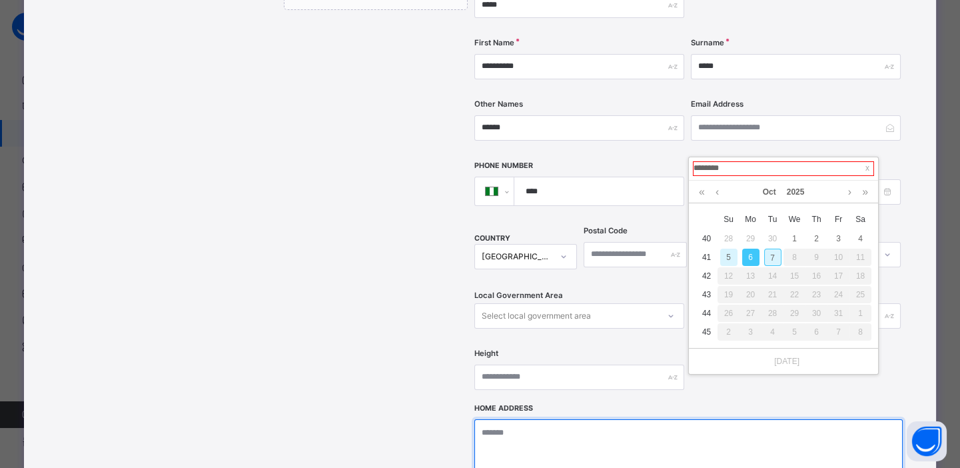
type input "**********"
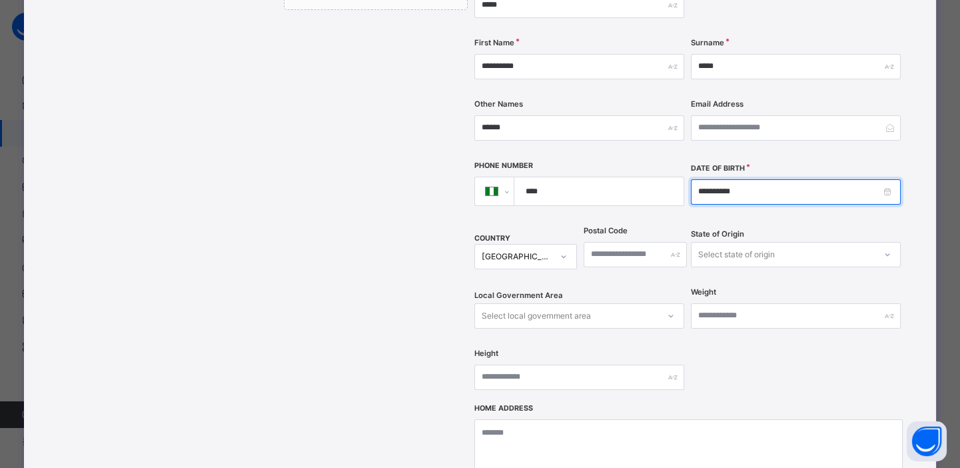
click at [706, 179] on input "**********" at bounding box center [796, 191] width 210 height 25
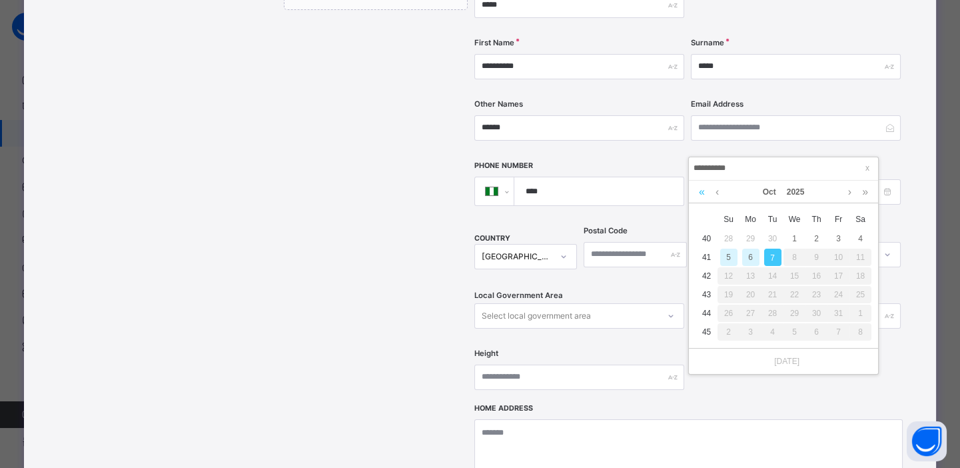
click at [701, 189] on link at bounding box center [702, 192] width 13 height 23
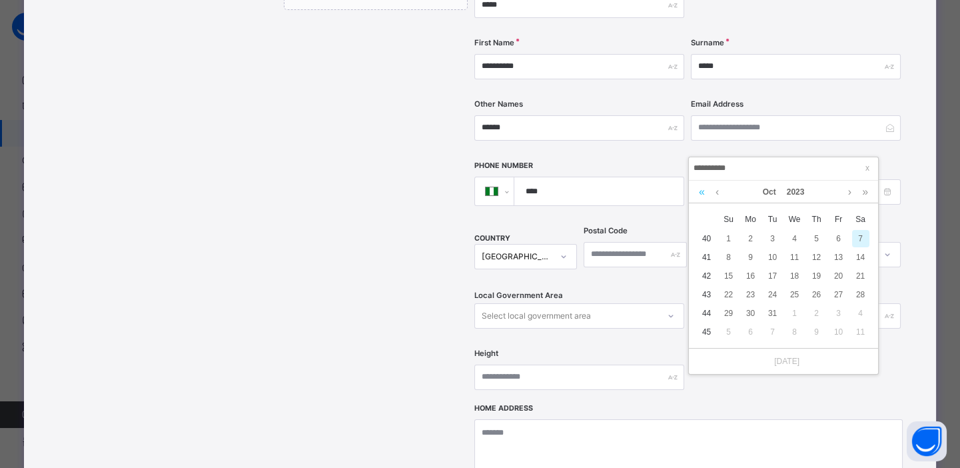
click at [701, 189] on link at bounding box center [702, 192] width 13 height 23
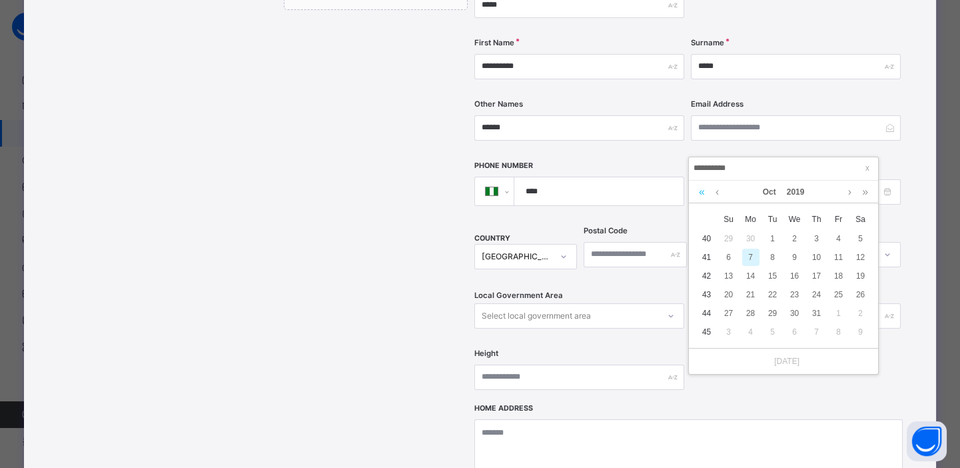
click at [701, 189] on link at bounding box center [702, 192] width 13 height 23
click at [862, 190] on link at bounding box center [865, 192] width 13 height 23
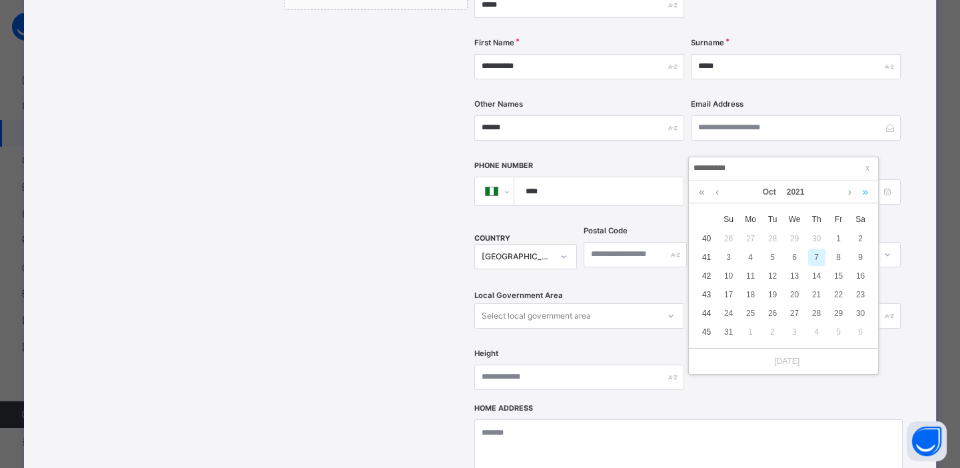
click at [862, 190] on link at bounding box center [865, 192] width 13 height 23
click at [717, 190] on link at bounding box center [717, 192] width 10 height 23
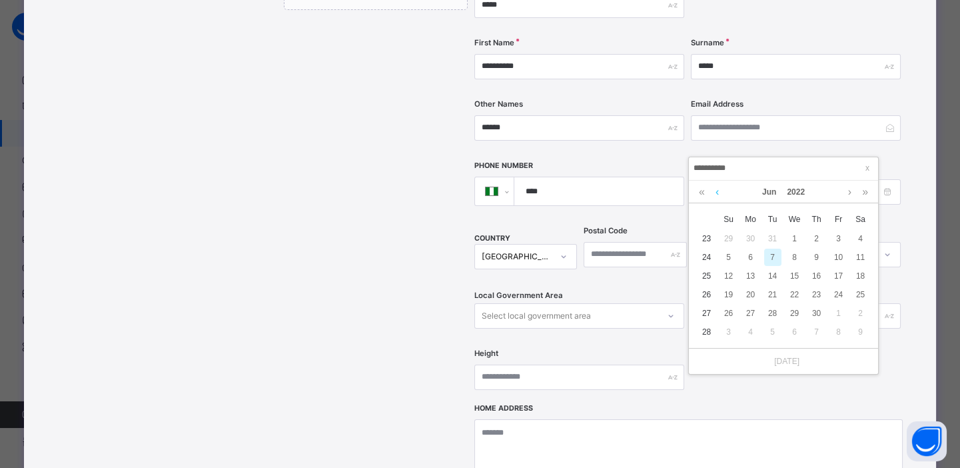
click at [717, 190] on link at bounding box center [717, 192] width 10 height 23
click at [839, 235] on div "4" at bounding box center [838, 238] width 17 height 17
type input "**********"
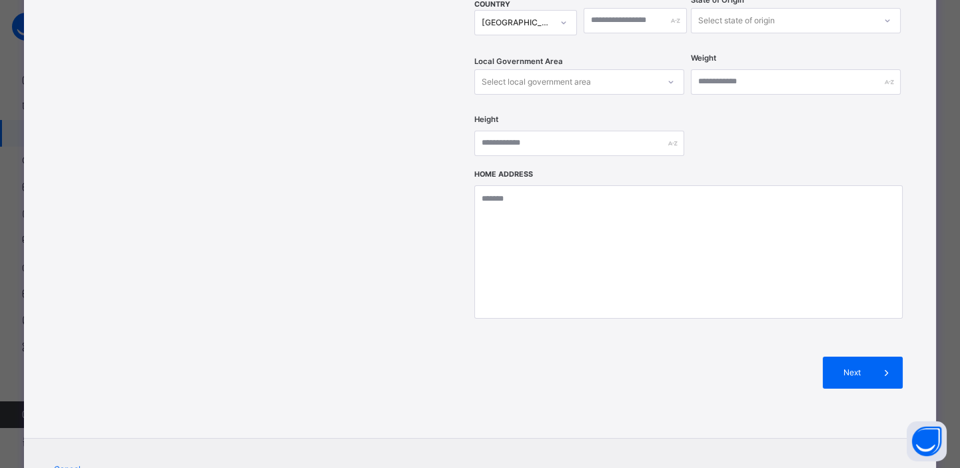
scroll to position [518, 0]
click at [851, 365] on span "Next" at bounding box center [852, 371] width 38 height 12
click at [866, 365] on span "Next" at bounding box center [852, 371] width 38 height 12
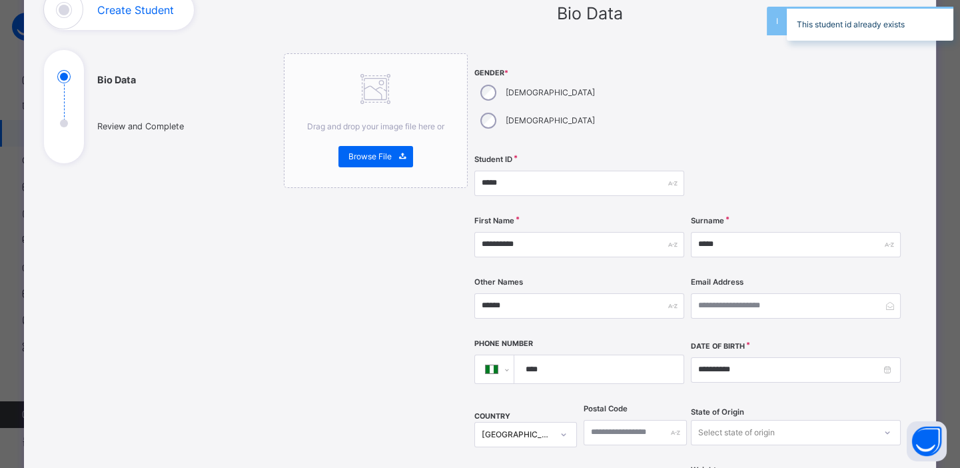
scroll to position [0, 0]
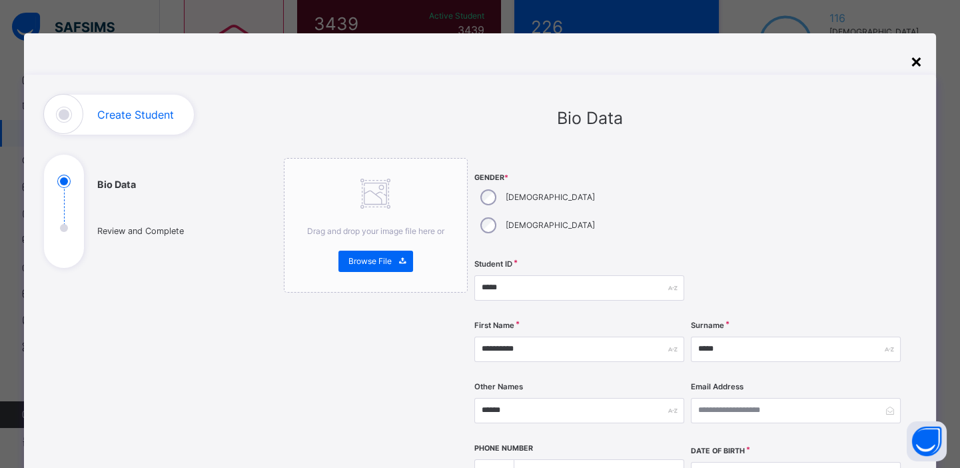
click at [914, 55] on div "×" at bounding box center [916, 61] width 13 height 28
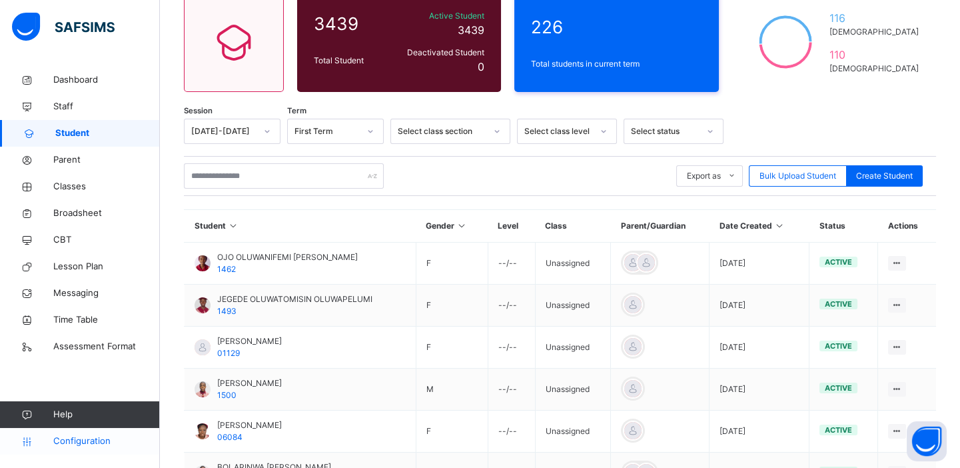
click at [87, 446] on span "Configuration" at bounding box center [106, 441] width 106 height 13
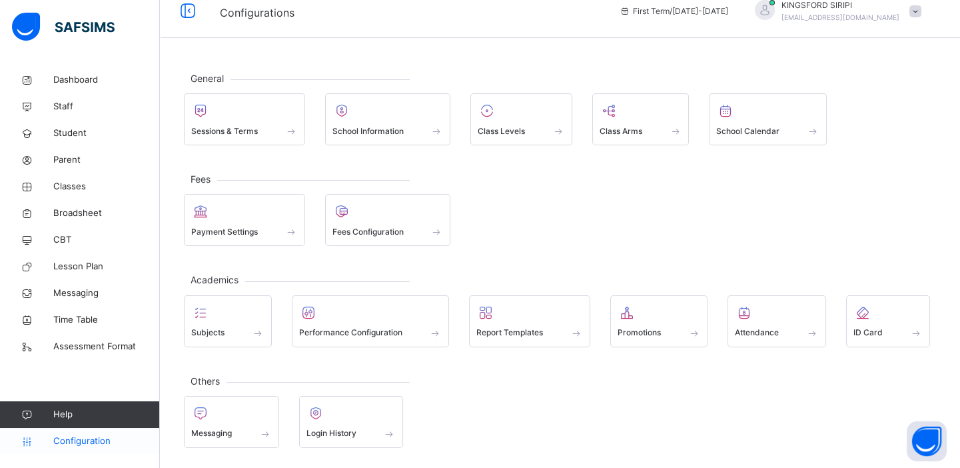
scroll to position [14, 0]
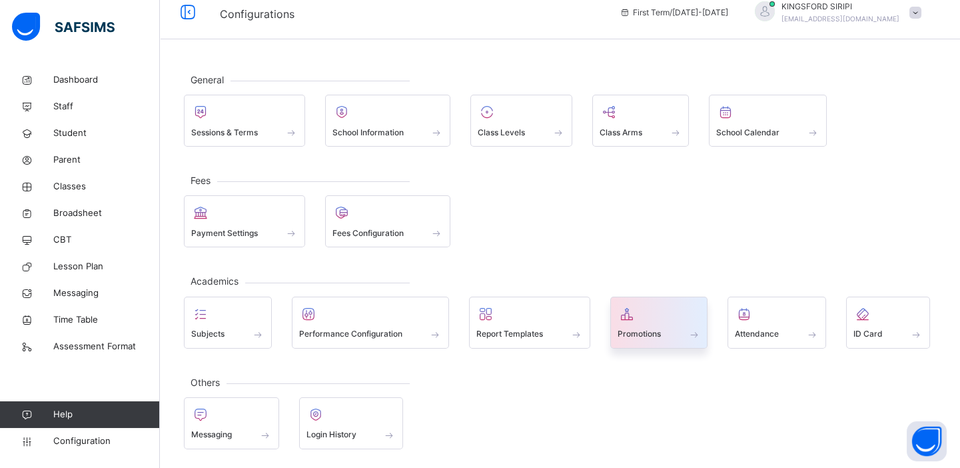
click at [649, 328] on span "Promotions" at bounding box center [639, 334] width 43 height 12
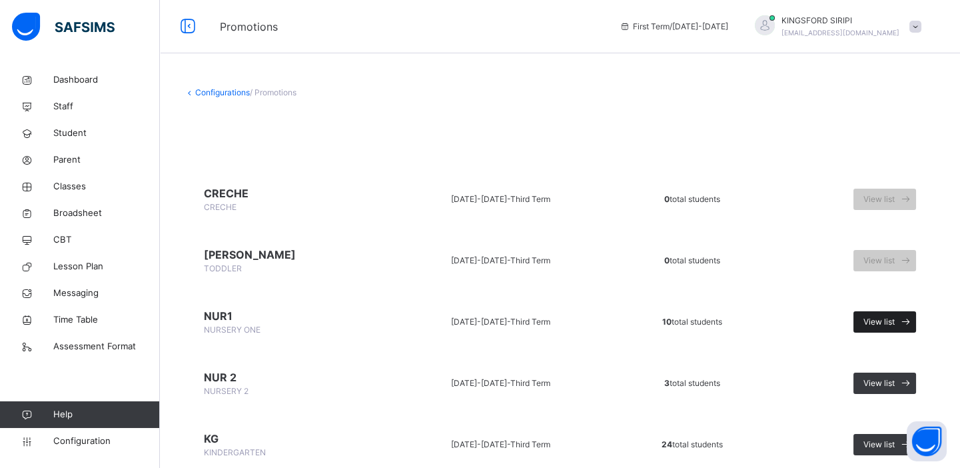
click at [880, 319] on span "View list" at bounding box center [879, 322] width 31 height 12
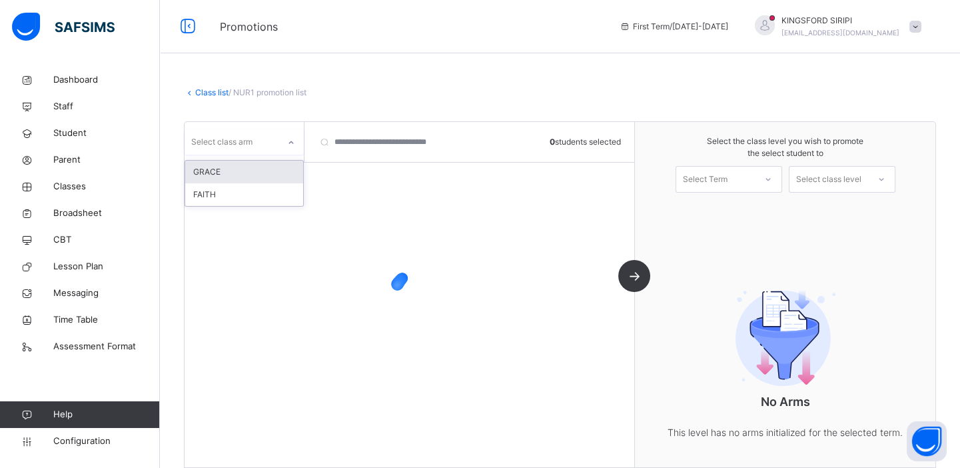
click at [289, 145] on icon at bounding box center [291, 142] width 8 height 13
click at [240, 172] on div "GRACE" at bounding box center [244, 172] width 118 height 23
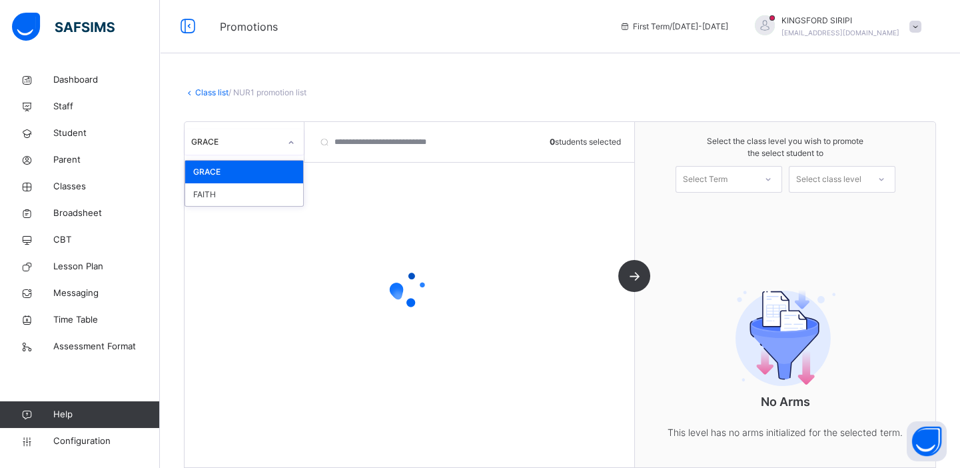
click at [293, 147] on div at bounding box center [291, 142] width 23 height 21
click at [218, 199] on div "FAITH" at bounding box center [244, 194] width 118 height 23
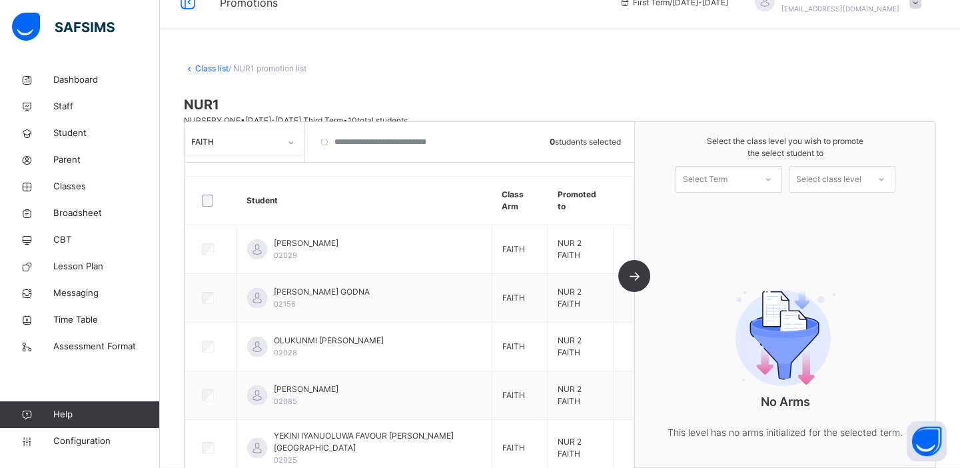
scroll to position [25, 0]
click at [772, 180] on icon at bounding box center [768, 179] width 8 height 13
click at [742, 209] on div "First Term [DATE]-[DATE]" at bounding box center [728, 216] width 105 height 35
click at [886, 180] on icon at bounding box center [882, 179] width 8 height 13
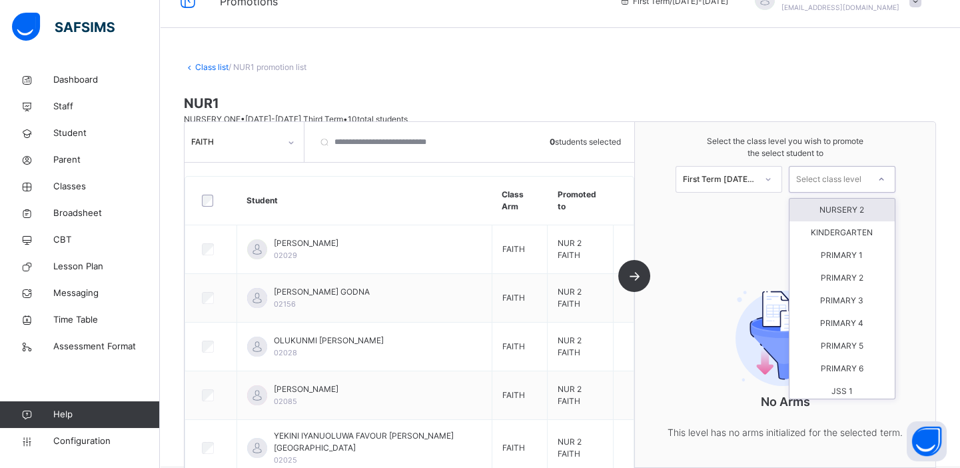
click at [842, 209] on div "NURSERY 2" at bounding box center [842, 210] width 105 height 23
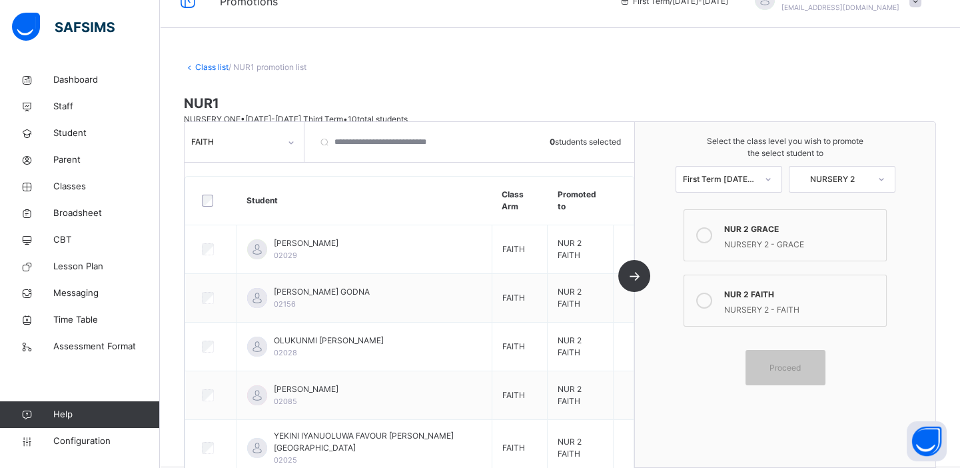
click at [756, 223] on div "NUR 2 GRACE" at bounding box center [802, 227] width 156 height 15
click at [760, 299] on div "NUR 2 FAITH" at bounding box center [802, 292] width 156 height 15
click at [731, 233] on div "NUR 2 GRACE" at bounding box center [802, 227] width 156 height 15
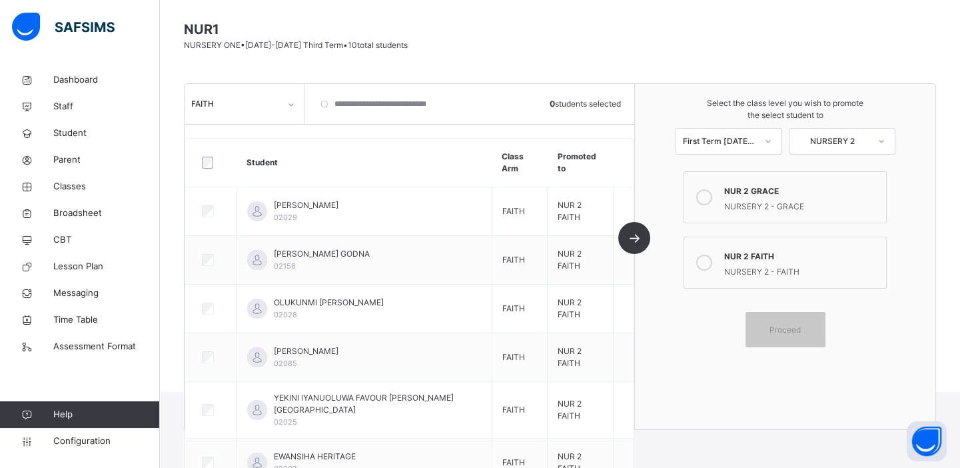
scroll to position [106, 0]
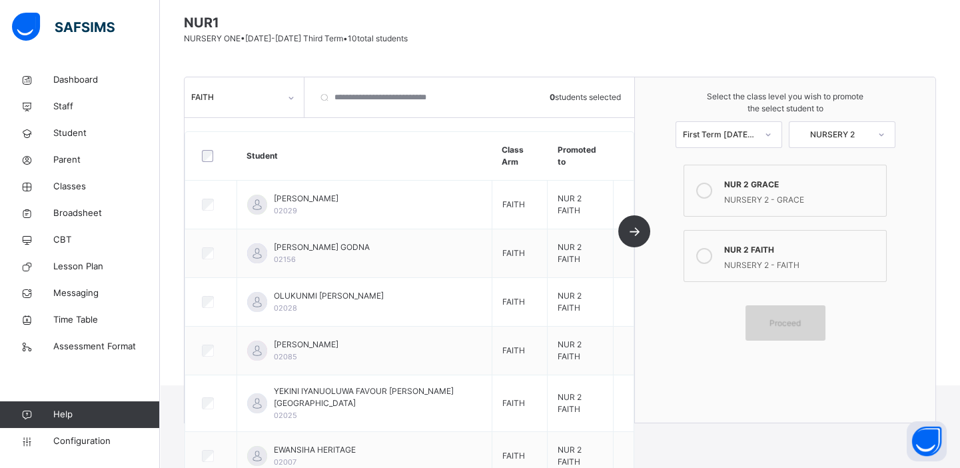
click at [800, 327] on span "Proceed" at bounding box center [785, 323] width 31 height 12
click at [799, 327] on span "Proceed" at bounding box center [785, 323] width 31 height 12
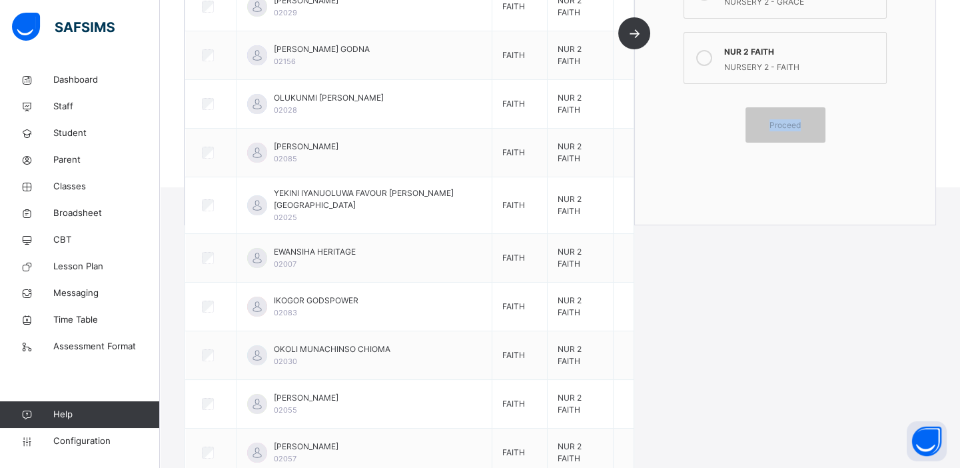
scroll to position [0, 0]
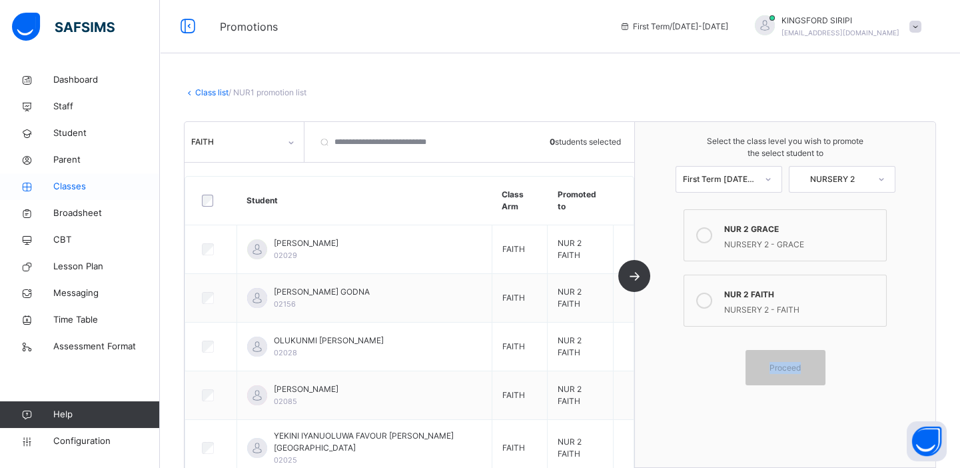
click at [72, 183] on span "Classes" at bounding box center [106, 186] width 107 height 13
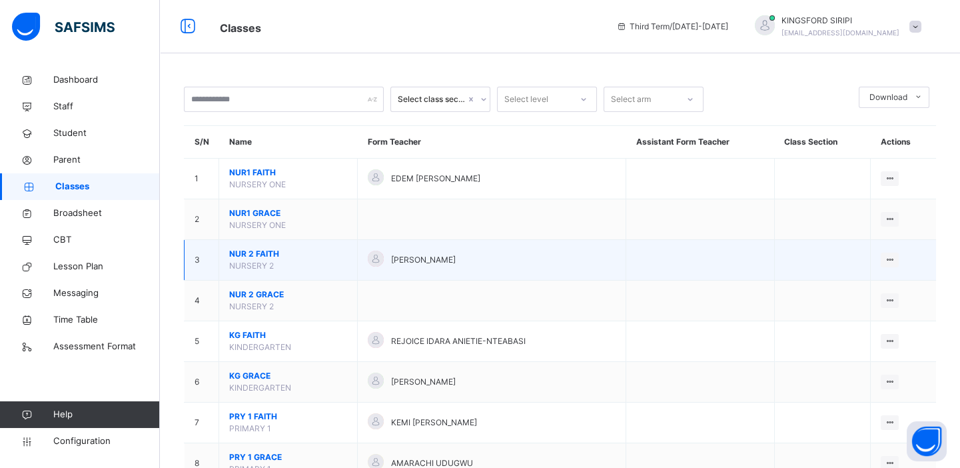
click at [252, 257] on span "NUR 2 FAITH" at bounding box center [288, 254] width 118 height 12
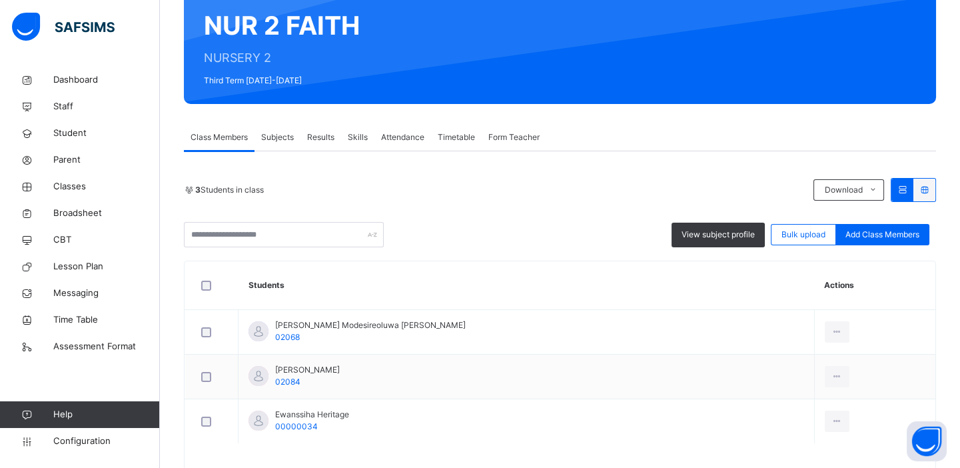
scroll to position [175, 0]
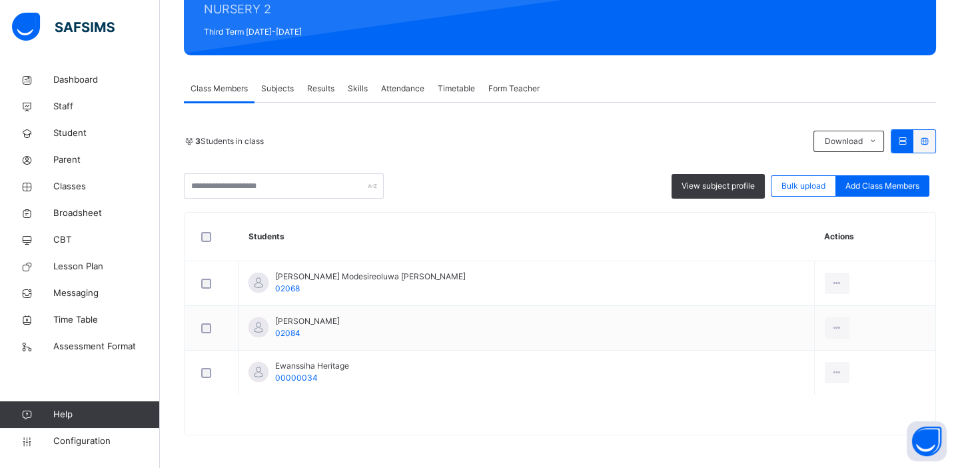
click at [227, 92] on span "Class Members" at bounding box center [219, 89] width 57 height 12
click at [258, 187] on input "text" at bounding box center [284, 185] width 200 height 25
click at [251, 181] on input "text" at bounding box center [284, 185] width 200 height 25
click at [229, 133] on div "3 Students in class Download Pdf Report Excel Report" at bounding box center [560, 141] width 752 height 24
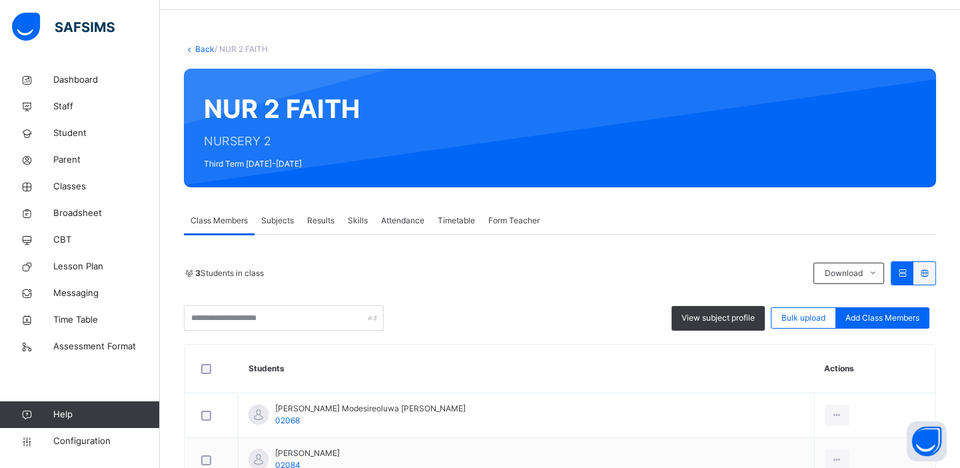
scroll to position [16, 0]
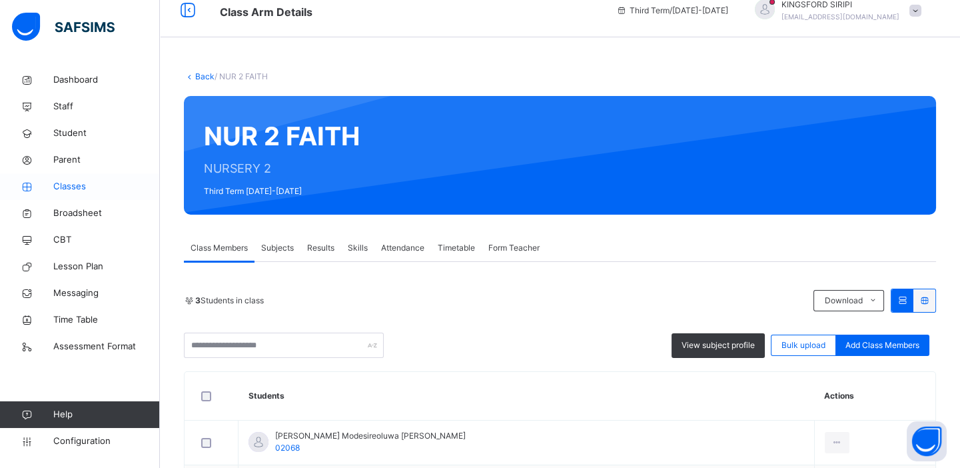
click at [73, 187] on span "Classes" at bounding box center [106, 186] width 107 height 13
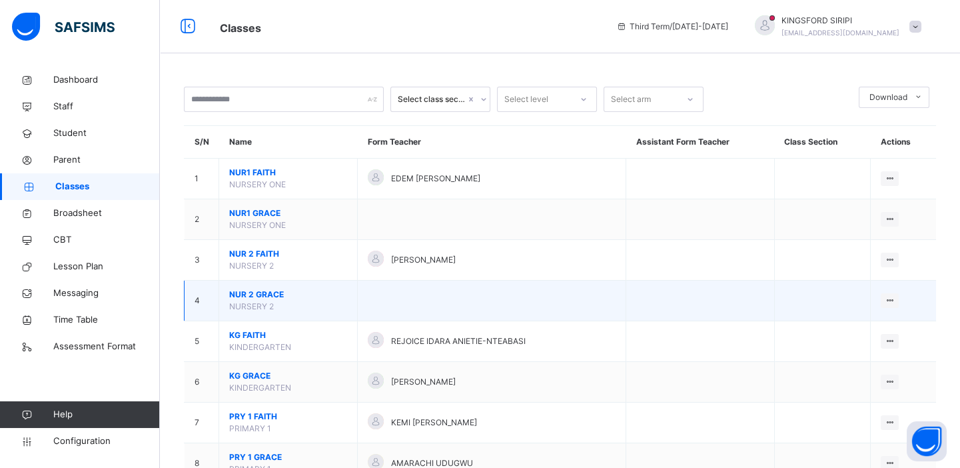
click at [265, 295] on span "NUR 2 GRACE" at bounding box center [288, 295] width 118 height 12
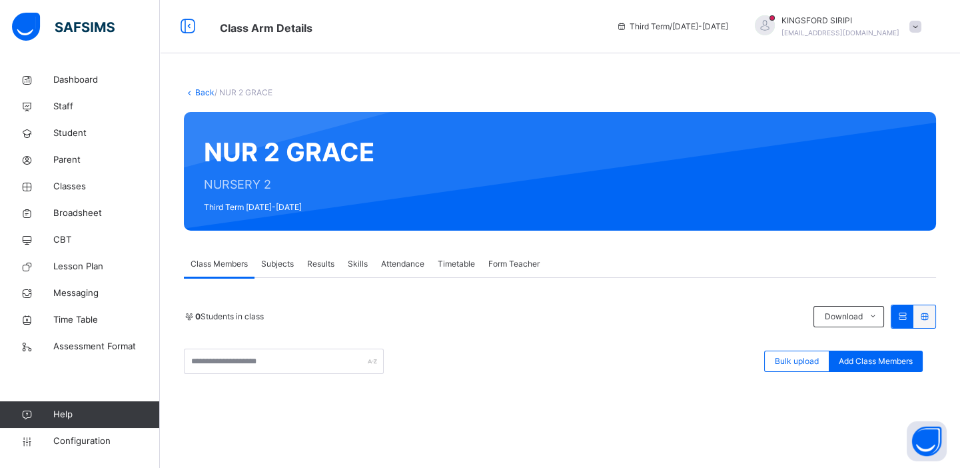
click at [249, 207] on div "NUR 2 GRACE NURSERY 2 Third Term [DATE]-[DATE]" at bounding box center [560, 171] width 752 height 119
click at [88, 443] on span "Configuration" at bounding box center [106, 441] width 106 height 13
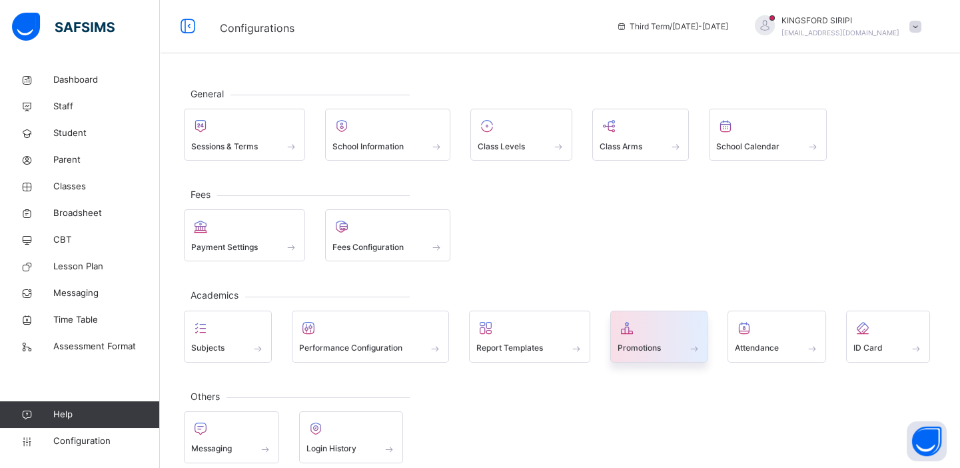
click at [620, 338] on span at bounding box center [659, 339] width 83 height 3
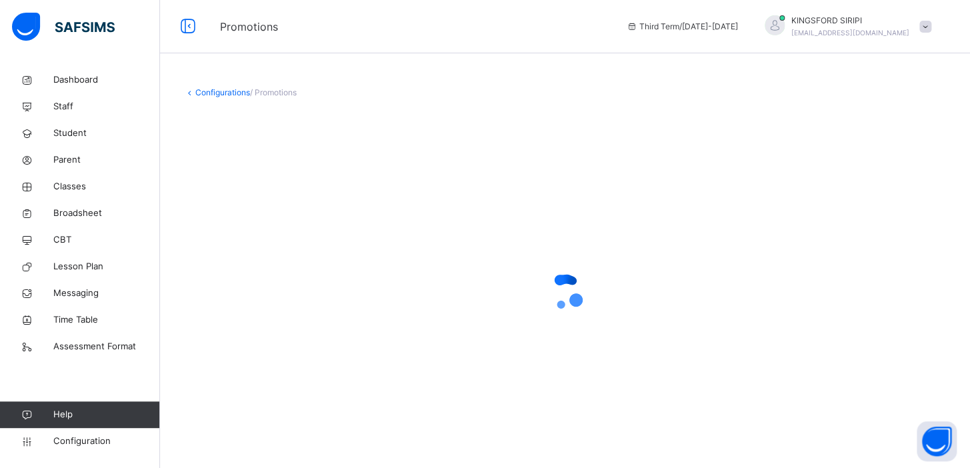
click at [539, 155] on div "Configurations / Promotions" at bounding box center [565, 263] width 810 height 392
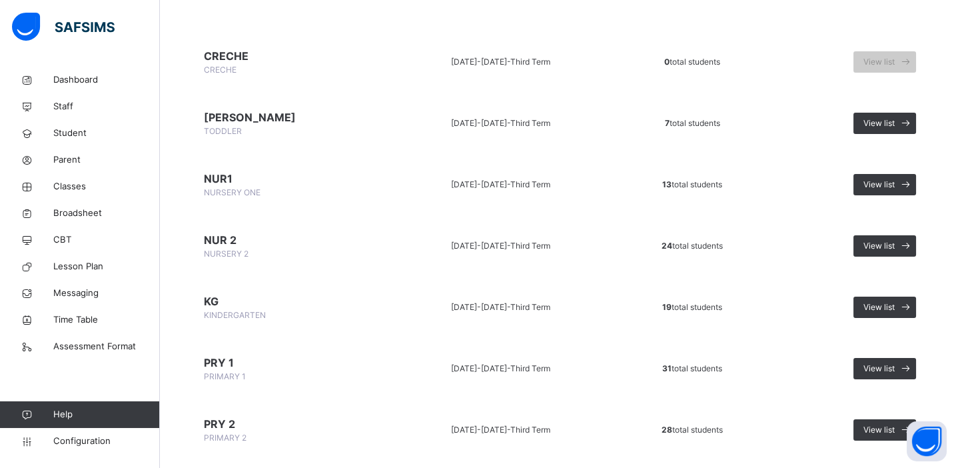
scroll to position [127, 0]
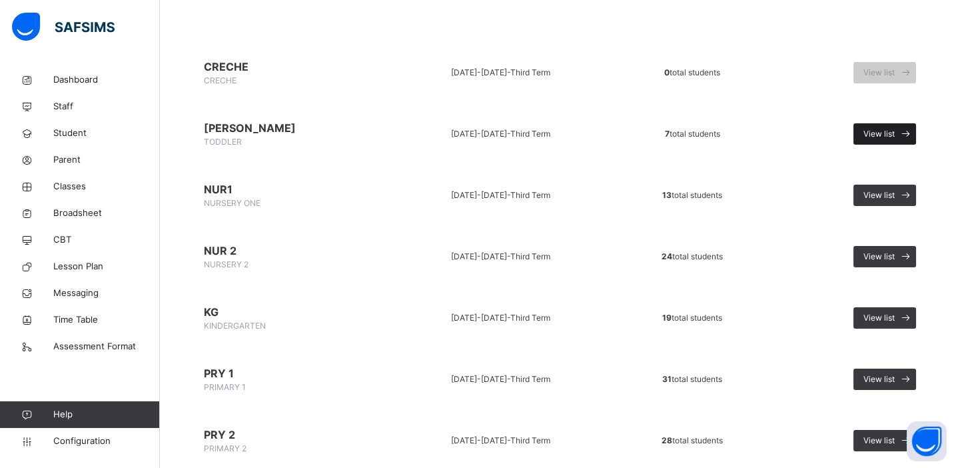
click at [881, 132] on span "View list" at bounding box center [879, 134] width 31 height 12
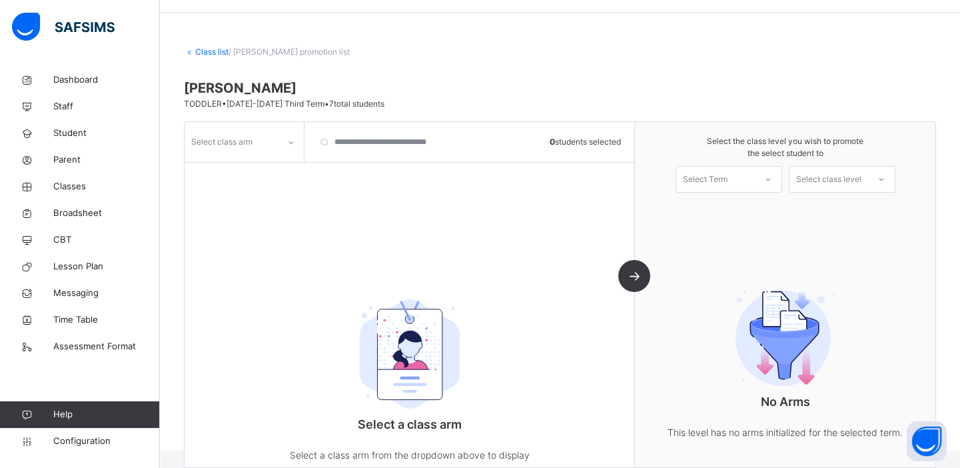
scroll to position [100, 0]
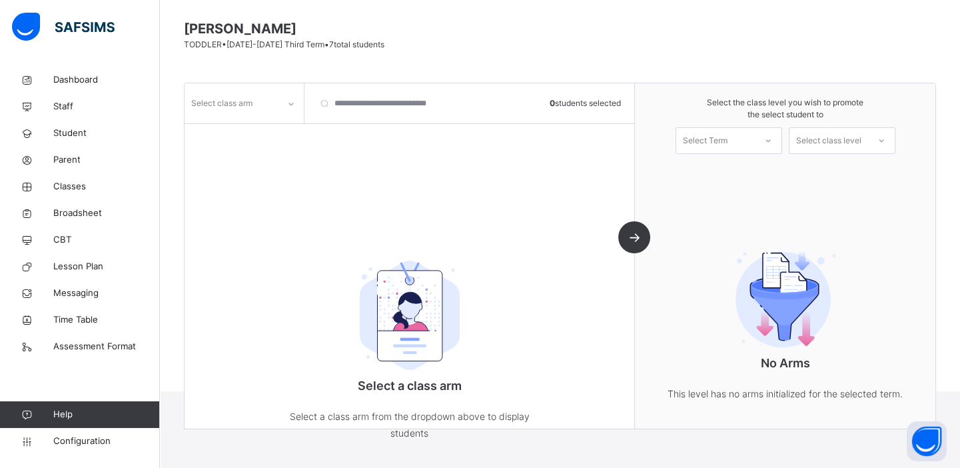
click at [291, 101] on icon at bounding box center [291, 103] width 8 height 13
click at [449, 219] on div "option NEW INTAKE focused, 2 of 2. 2 results available. Use Up and Down to choo…" at bounding box center [410, 255] width 451 height 345
click at [772, 141] on icon at bounding box center [768, 140] width 8 height 13
click at [749, 195] on div "First Term [DATE]-[DATE]" at bounding box center [728, 212] width 105 height 35
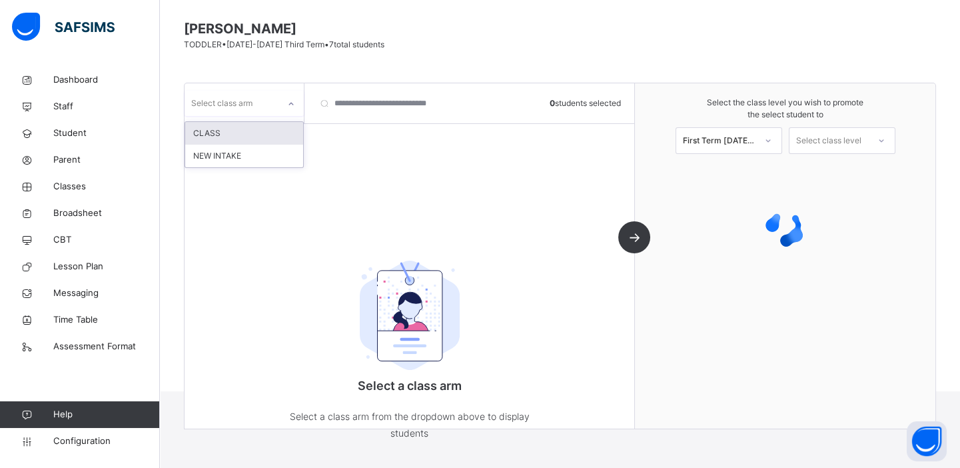
click at [287, 109] on div at bounding box center [291, 103] width 23 height 21
click at [230, 132] on div "CLASS" at bounding box center [244, 133] width 118 height 23
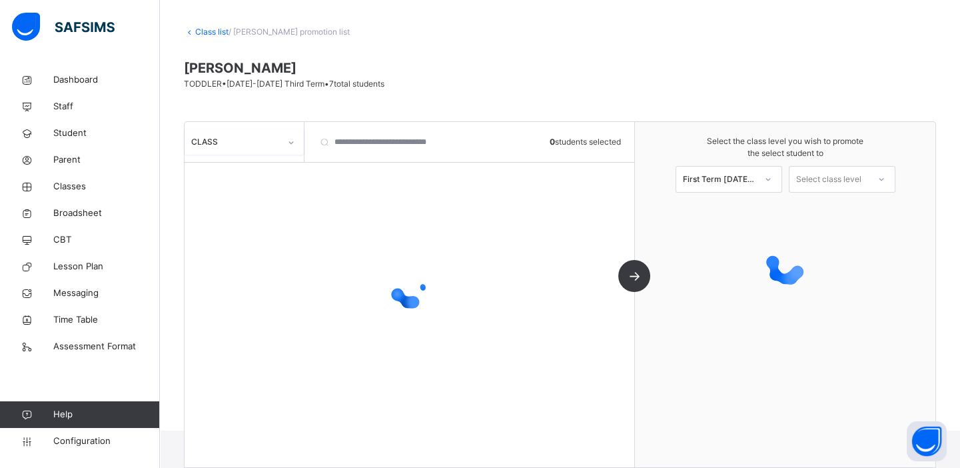
click at [291, 141] on icon at bounding box center [291, 142] width 8 height 13
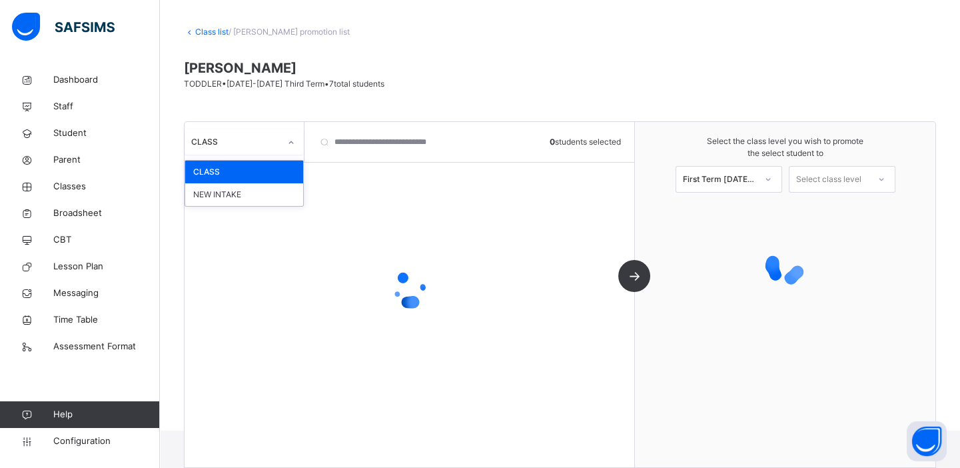
scroll to position [100, 0]
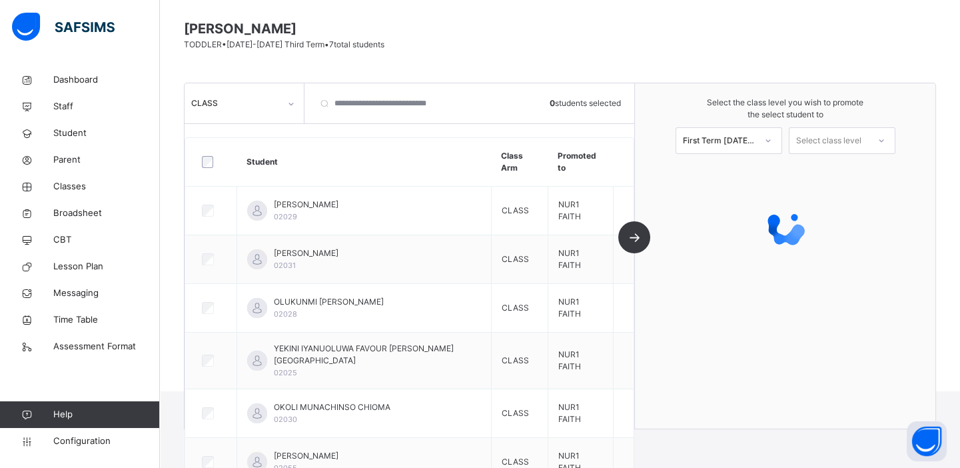
click at [840, 173] on div at bounding box center [785, 227] width 301 height 120
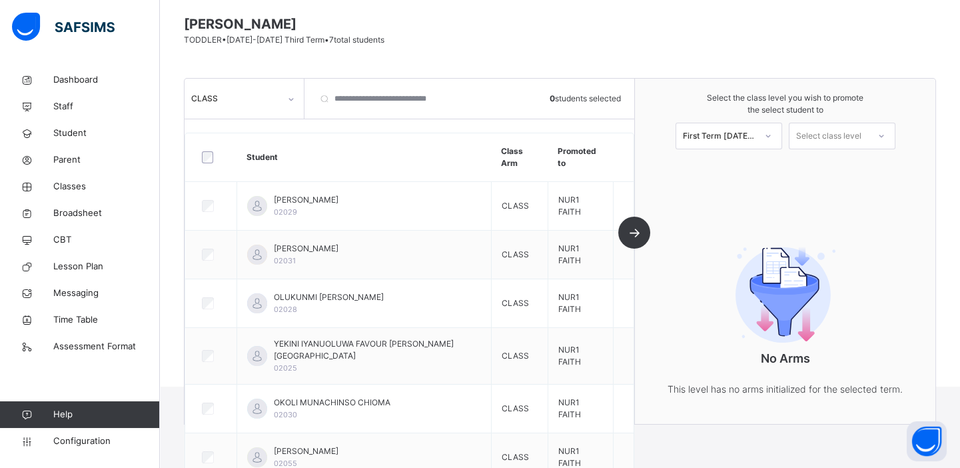
scroll to position [0, 0]
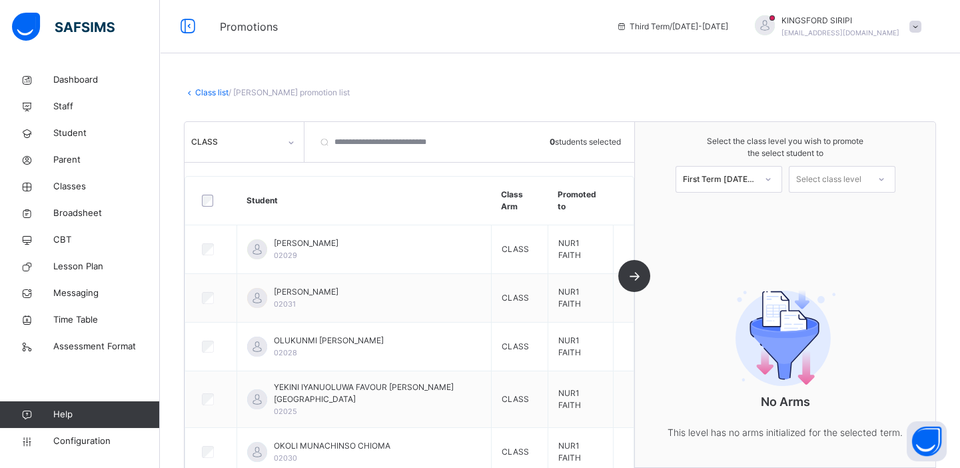
click at [868, 176] on div "Select class level" at bounding box center [829, 179] width 79 height 21
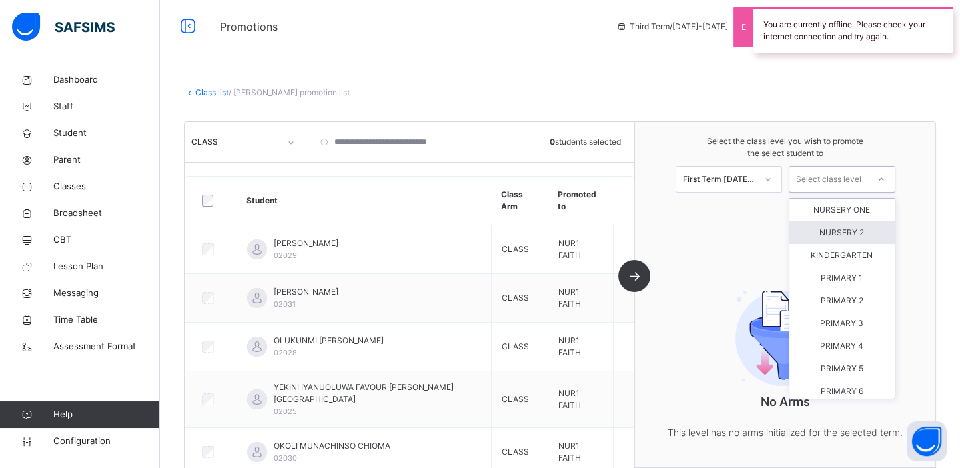
click at [853, 234] on div "NURSERY 2" at bounding box center [842, 232] width 105 height 23
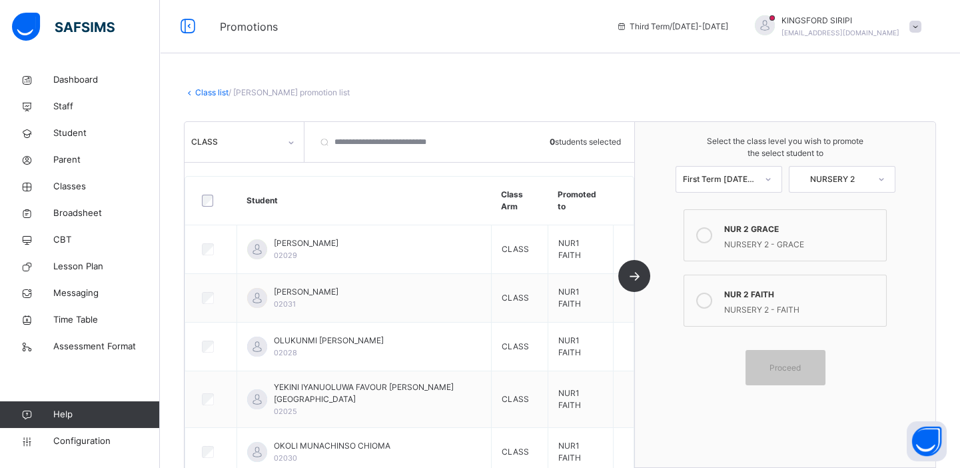
click at [762, 295] on div "NUR 2 FAITH" at bounding box center [802, 292] width 156 height 15
click at [797, 369] on span "Proceed" at bounding box center [785, 368] width 31 height 12
click at [758, 227] on div "NUR 2 GRACE" at bounding box center [802, 227] width 156 height 15
click at [780, 363] on span "Proceed" at bounding box center [785, 368] width 31 height 12
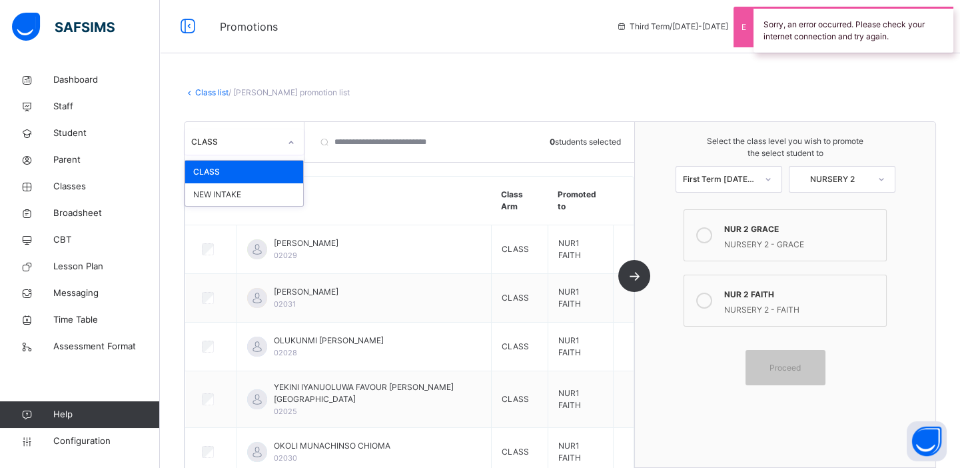
click at [290, 141] on icon at bounding box center [291, 142] width 8 height 13
click at [289, 141] on icon at bounding box center [291, 142] width 8 height 13
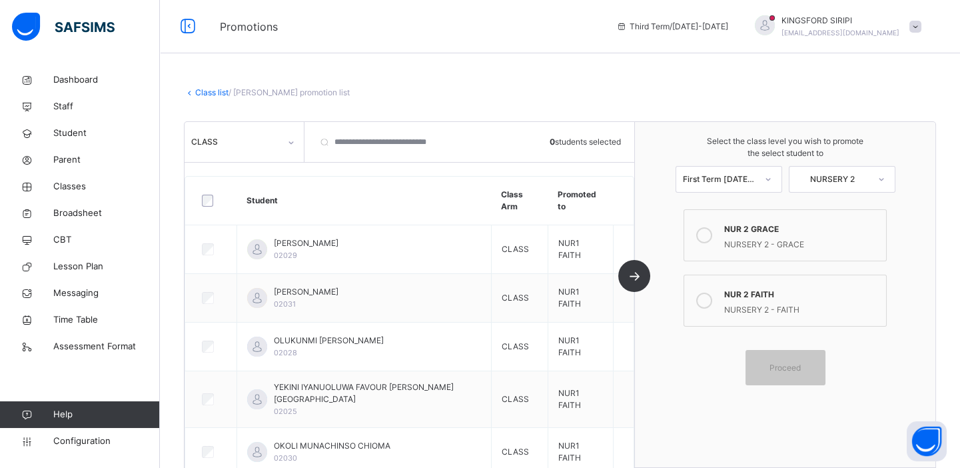
click at [214, 203] on div at bounding box center [211, 201] width 25 height 12
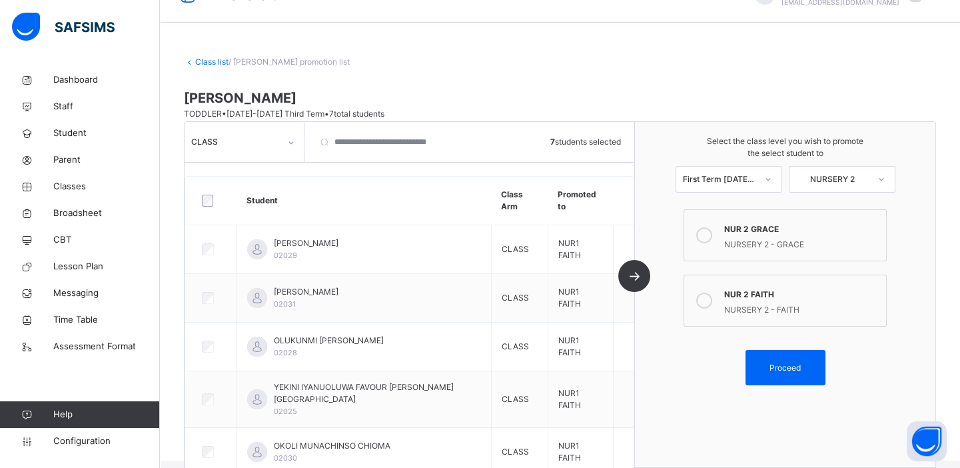
scroll to position [27, 0]
click at [786, 311] on div "NURSERY 2 - FAITH" at bounding box center [802, 308] width 156 height 15
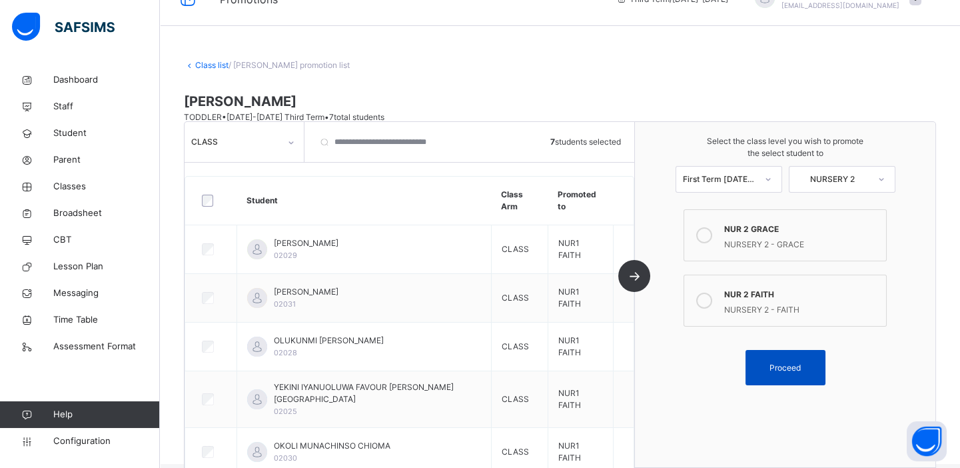
click at [798, 367] on span "Proceed" at bounding box center [785, 368] width 31 height 12
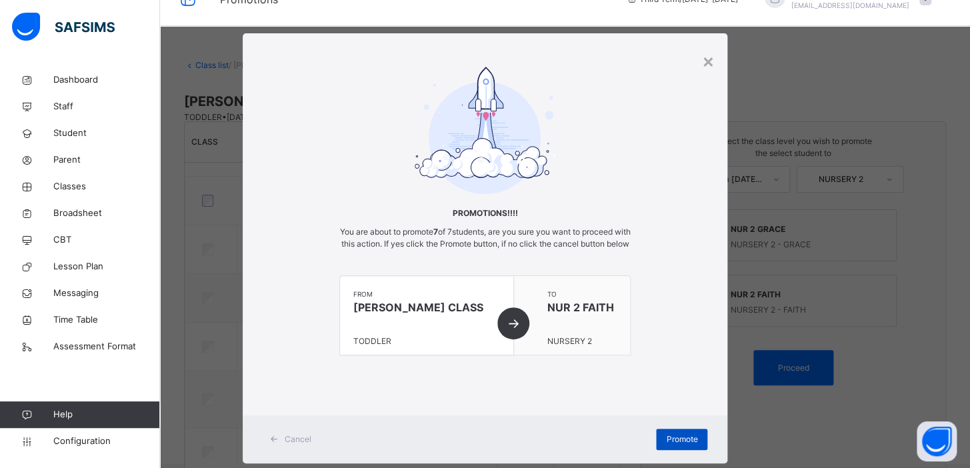
click at [680, 445] on span "Promote" at bounding box center [681, 439] width 31 height 12
click at [706, 67] on div "×" at bounding box center [707, 61] width 13 height 28
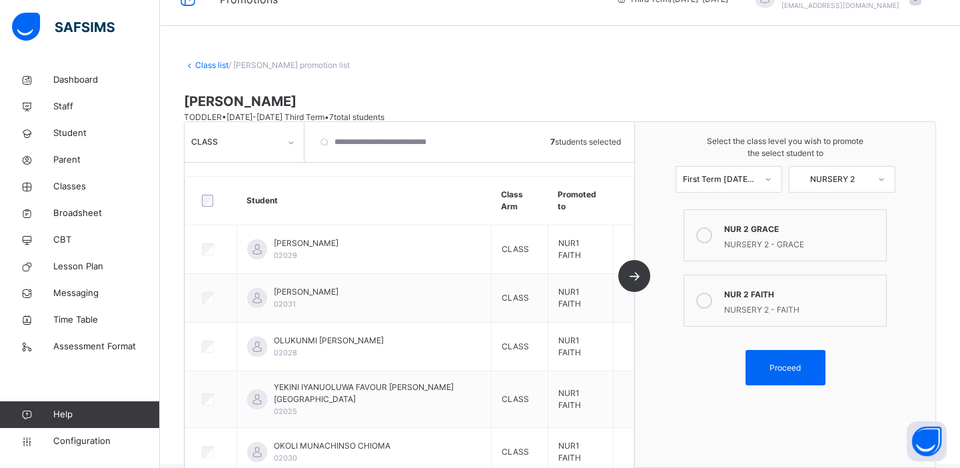
click at [780, 248] on div "NURSERY 2 - GRACE" at bounding box center [802, 242] width 156 height 15
click at [801, 369] on span "Proceed" at bounding box center [785, 368] width 31 height 12
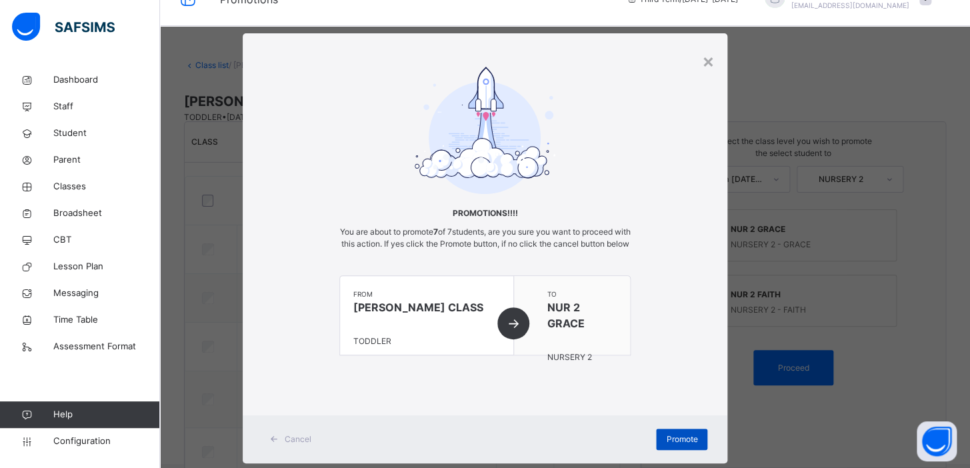
click at [675, 445] on span "Promote" at bounding box center [681, 439] width 31 height 12
click at [679, 445] on span "Promote" at bounding box center [681, 439] width 31 height 12
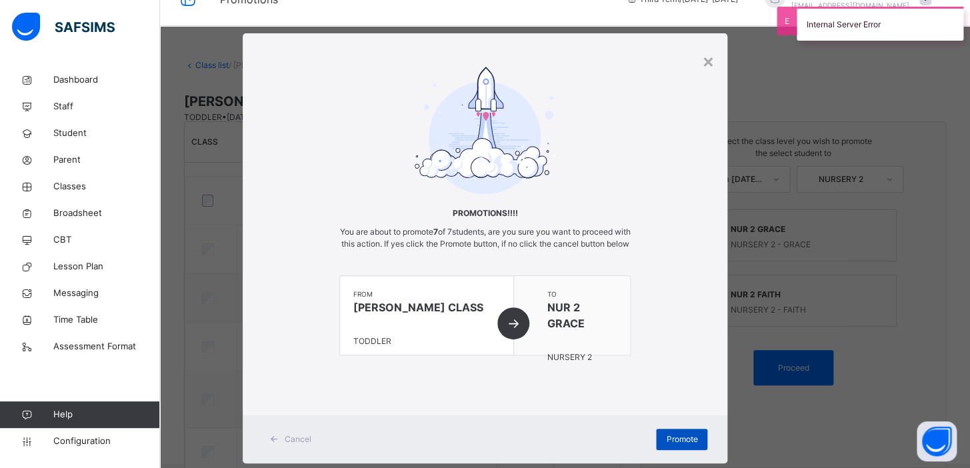
click at [679, 445] on span "Promote" at bounding box center [681, 439] width 31 height 12
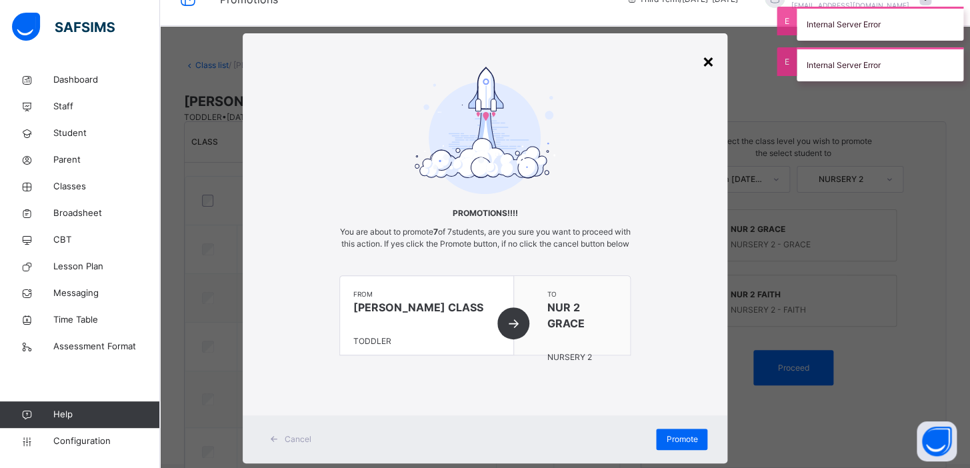
click at [704, 55] on div "×" at bounding box center [707, 61] width 13 height 28
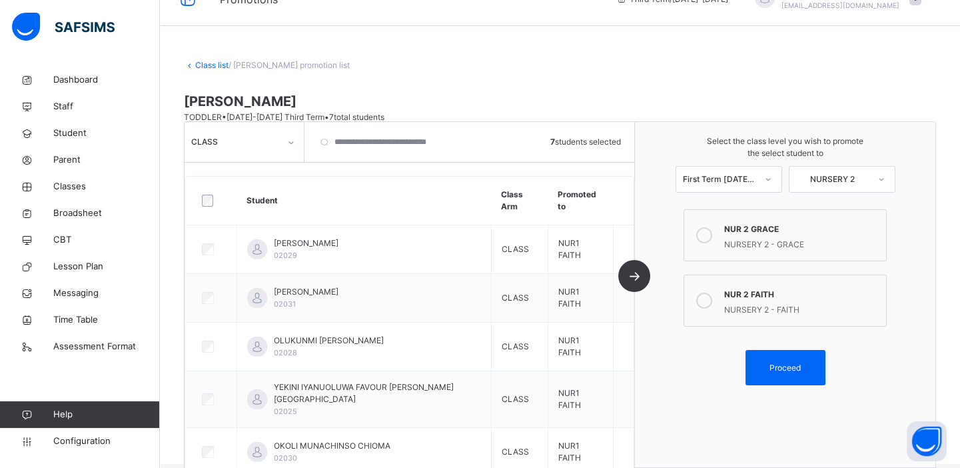
click at [207, 62] on link "Class list" at bounding box center [211, 65] width 33 height 10
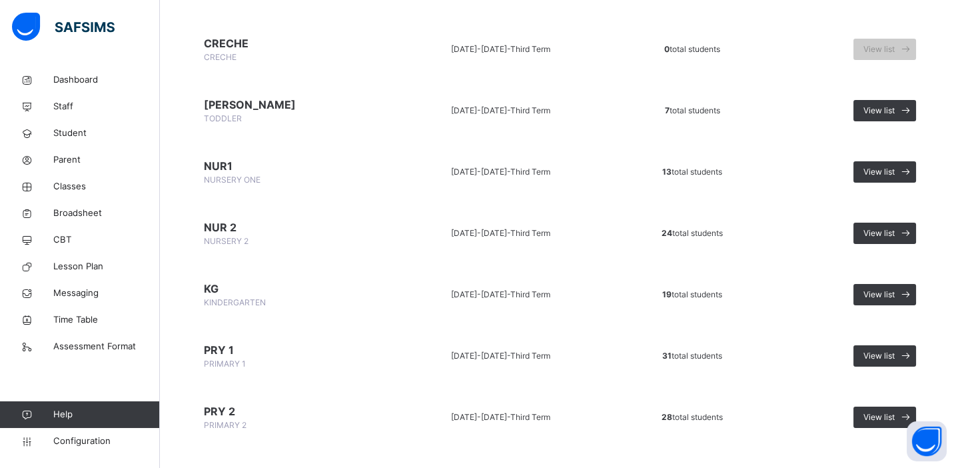
scroll to position [152, 0]
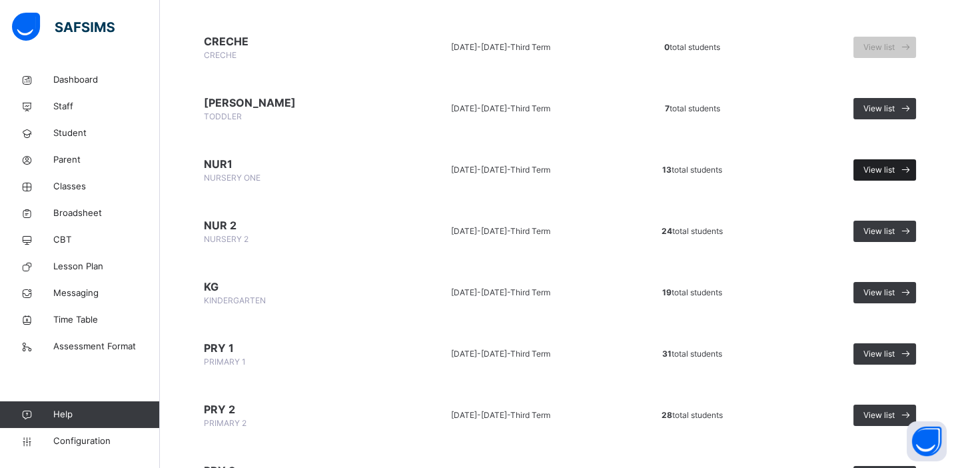
click at [893, 167] on span "View list" at bounding box center [879, 170] width 31 height 12
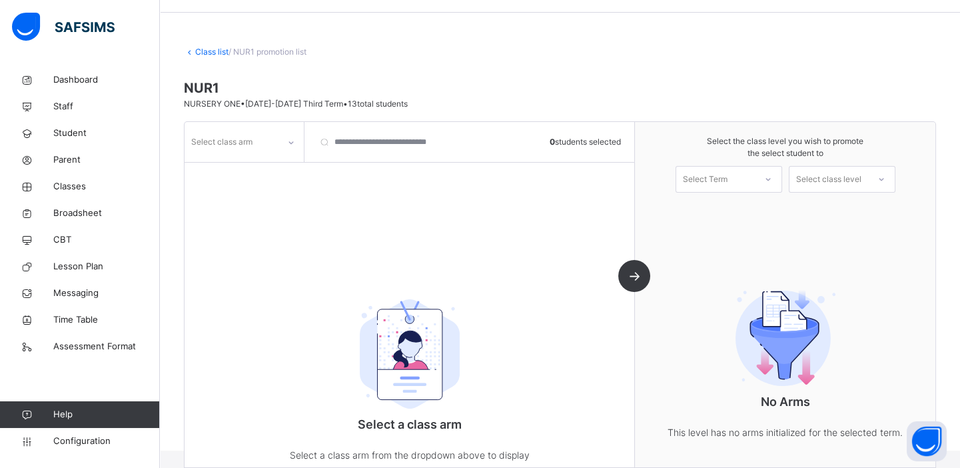
scroll to position [100, 0]
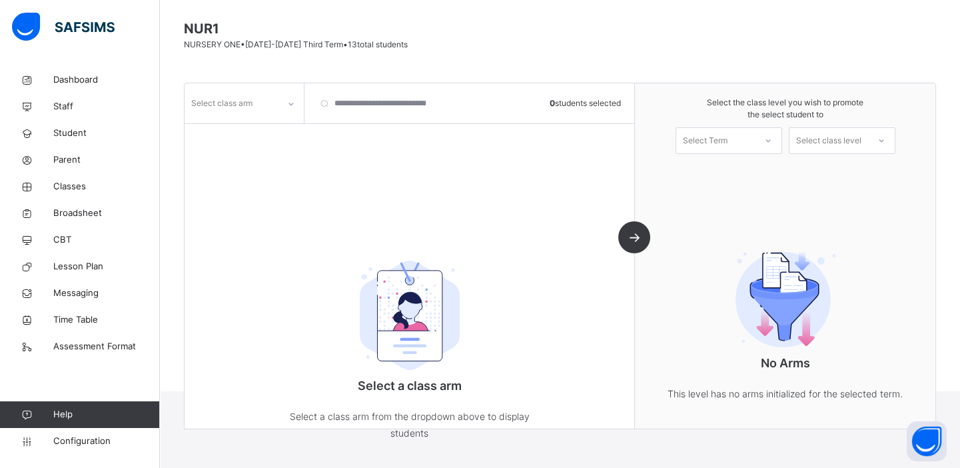
click at [291, 106] on icon at bounding box center [291, 103] width 8 height 13
click at [213, 140] on div "FAITH" at bounding box center [244, 133] width 118 height 23
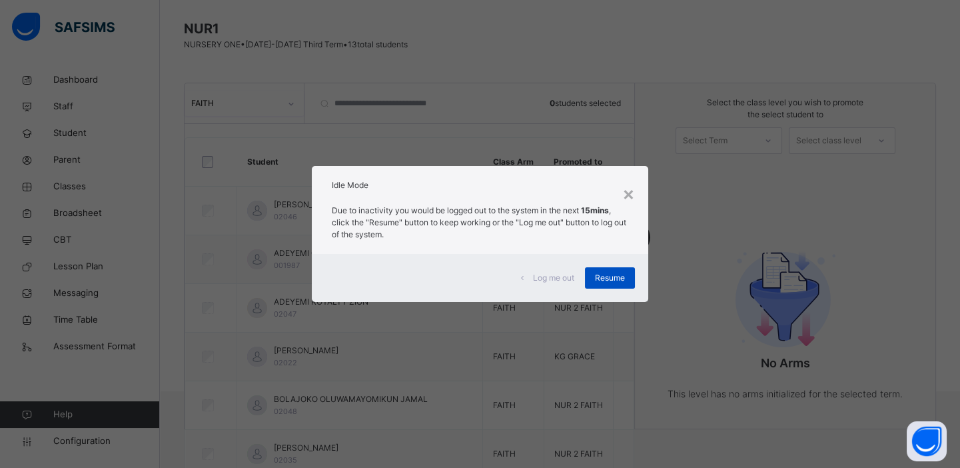
click at [612, 281] on span "Resume" at bounding box center [610, 278] width 30 height 12
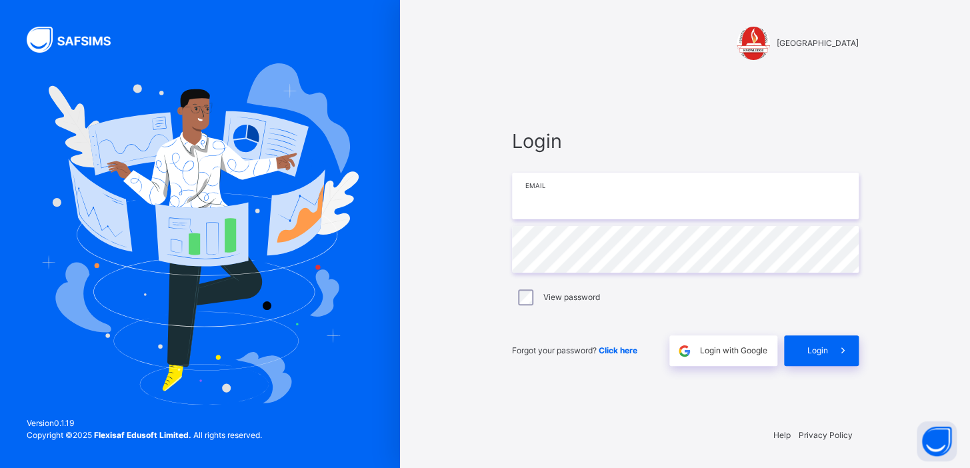
click at [622, 205] on input "email" at bounding box center [685, 196] width 347 height 47
